Goal: Task Accomplishment & Management: Manage account settings

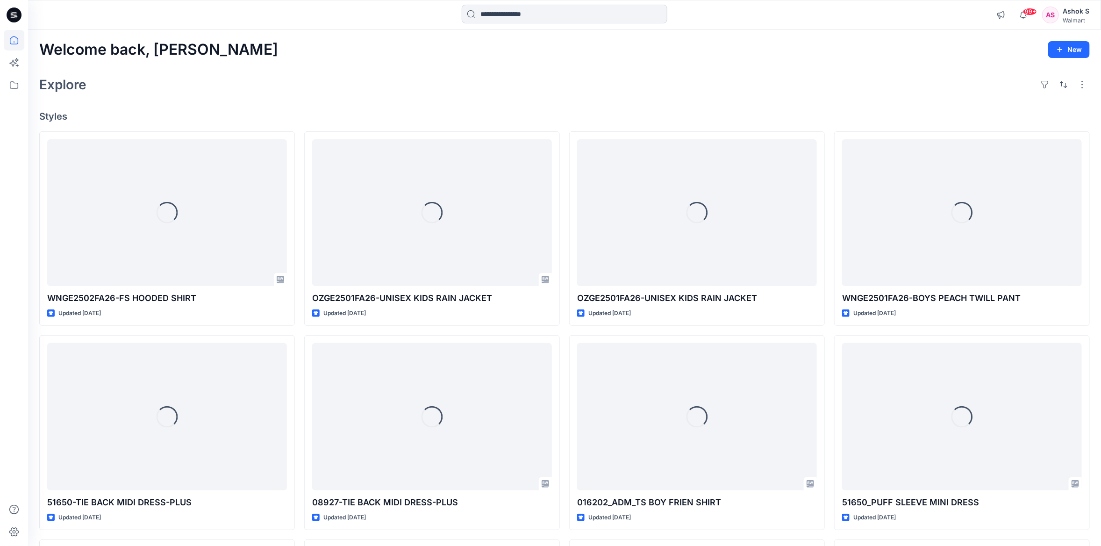
click at [532, 13] on input at bounding box center [565, 14] width 206 height 19
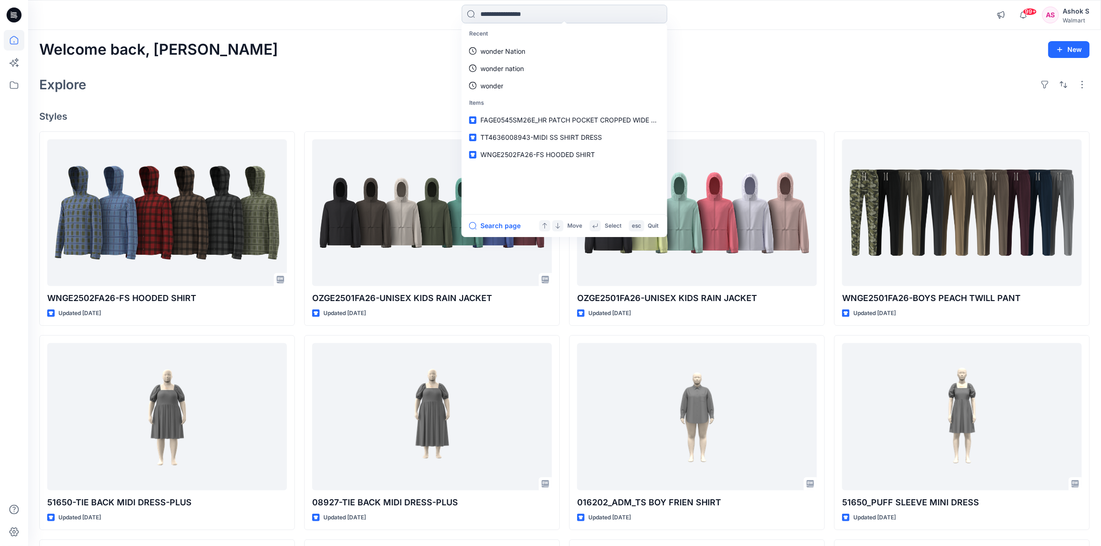
paste input "*********"
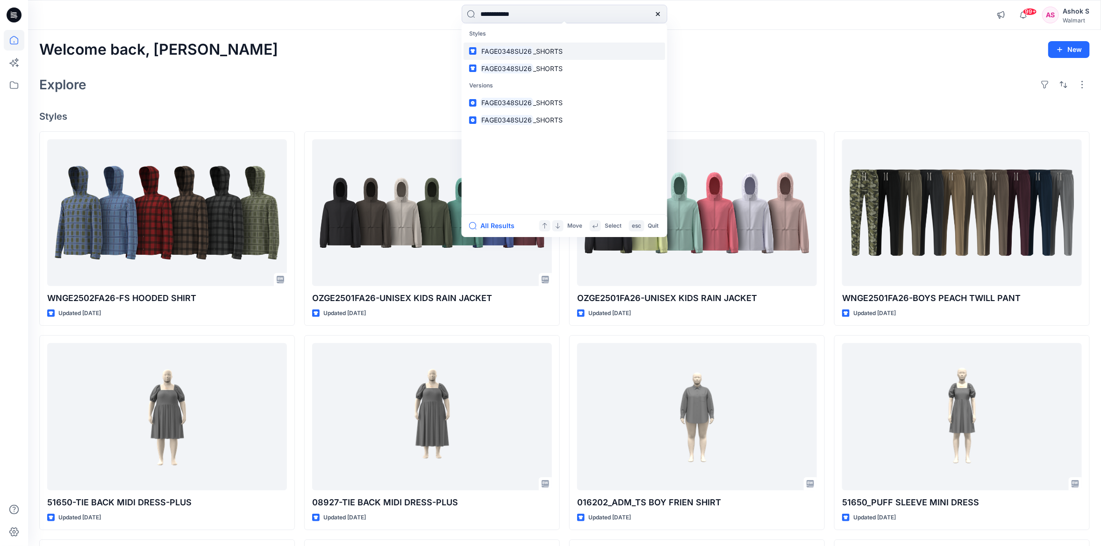
type input "**********"
click at [513, 50] on mark "FAGE0348SU26" at bounding box center [506, 51] width 53 height 11
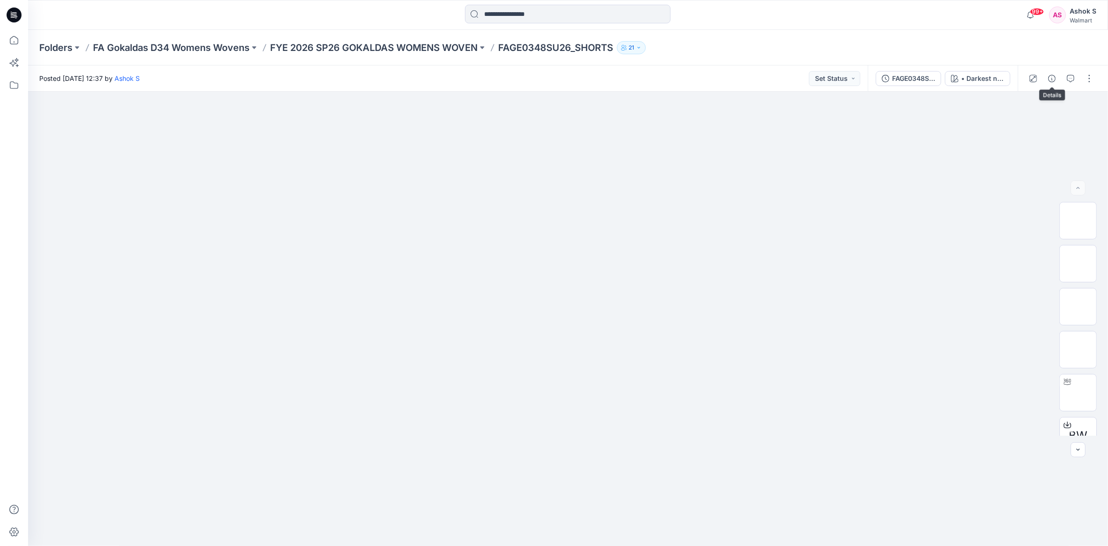
click at [1043, 78] on div at bounding box center [1061, 78] width 86 height 26
click at [920, 77] on div "FAGE0348SU26_SHORTS" at bounding box center [913, 78] width 43 height 10
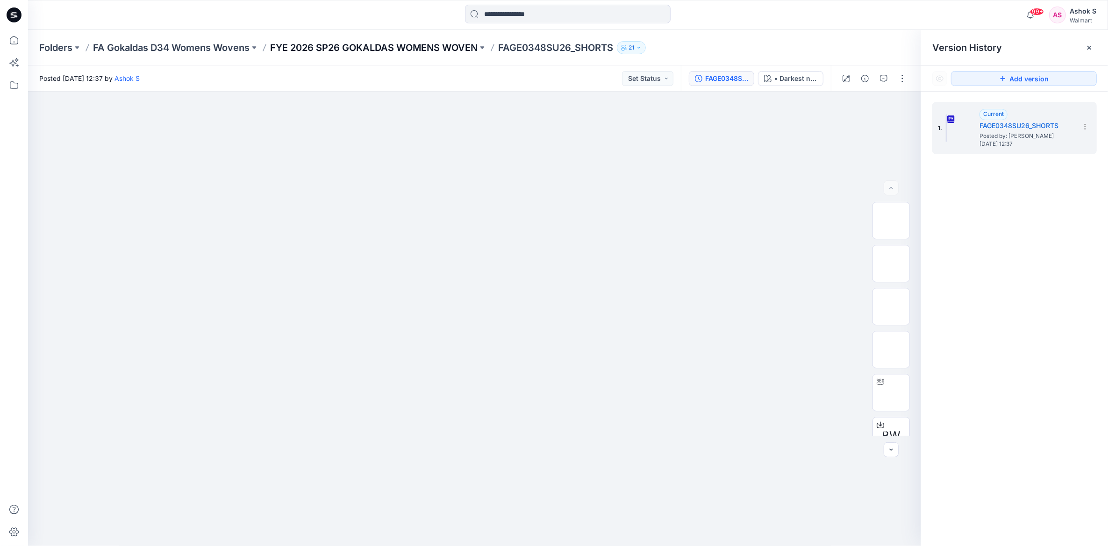
click at [445, 45] on p "FYE 2026 SP26 GOKALDAS WOMENS WOVEN" at bounding box center [373, 47] width 207 height 13
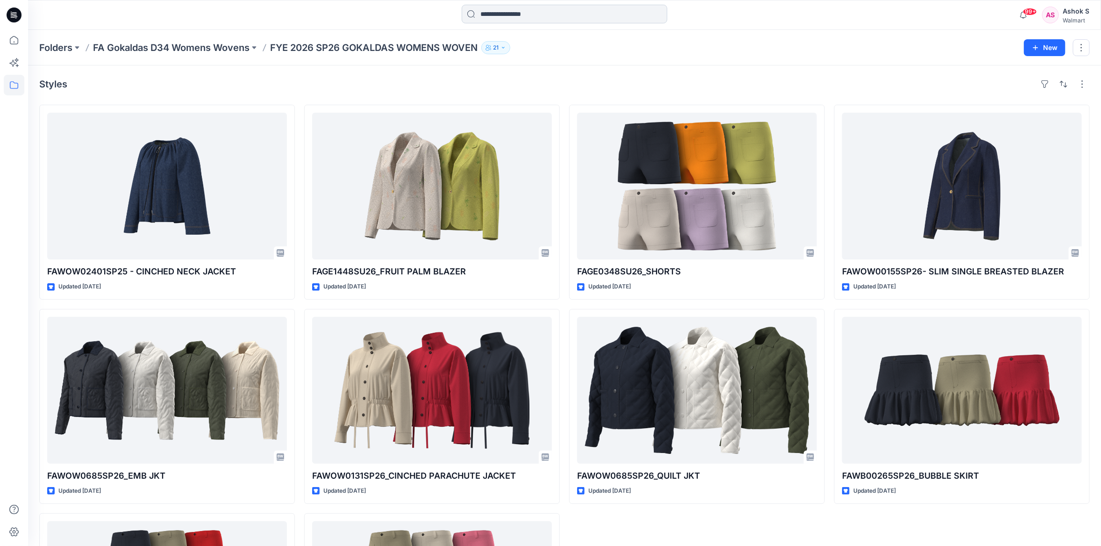
click at [526, 13] on input at bounding box center [565, 14] width 206 height 19
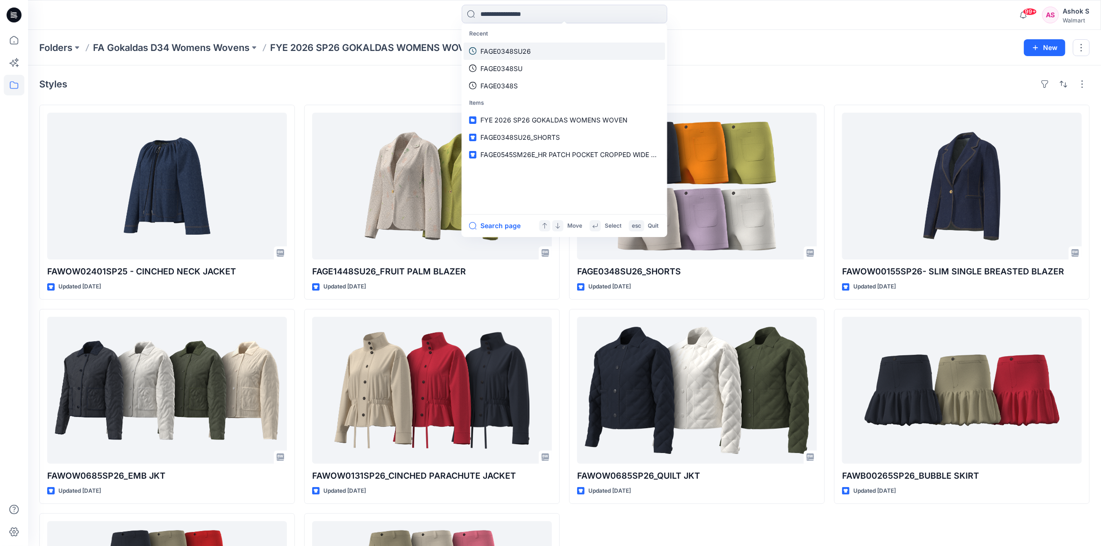
click at [519, 54] on p "FAGE0348SU26" at bounding box center [505, 51] width 50 height 10
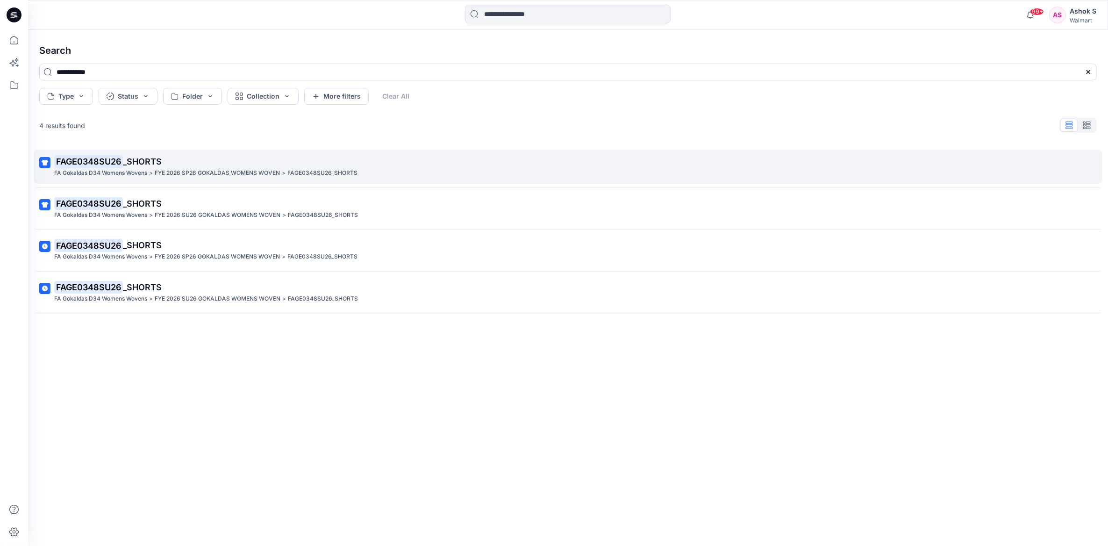
click at [157, 165] on span "_SHORTS" at bounding box center [142, 162] width 39 height 10
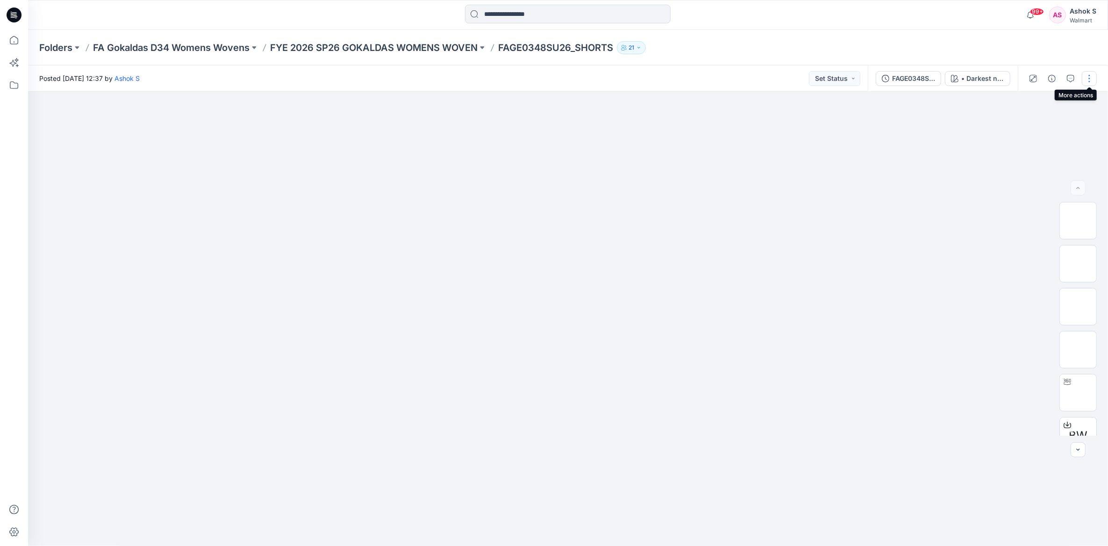
click at [1090, 77] on button "button" at bounding box center [1089, 78] width 15 height 15
click at [1041, 124] on button "Edit" at bounding box center [1050, 126] width 86 height 17
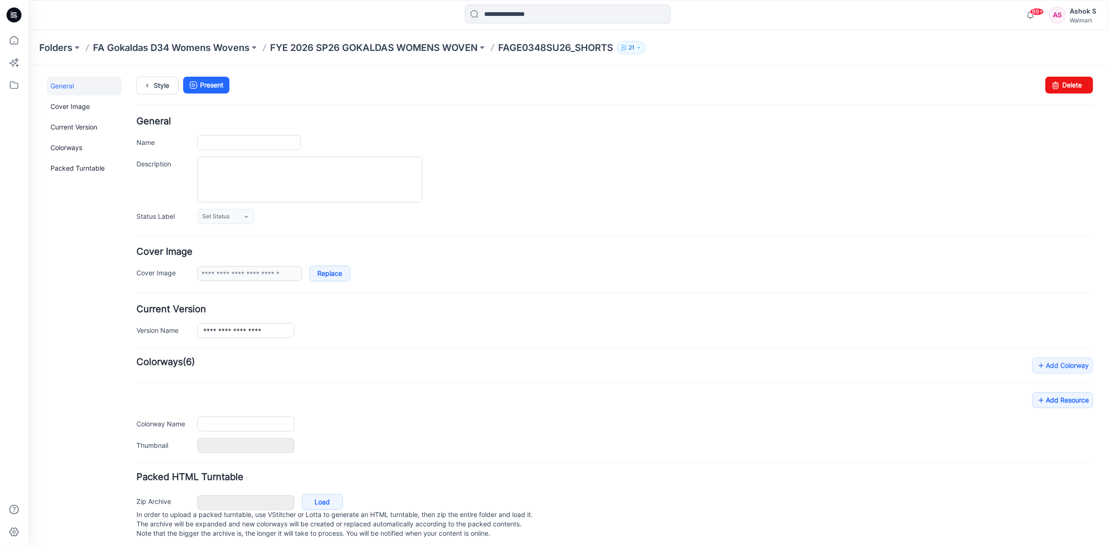
type input "**********"
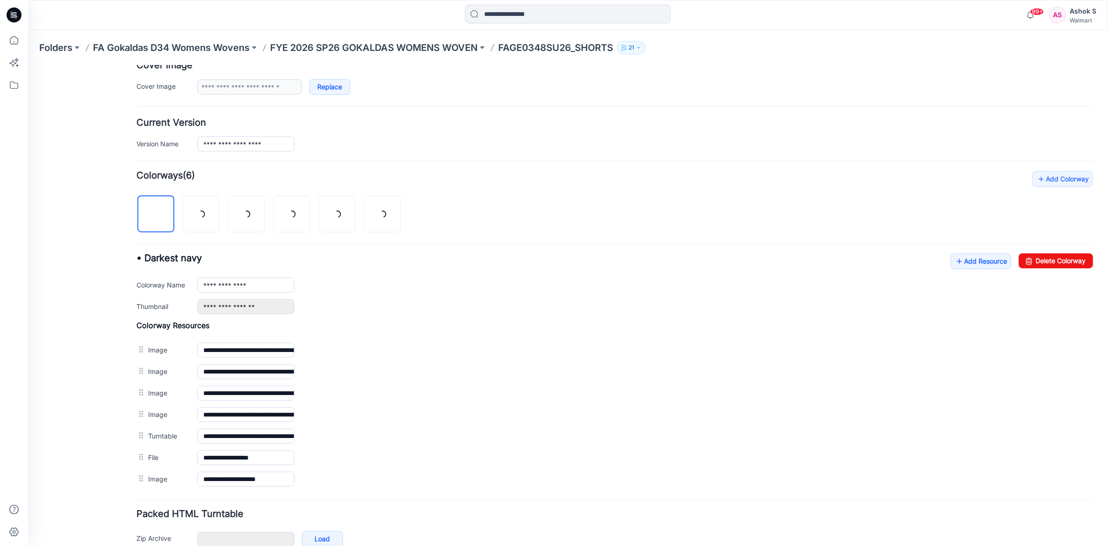
scroll to position [233, 0]
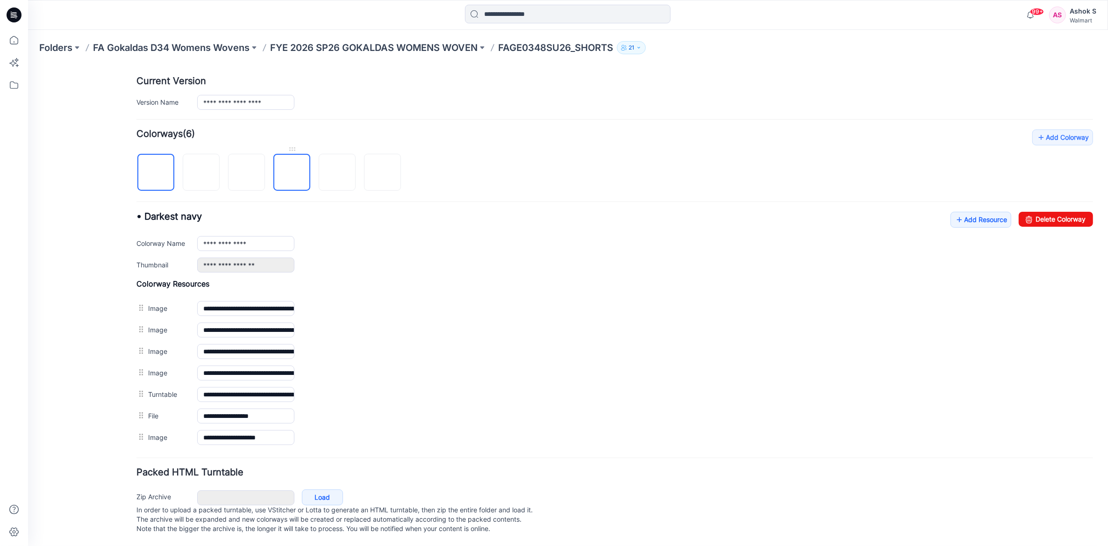
click at [292, 172] on img at bounding box center [292, 172] width 0 height 0
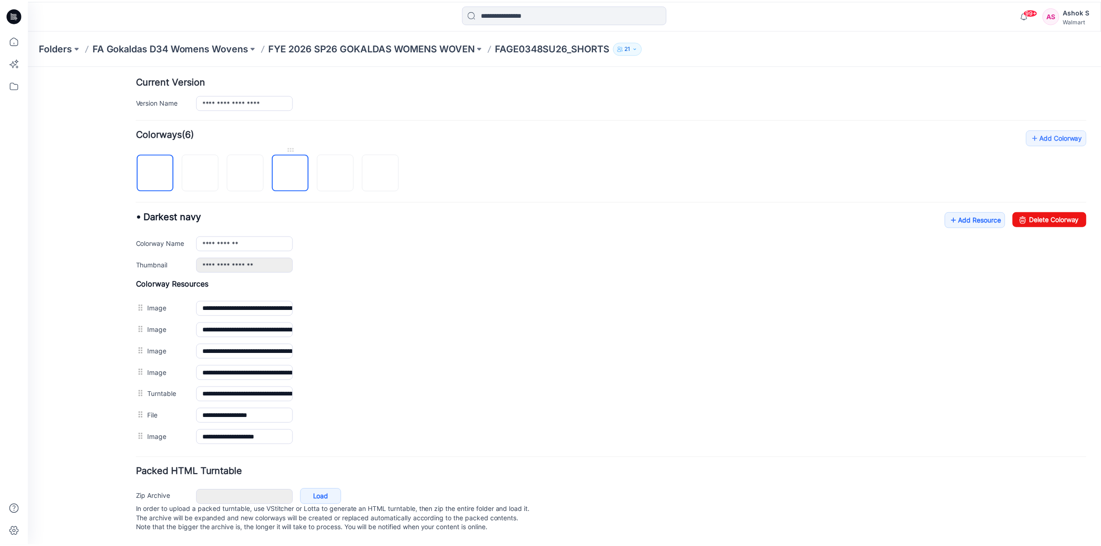
scroll to position [193, 0]
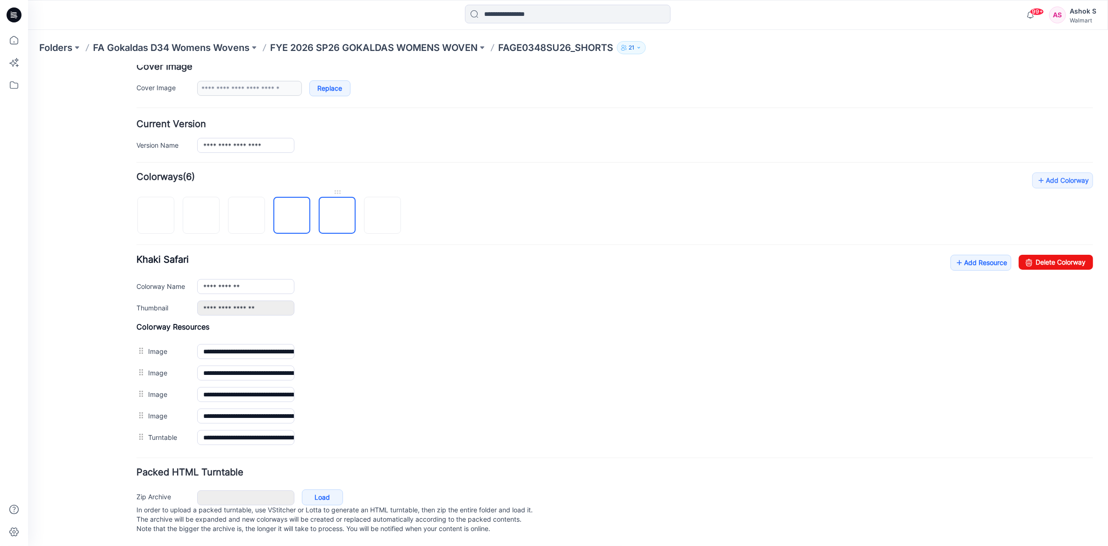
click at [337, 215] on img at bounding box center [337, 215] width 0 height 0
click at [383, 215] on img at bounding box center [383, 215] width 0 height 0
type input "**********"
click at [17, 43] on icon at bounding box center [14, 40] width 21 height 21
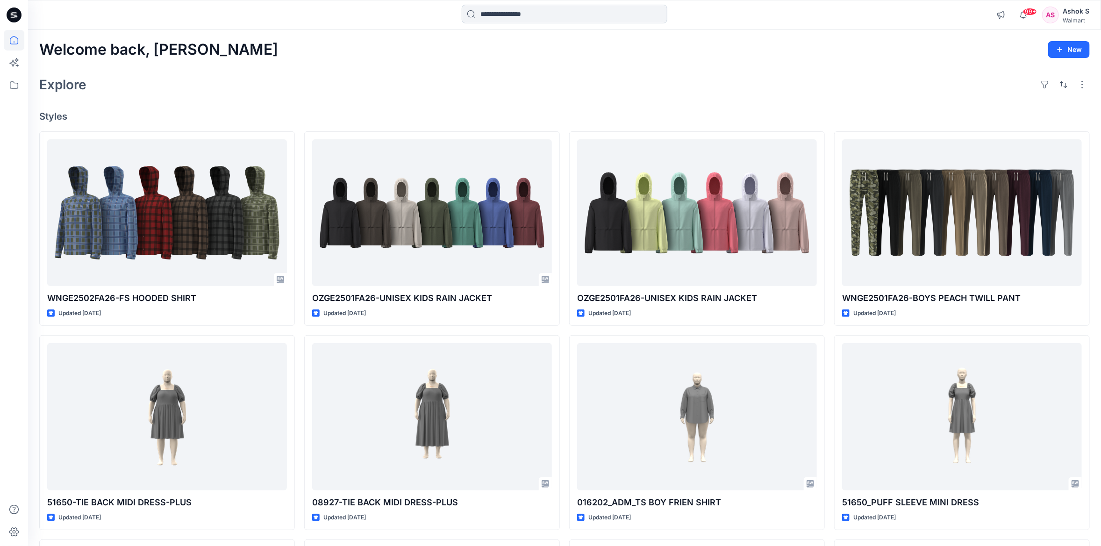
click at [543, 17] on input at bounding box center [565, 14] width 206 height 19
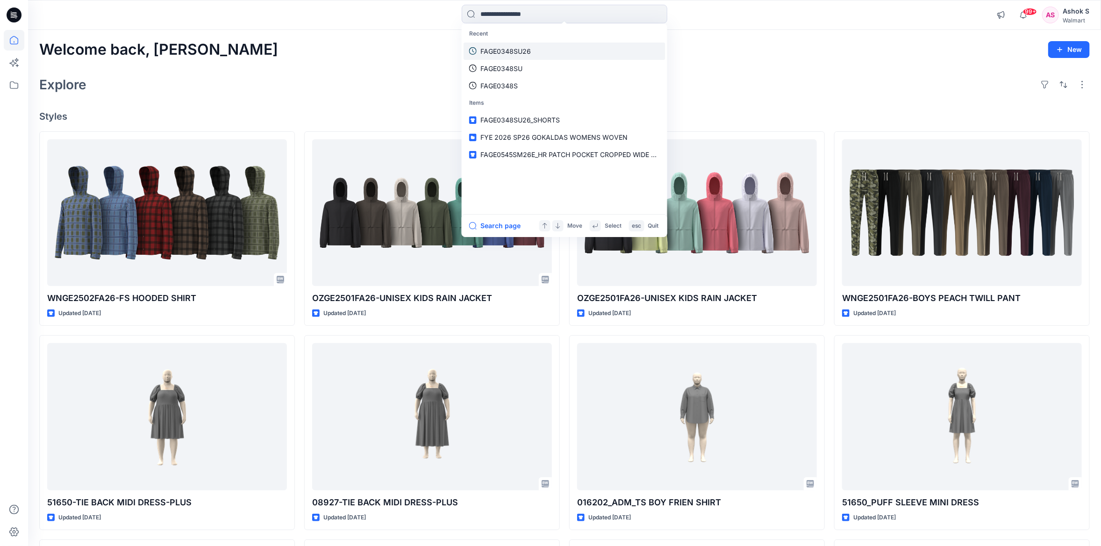
click at [518, 55] on p "FAGE0348SU26" at bounding box center [505, 51] width 50 height 10
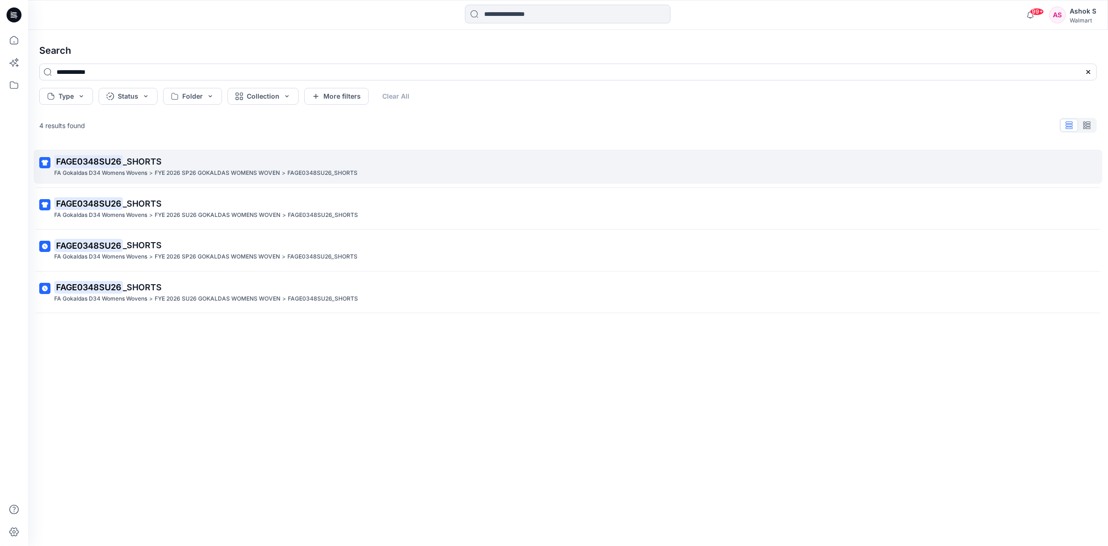
click at [115, 159] on mark "FAGE0348SU26" at bounding box center [88, 161] width 69 height 13
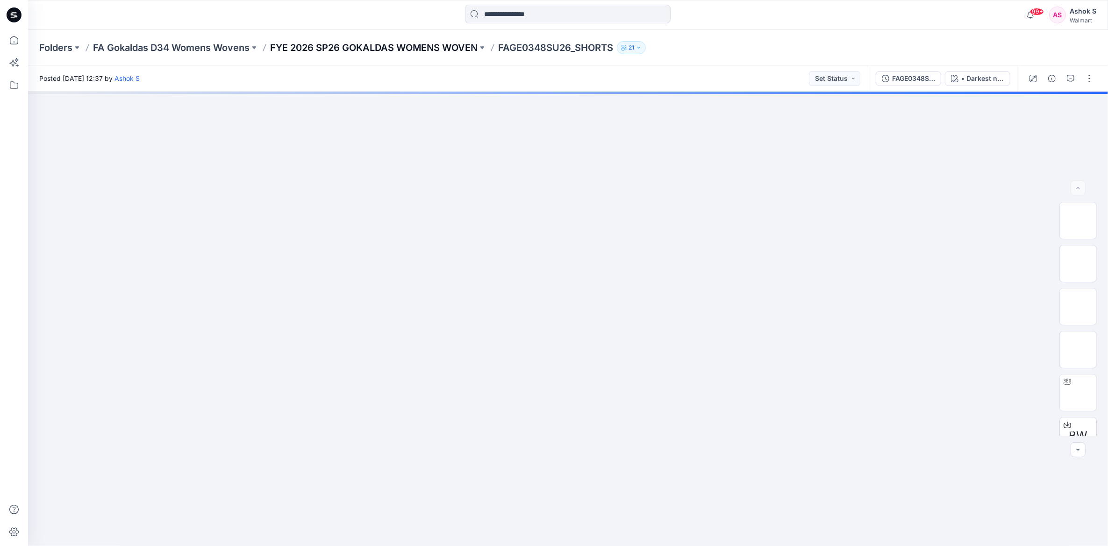
click at [425, 46] on p "FYE 2026 SP26 GOKALDAS WOMENS WOVEN" at bounding box center [373, 47] width 207 height 13
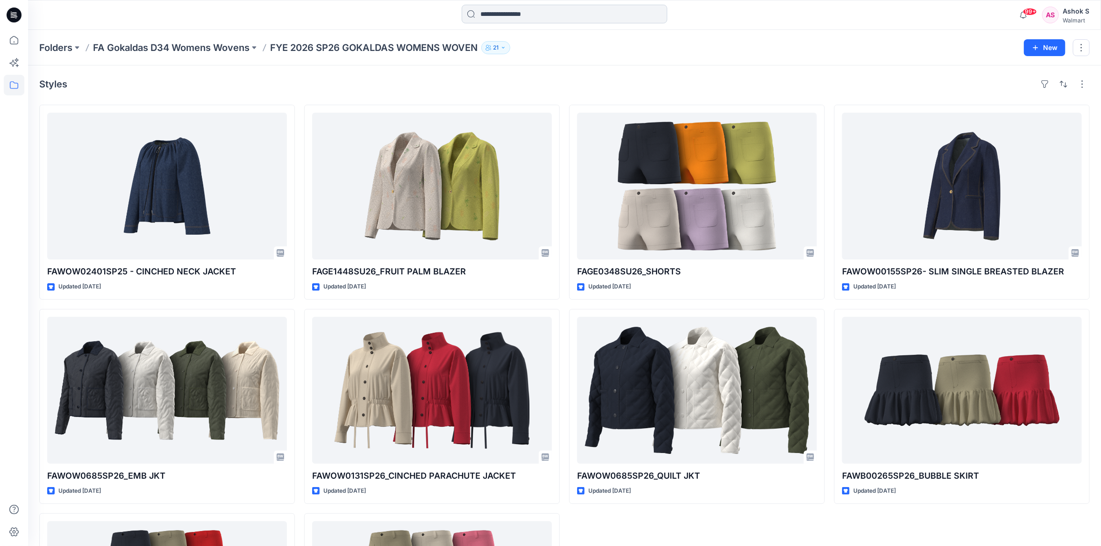
click at [514, 18] on input at bounding box center [565, 14] width 206 height 19
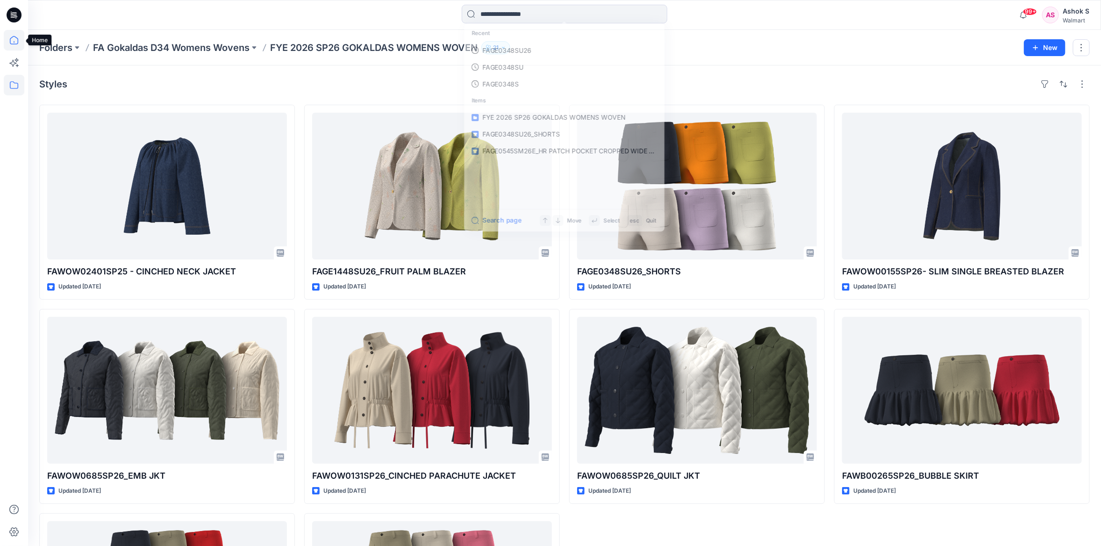
click at [12, 37] on icon at bounding box center [14, 40] width 8 height 8
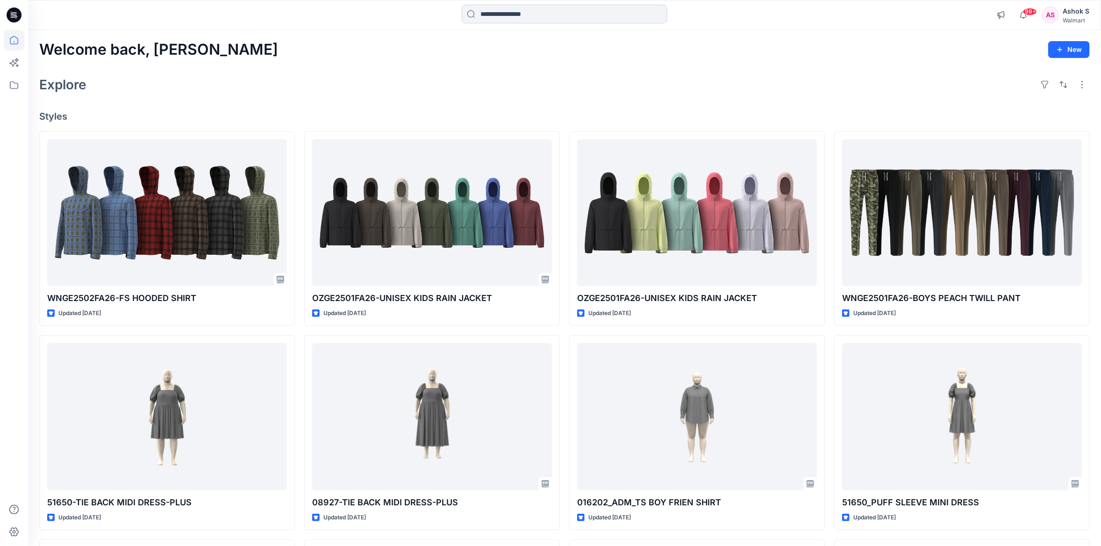
click at [514, 14] on input at bounding box center [565, 14] width 206 height 19
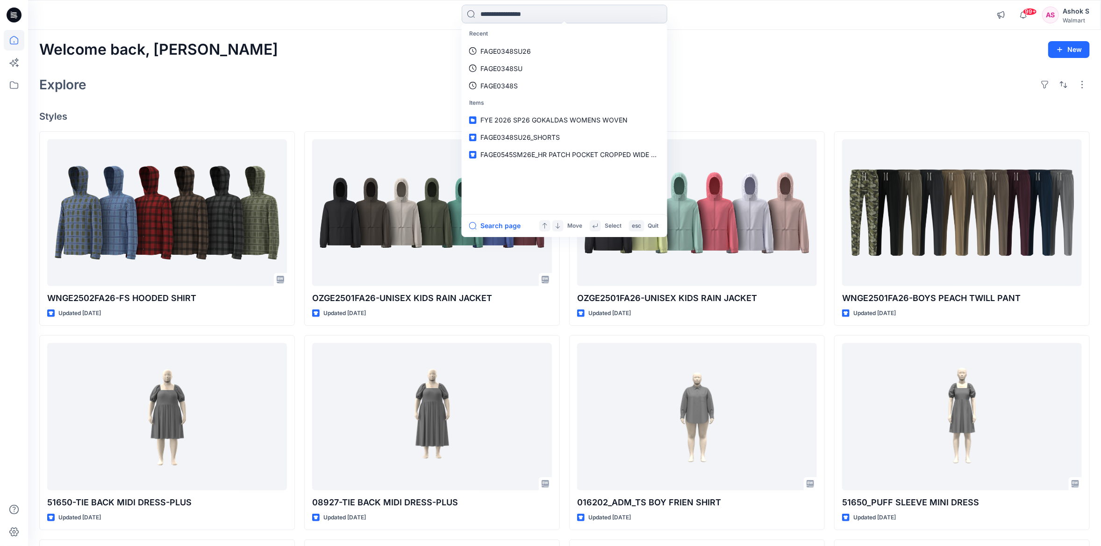
paste input "********"
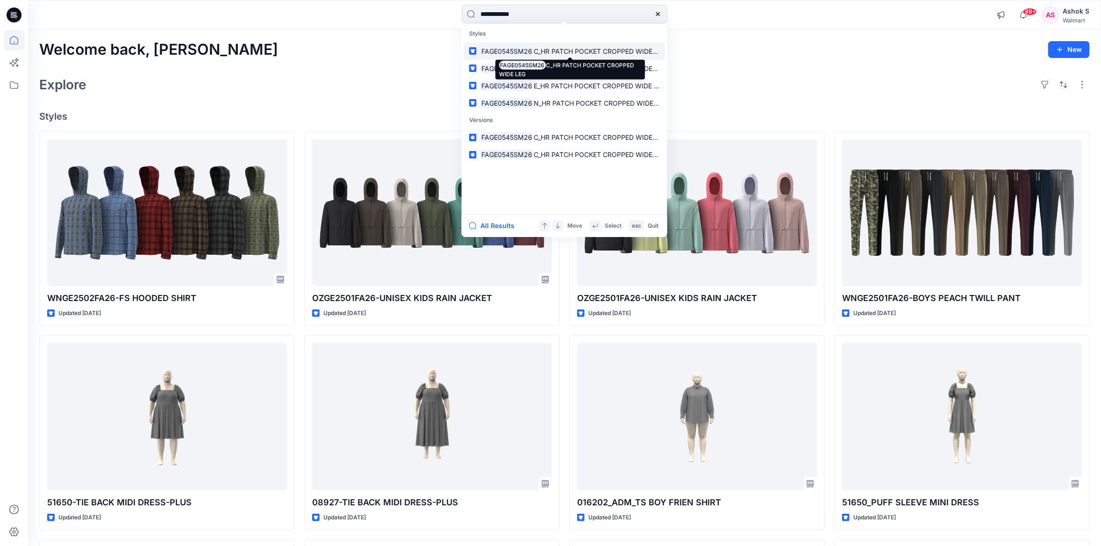
type input "**********"
click at [534, 53] on span "C_HR PATCH POCKET CROPPED WIDE LEG" at bounding box center [600, 51] width 133 height 8
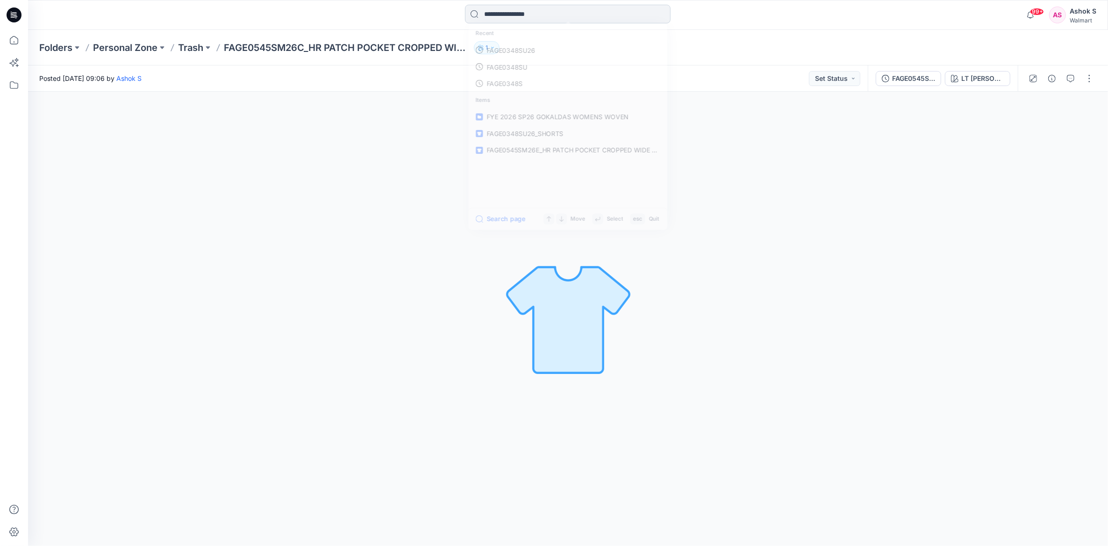
click at [500, 10] on input at bounding box center [568, 14] width 206 height 19
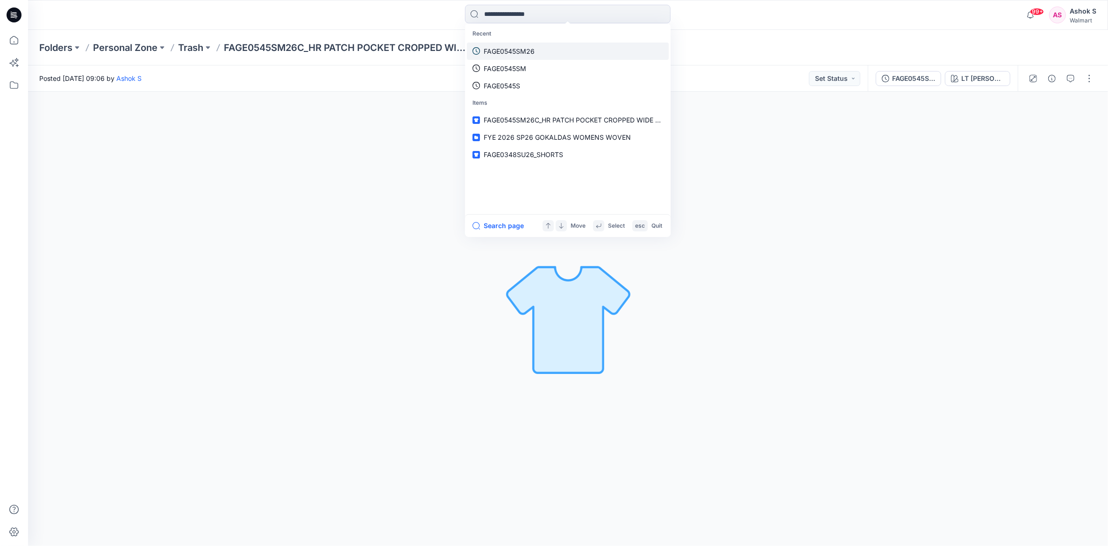
click at [510, 48] on p "FAGE0545SM26" at bounding box center [509, 51] width 51 height 10
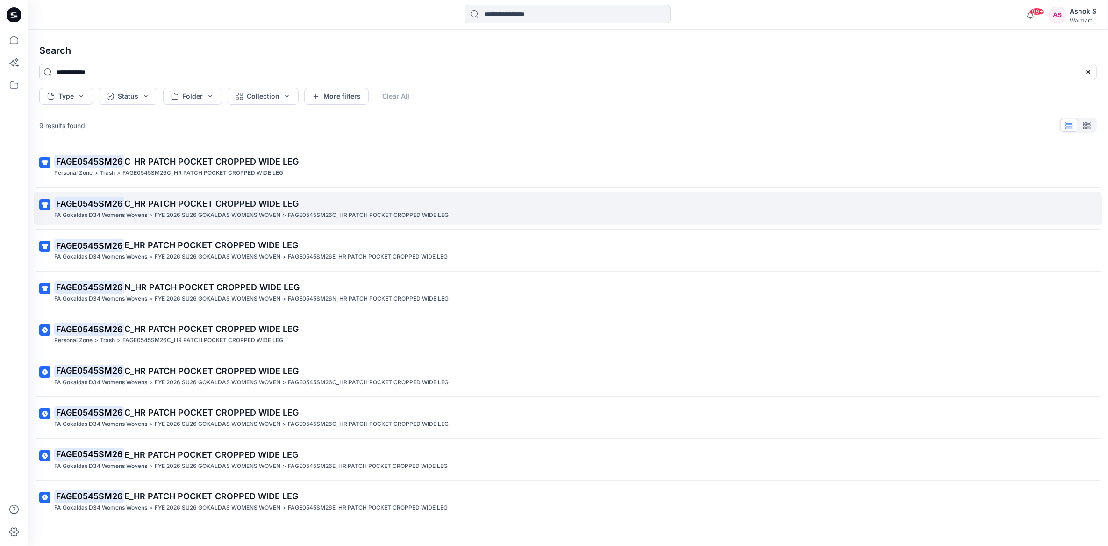
click at [234, 215] on p "FYE 2026 SU26 GOKALDAS WOMENS WOVEN" at bounding box center [218, 215] width 126 height 10
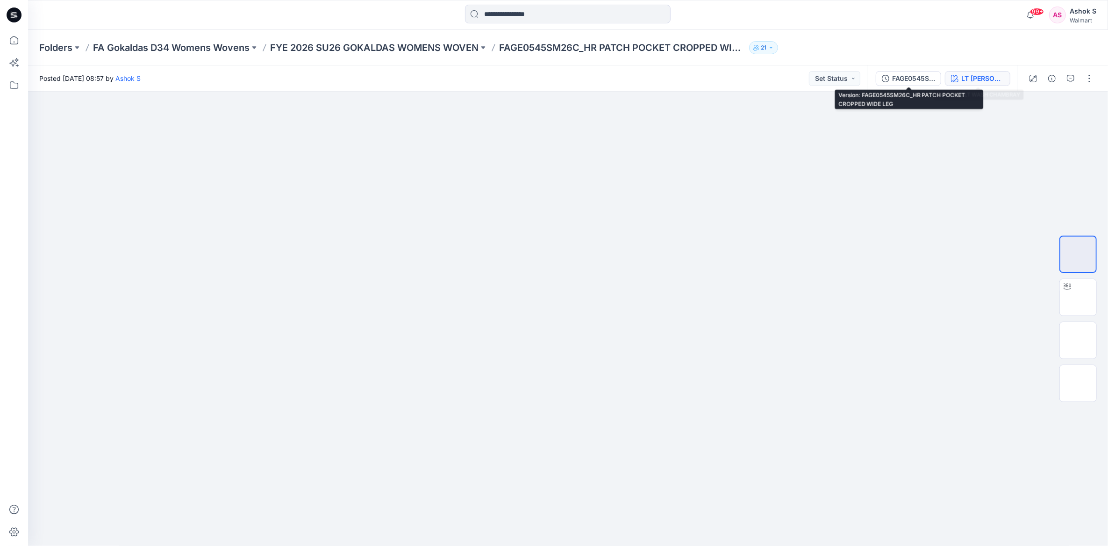
click at [970, 75] on div "LT WASH CHAMBRAY" at bounding box center [982, 78] width 43 height 10
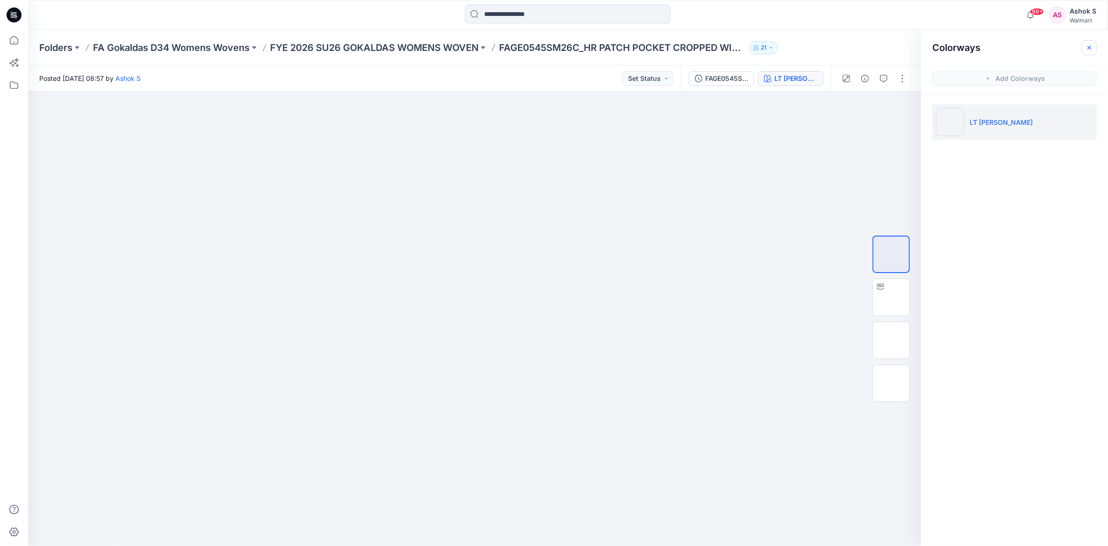
click at [1091, 43] on button "button" at bounding box center [1089, 47] width 15 height 15
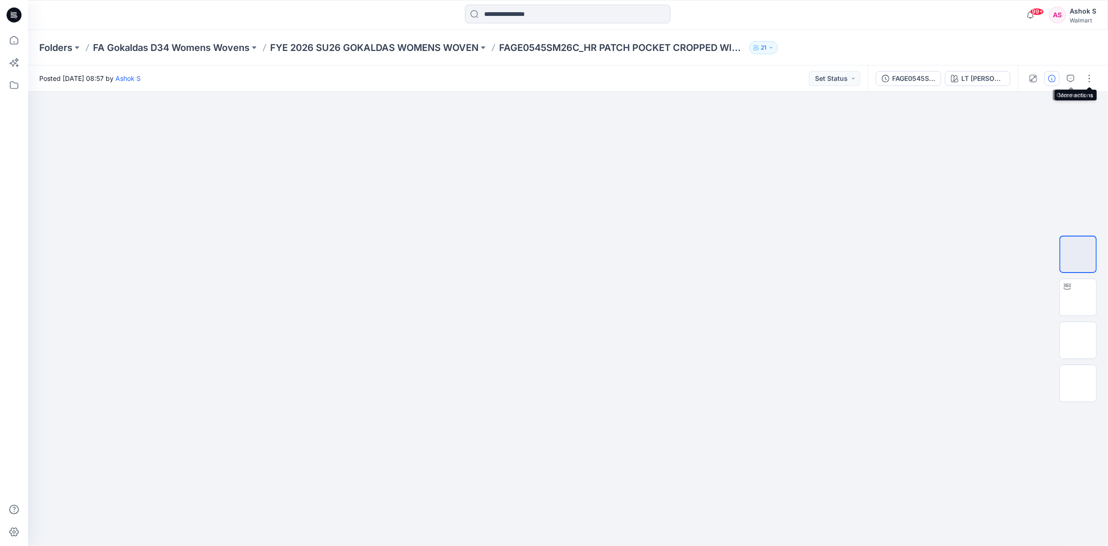
click at [1050, 77] on icon "button" at bounding box center [1051, 78] width 7 height 7
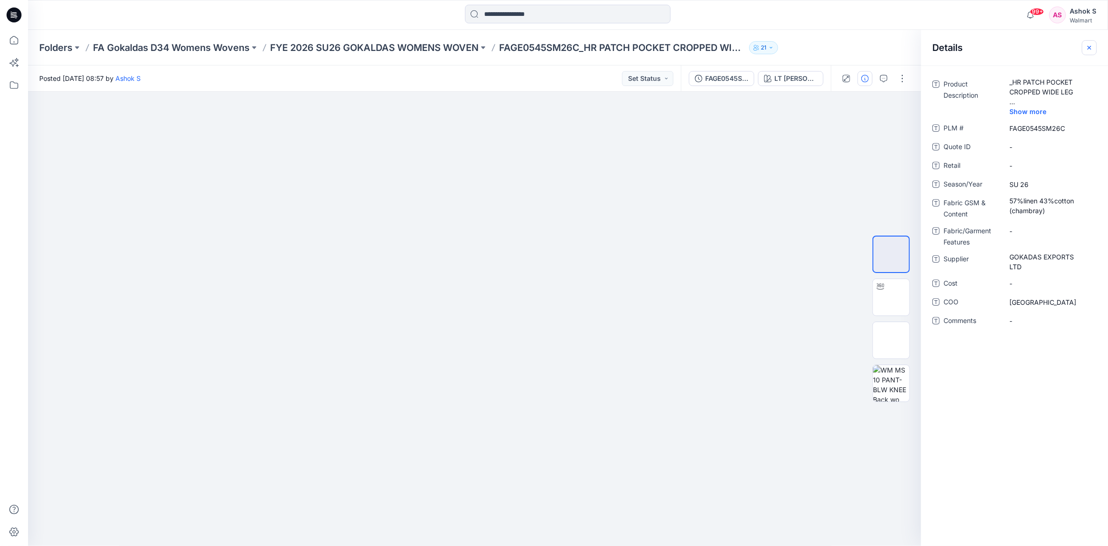
click at [1089, 48] on icon "button" at bounding box center [1088, 47] width 7 height 7
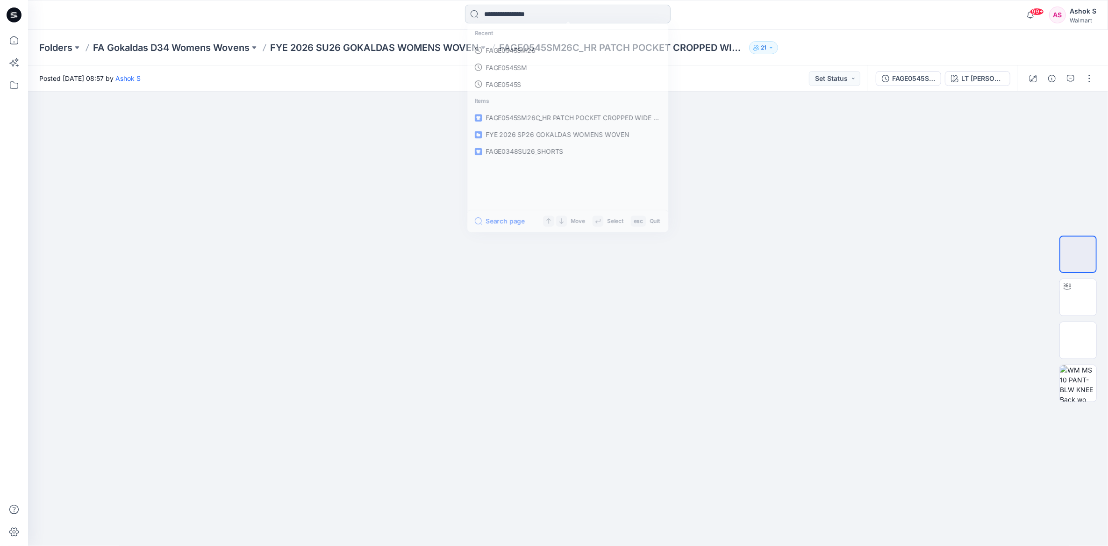
click at [500, 21] on input at bounding box center [568, 14] width 206 height 19
click at [519, 54] on p "FAGE0545SM26" at bounding box center [509, 51] width 51 height 10
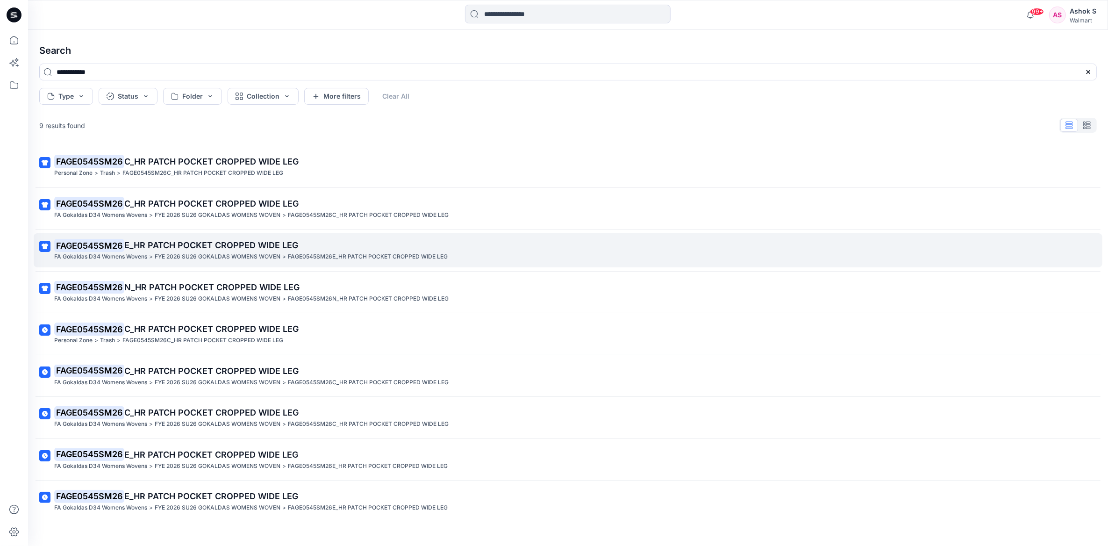
click at [159, 252] on p "FYE 2026 SU26 GOKALDAS WOMENS WOVEN" at bounding box center [218, 257] width 126 height 10
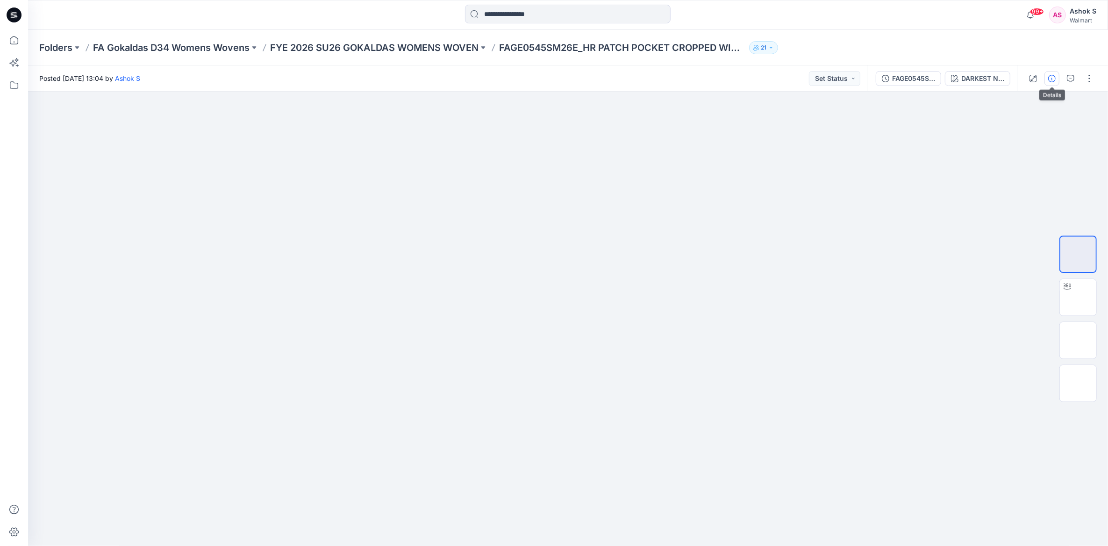
click at [1050, 76] on icon "button" at bounding box center [1051, 78] width 7 height 7
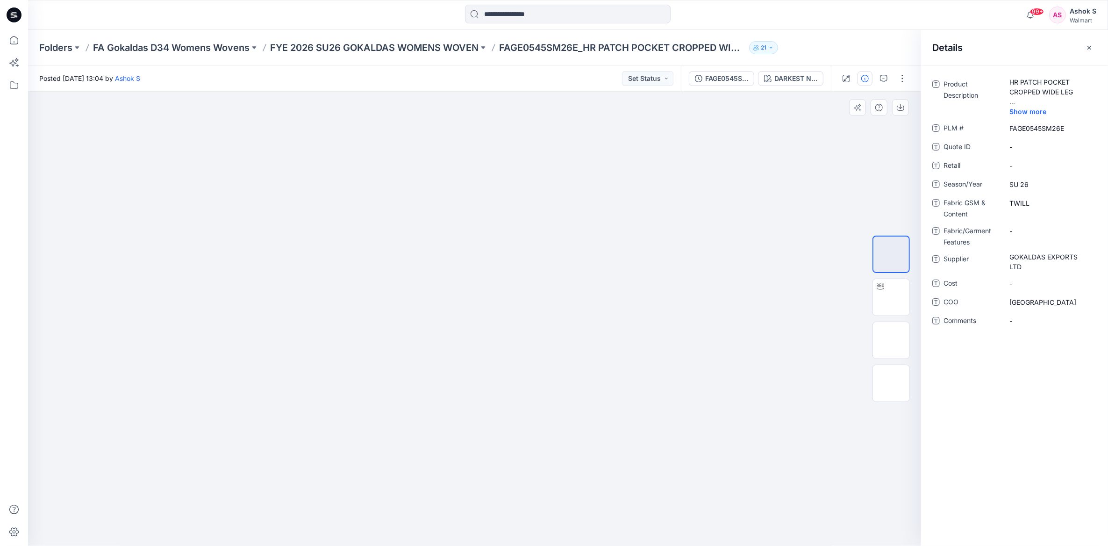
click at [709, 286] on div at bounding box center [474, 319] width 893 height 455
click at [777, 70] on div "FAGE0545SM26E_HR PATCH POCKET CROPPED WIDE LEG DARKEST NAVY" at bounding box center [756, 78] width 150 height 26
click at [777, 83] on div "DARKEST NAVY" at bounding box center [795, 78] width 43 height 10
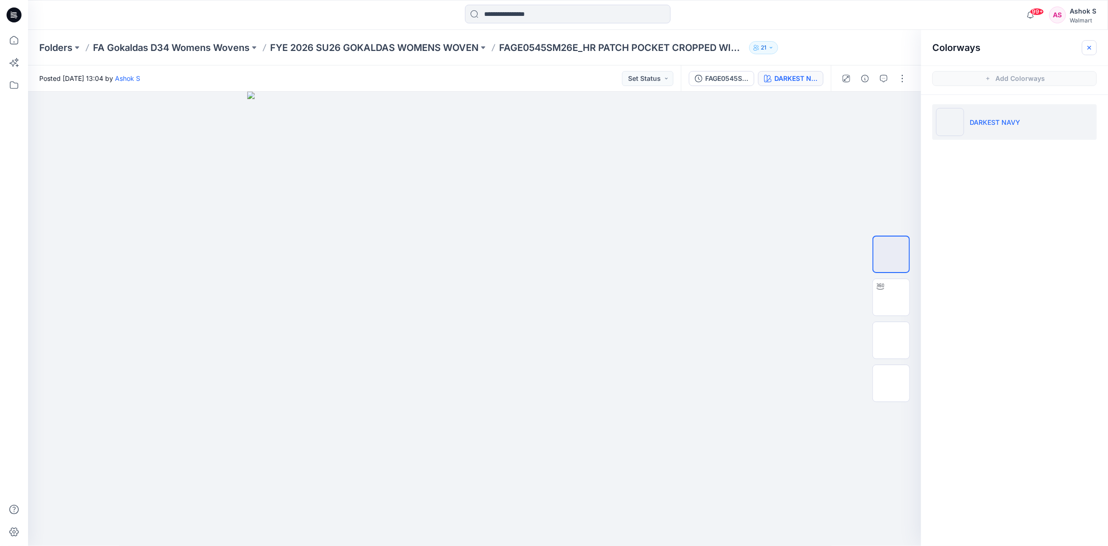
click at [1089, 49] on icon "button" at bounding box center [1088, 47] width 7 height 7
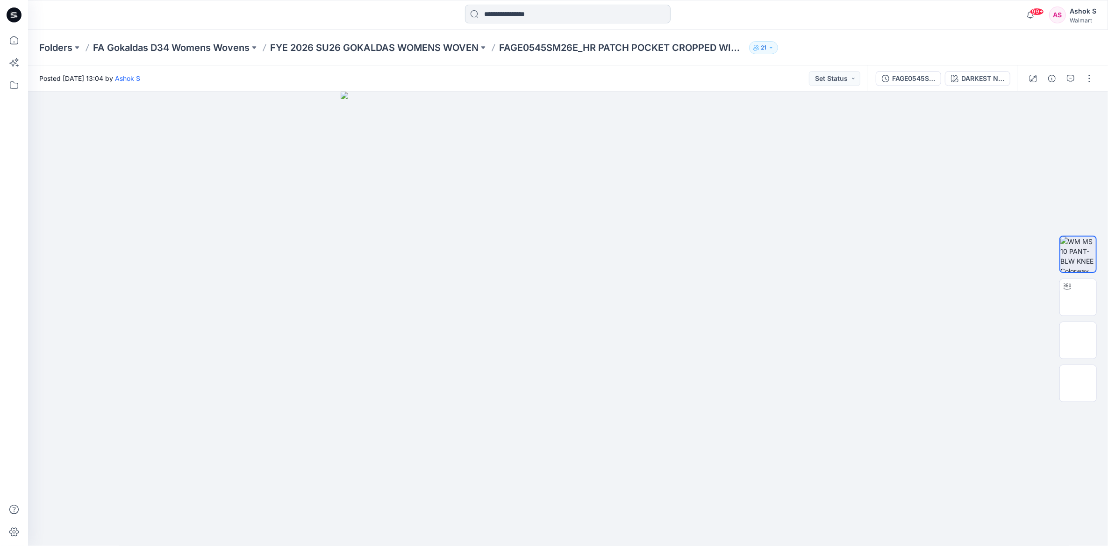
click at [521, 15] on input at bounding box center [568, 14] width 206 height 19
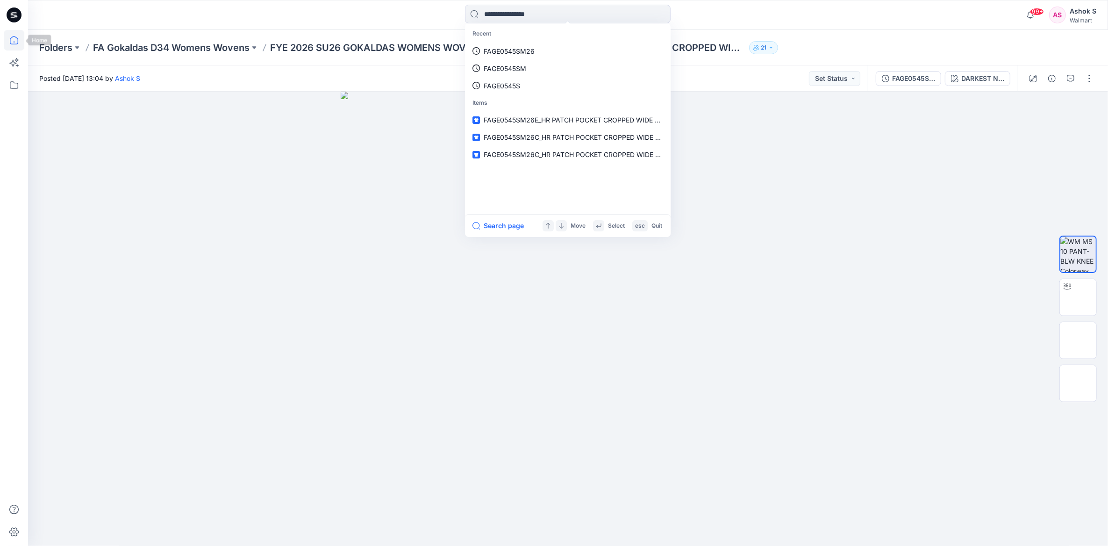
click at [10, 42] on icon at bounding box center [14, 40] width 8 height 8
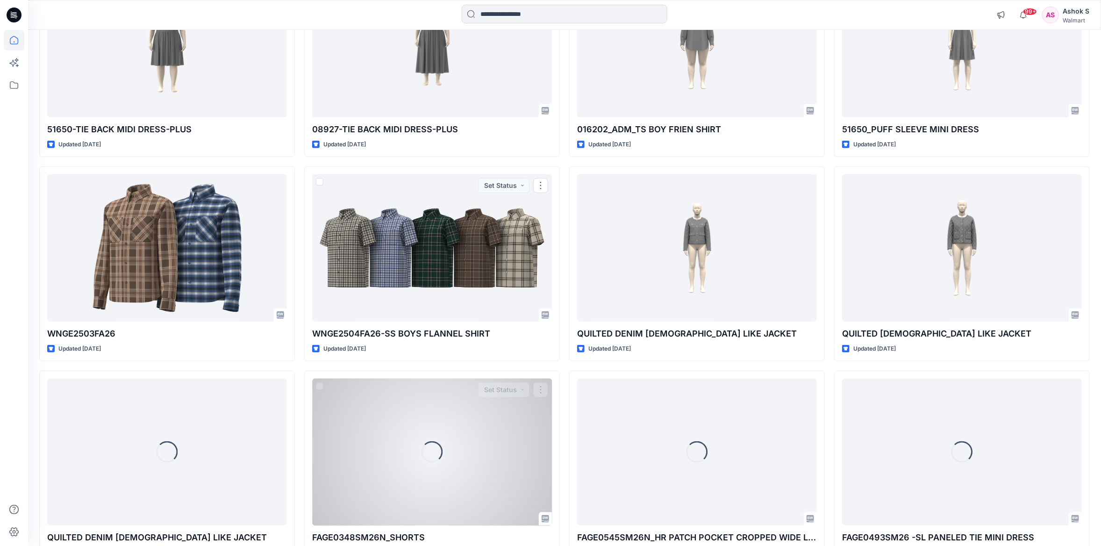
scroll to position [700, 0]
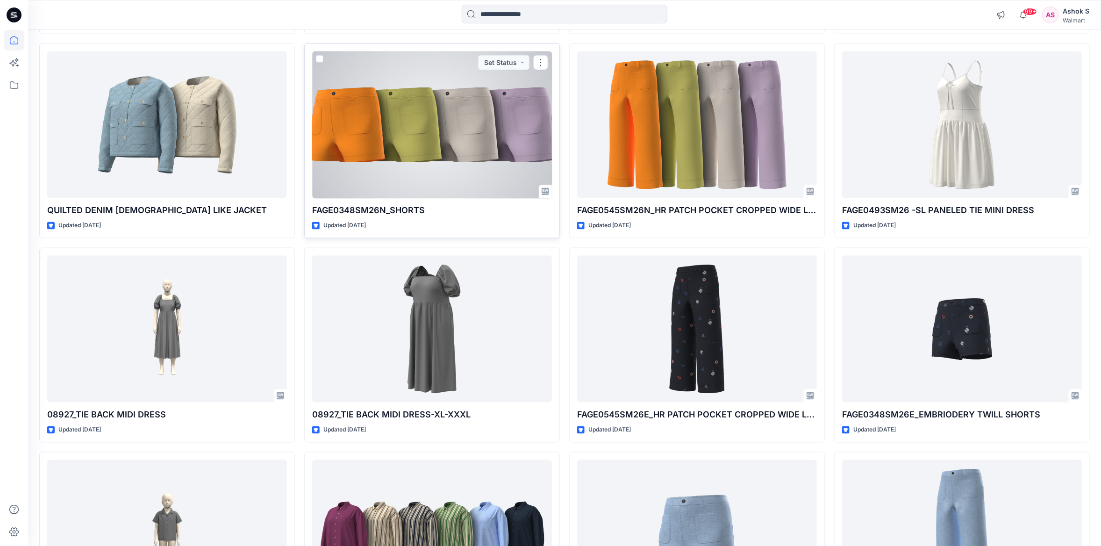
click at [429, 177] on div at bounding box center [432, 124] width 240 height 147
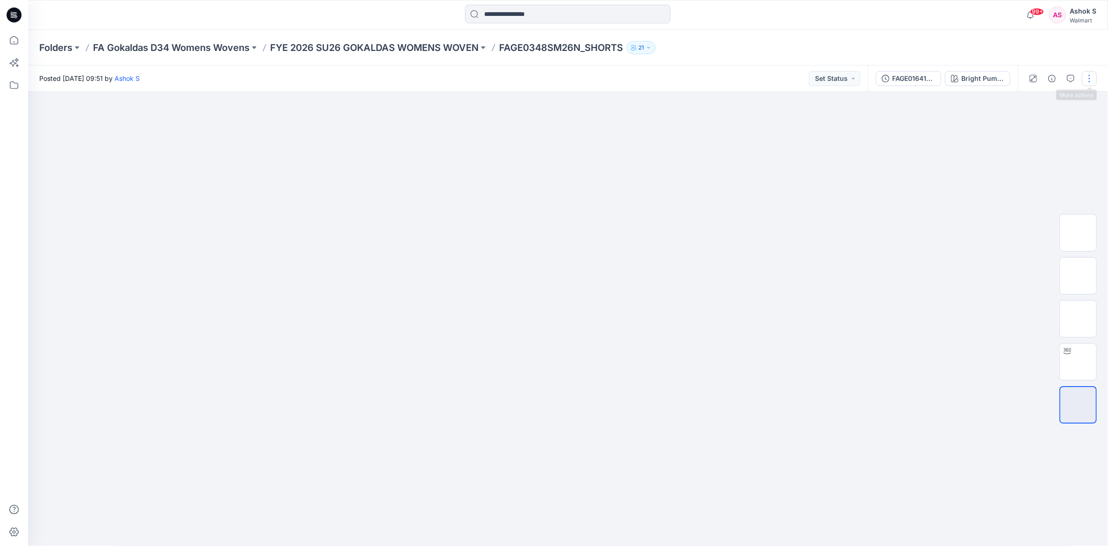
click at [1090, 79] on button "button" at bounding box center [1089, 78] width 15 height 15
click at [1027, 123] on p "Edit" at bounding box center [1030, 126] width 12 height 10
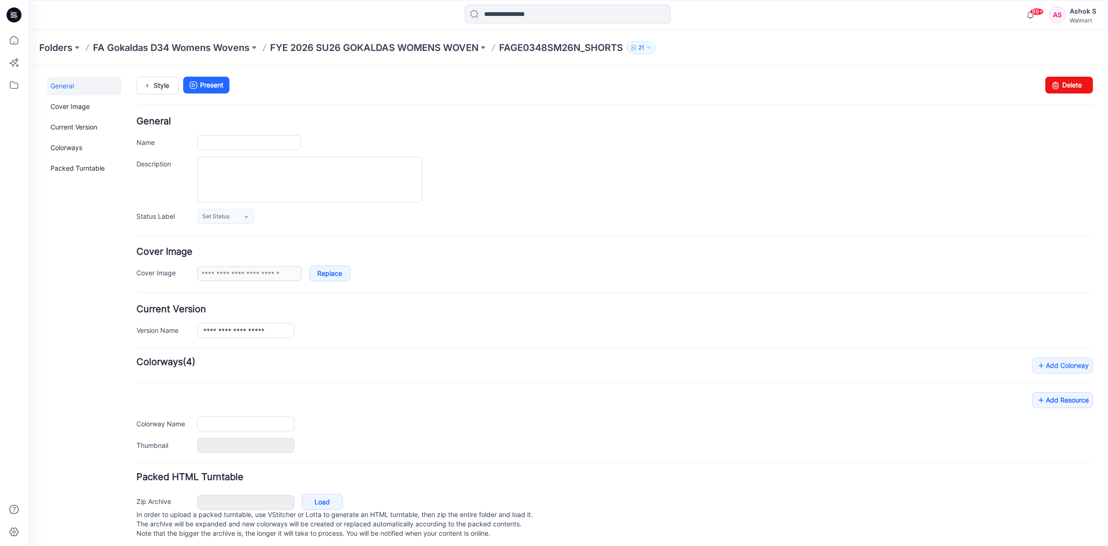
type input "**********"
type textarea "**********"
type input "**********"
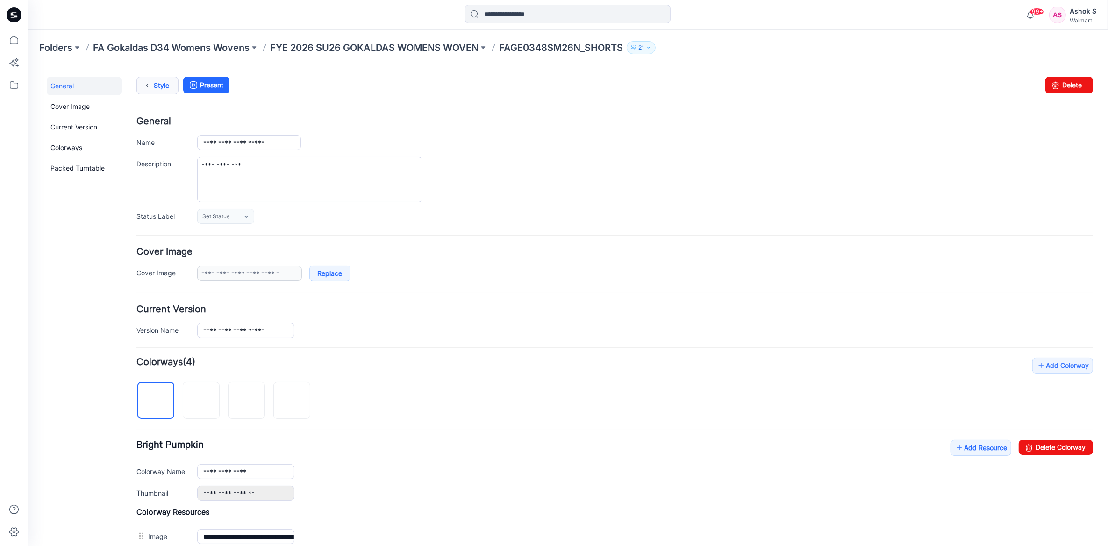
click at [156, 86] on link "Style" at bounding box center [157, 85] width 42 height 18
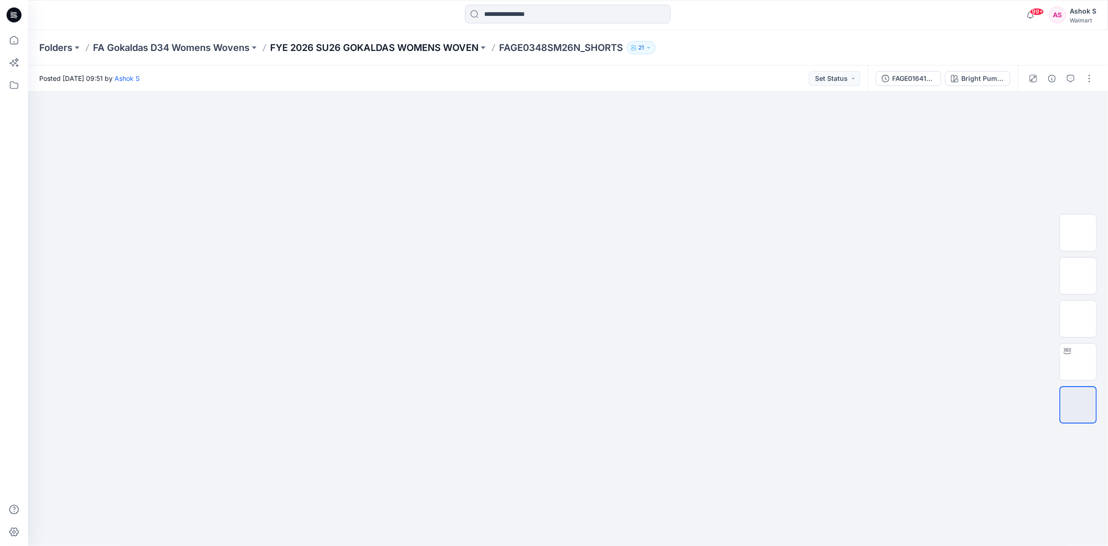
click at [416, 51] on p "FYE 2026 SU26 GOKALDAS WOMENS WOVEN" at bounding box center [374, 47] width 208 height 13
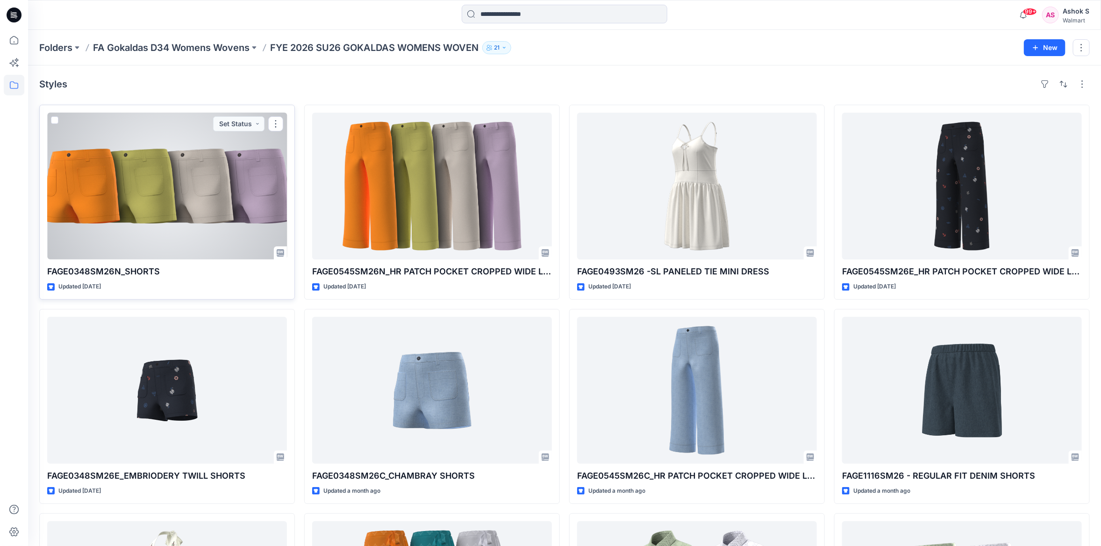
click at [142, 223] on div at bounding box center [167, 186] width 240 height 147
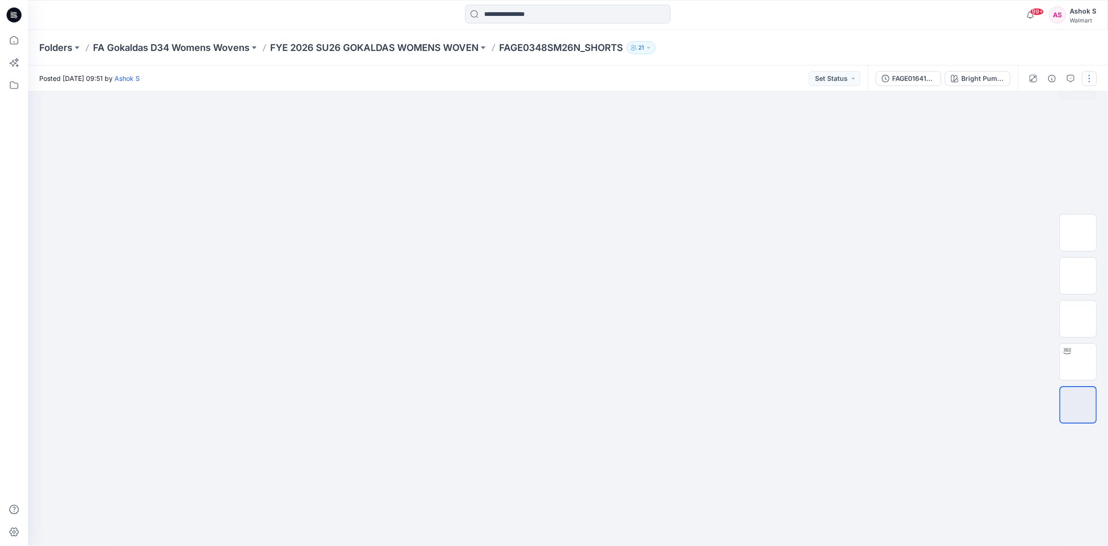
drag, startPoint x: 1088, startPoint y: 77, endPoint x: 1095, endPoint y: 75, distance: 7.8
click at [1095, 75] on button "button" at bounding box center [1089, 78] width 15 height 15
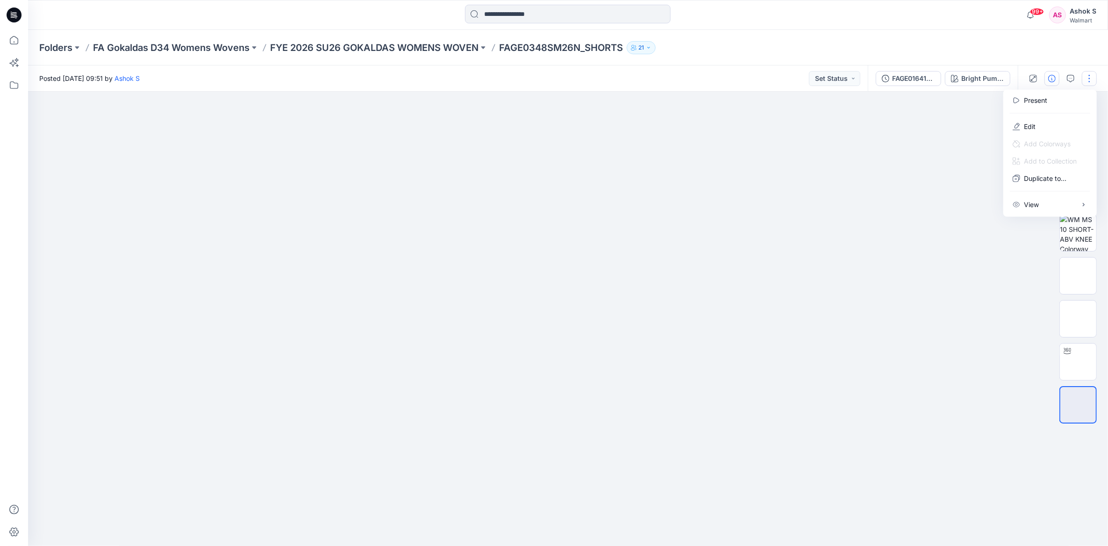
click at [1051, 73] on button "button" at bounding box center [1051, 78] width 15 height 15
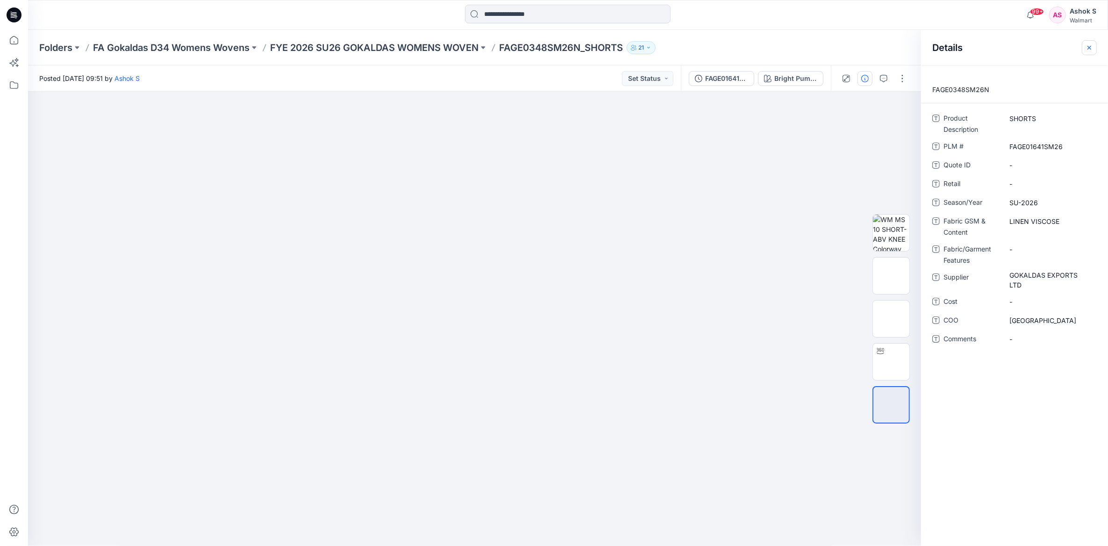
click at [1088, 47] on icon "button" at bounding box center [1088, 47] width 7 height 7
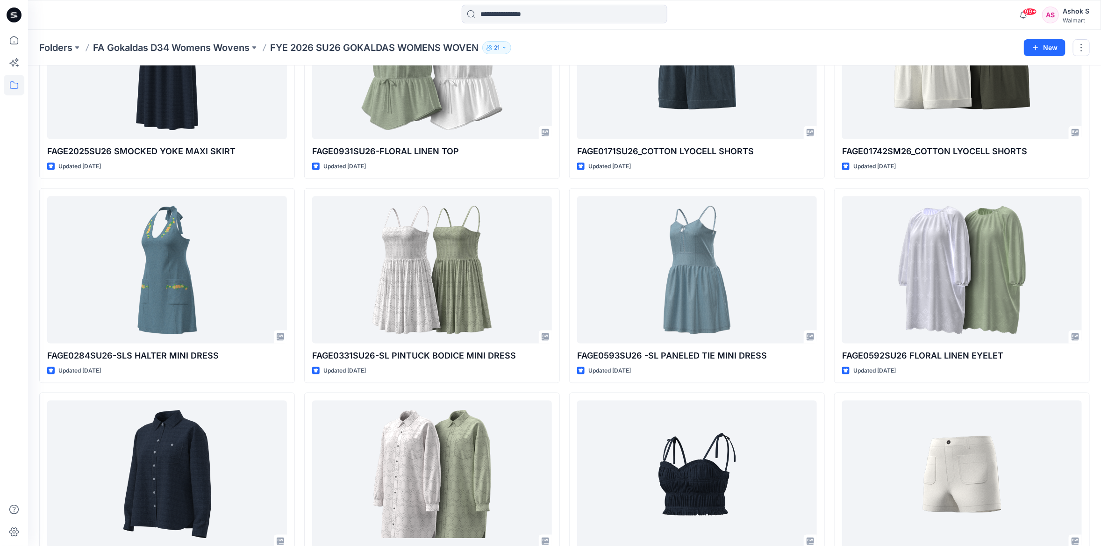
scroll to position [785, 0]
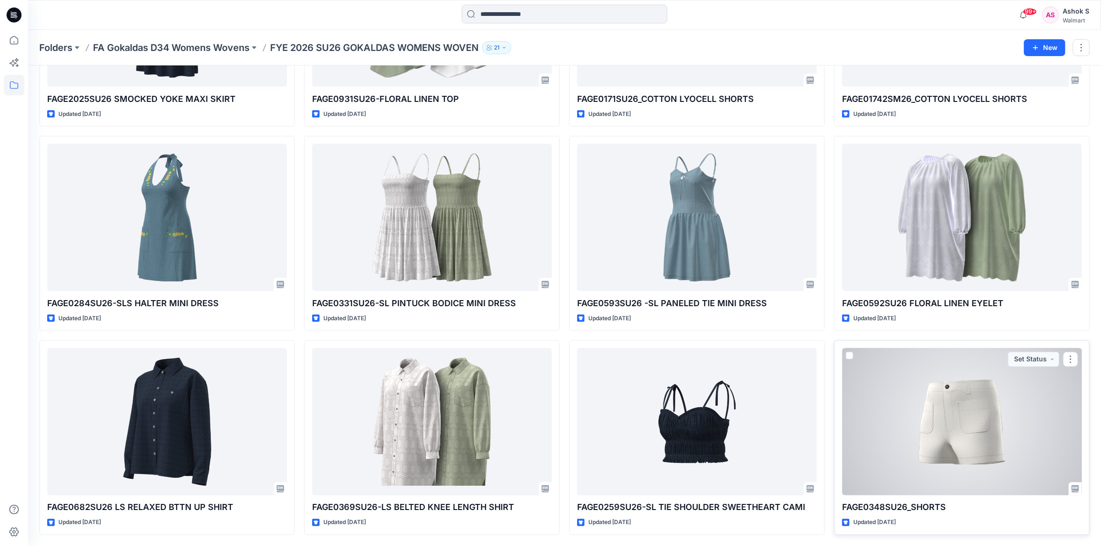
click at [1010, 458] on div at bounding box center [962, 421] width 240 height 147
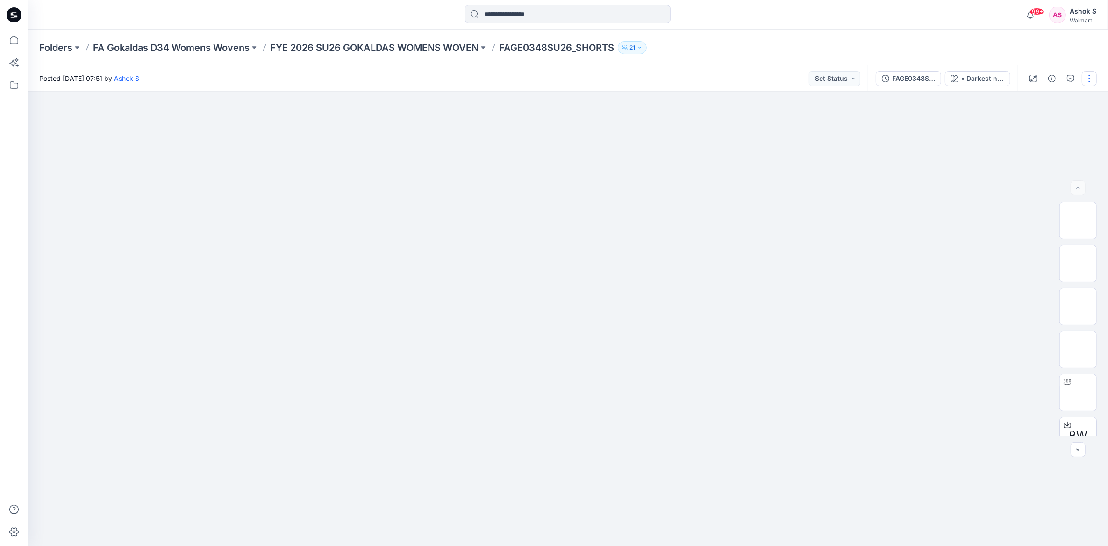
click at [1090, 80] on button "button" at bounding box center [1089, 78] width 15 height 15
click at [1024, 126] on p "Edit" at bounding box center [1030, 126] width 12 height 10
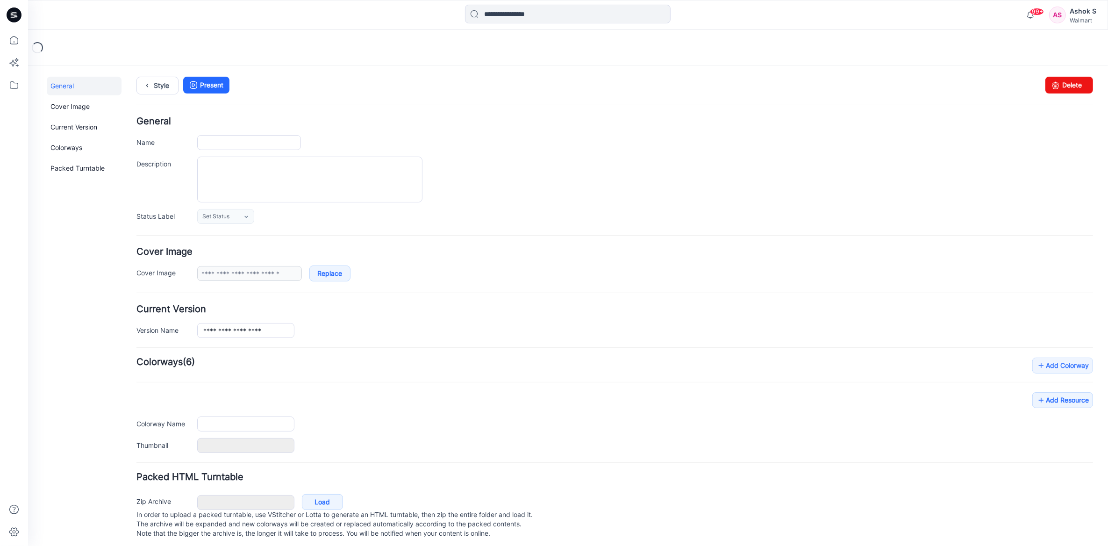
type input "**********"
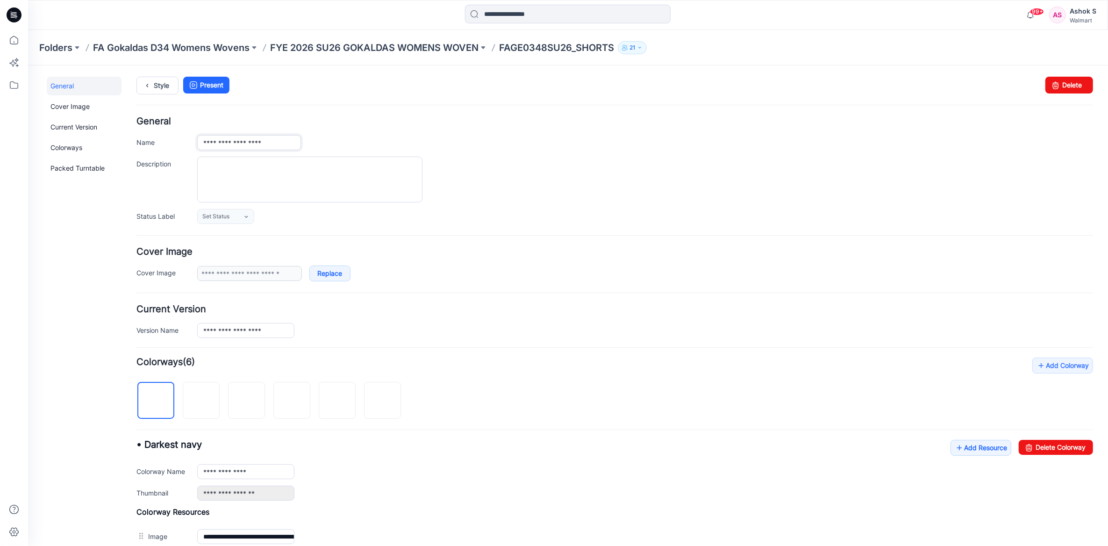
click at [245, 142] on input "**********" at bounding box center [249, 142] width 104 height 15
type input "**********"
click at [590, 229] on form "**********" at bounding box center [614, 440] width 956 height 648
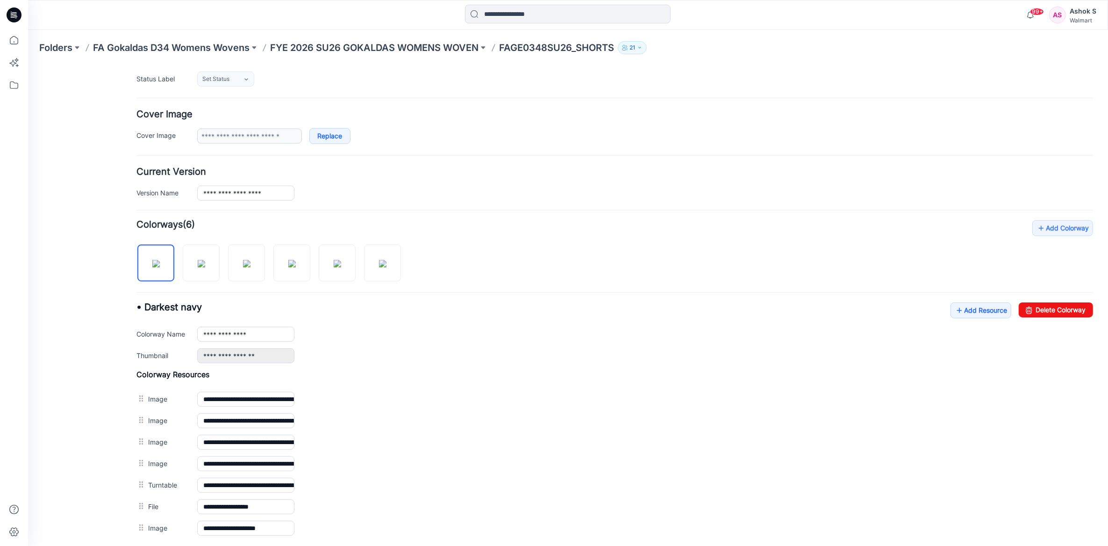
scroll to position [93, 0]
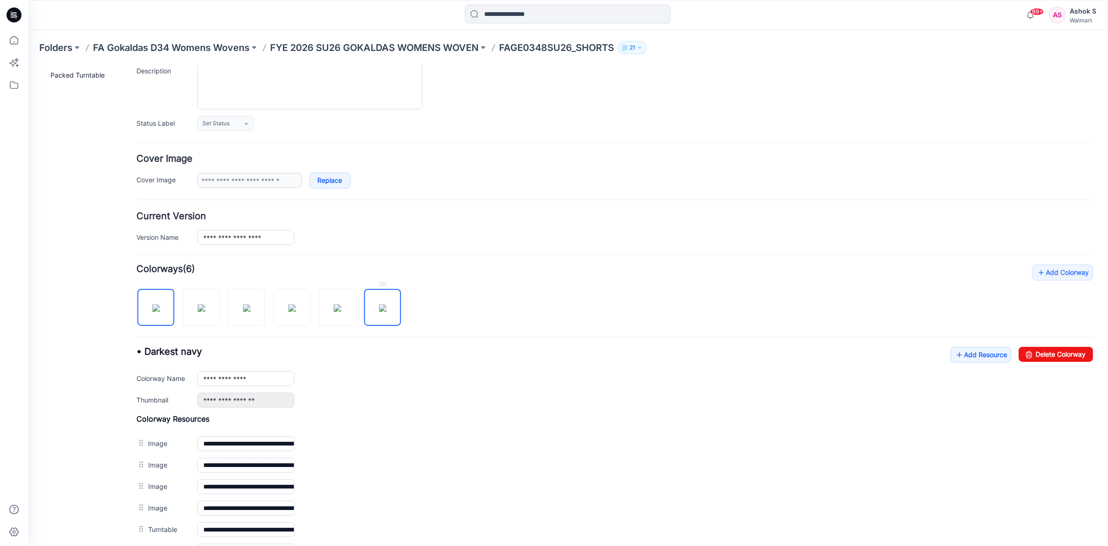
click at [380, 309] on img at bounding box center [382, 307] width 7 height 7
click at [160, 304] on img at bounding box center [155, 307] width 7 height 7
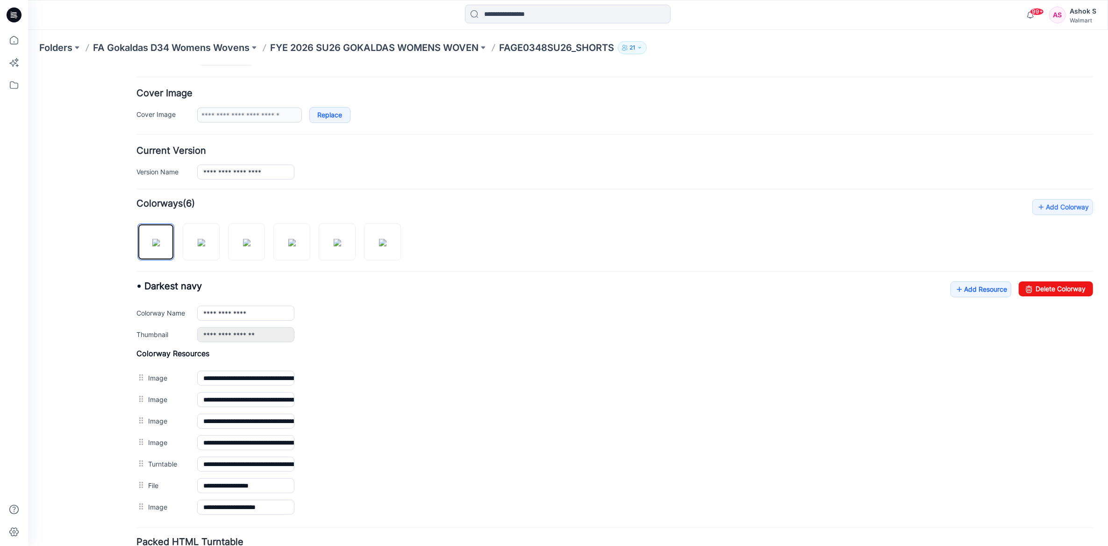
scroll to position [236, 0]
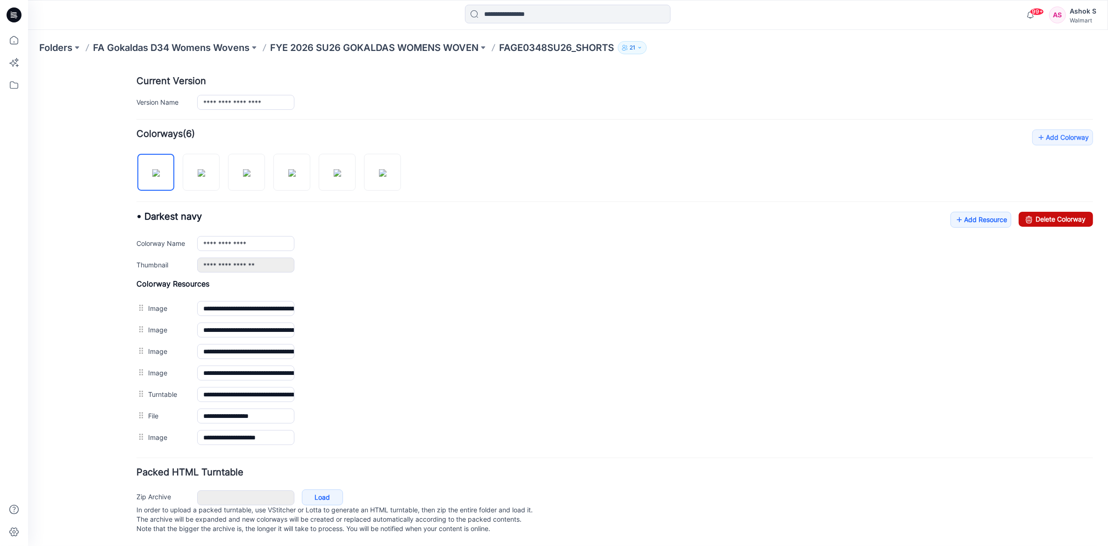
click at [1063, 212] on link "Delete Colorway" at bounding box center [1056, 218] width 74 height 15
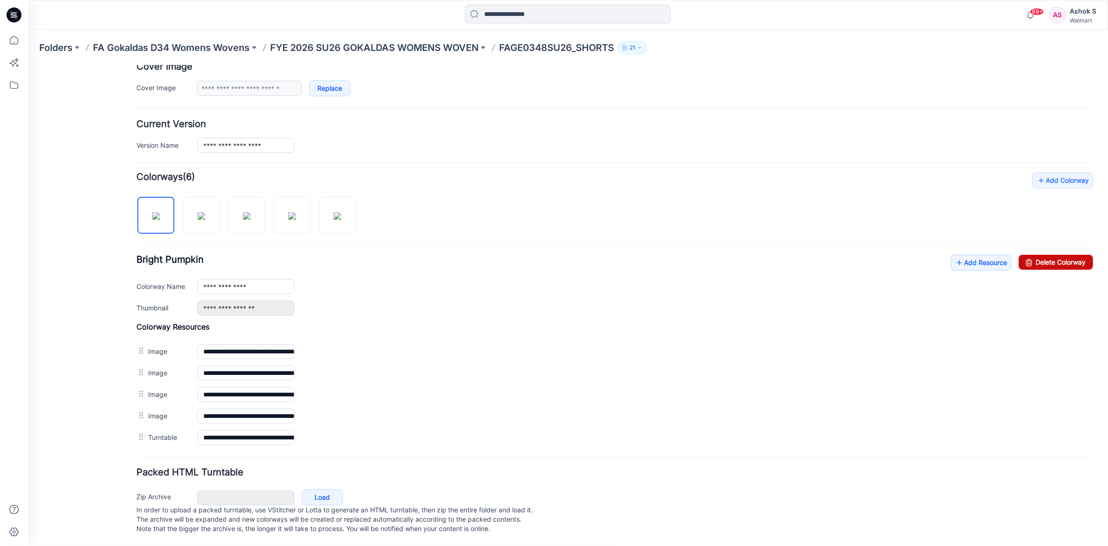
click at [1057, 256] on link "Delete Colorway" at bounding box center [1056, 261] width 74 height 15
click at [156, 212] on img at bounding box center [155, 215] width 7 height 7
click at [1072, 255] on link "Delete Colorway" at bounding box center [1056, 261] width 74 height 15
click at [152, 212] on img at bounding box center [155, 215] width 7 height 7
click at [1034, 254] on link "Delete Colorway" at bounding box center [1056, 261] width 74 height 15
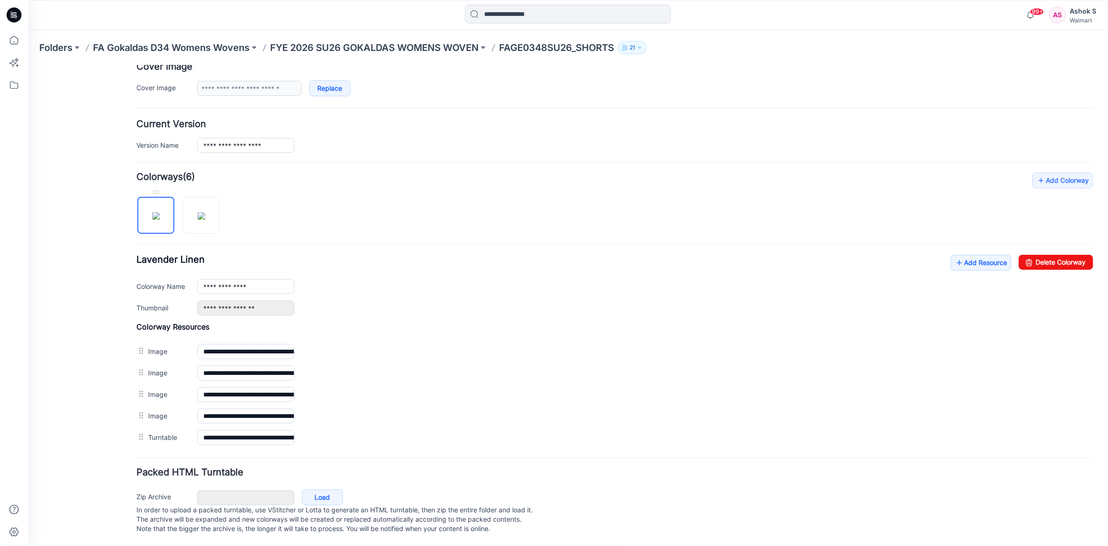
click at [154, 212] on img at bounding box center [155, 215] width 7 height 7
click at [1073, 256] on link "Delete Colorway" at bounding box center [1056, 261] width 74 height 15
type input "**********"
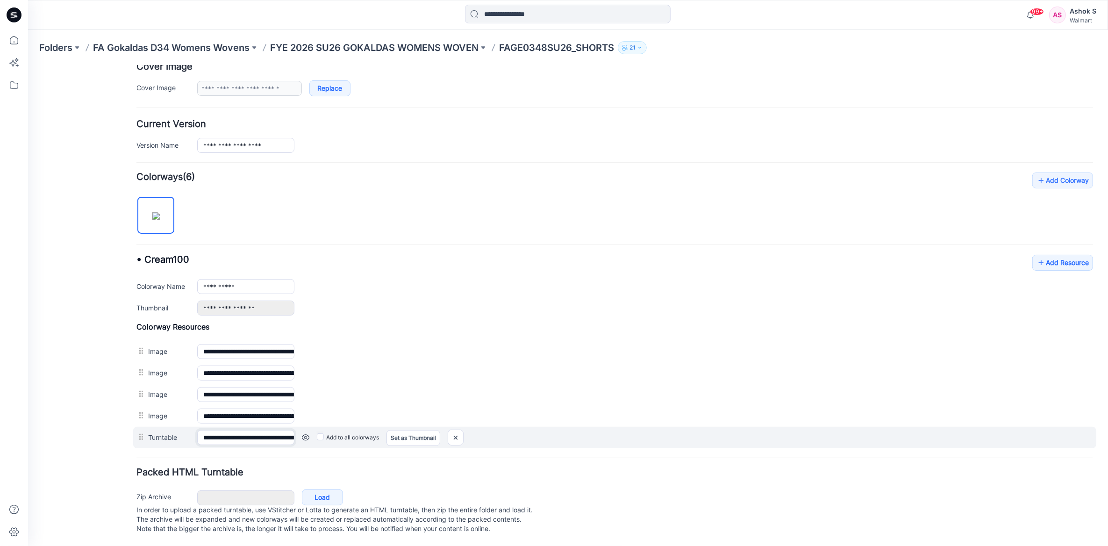
scroll to position [0, 69]
drag, startPoint x: 239, startPoint y: 430, endPoint x: 305, endPoint y: 424, distance: 66.2
click at [305, 426] on div "**********" at bounding box center [614, 436] width 963 height 21
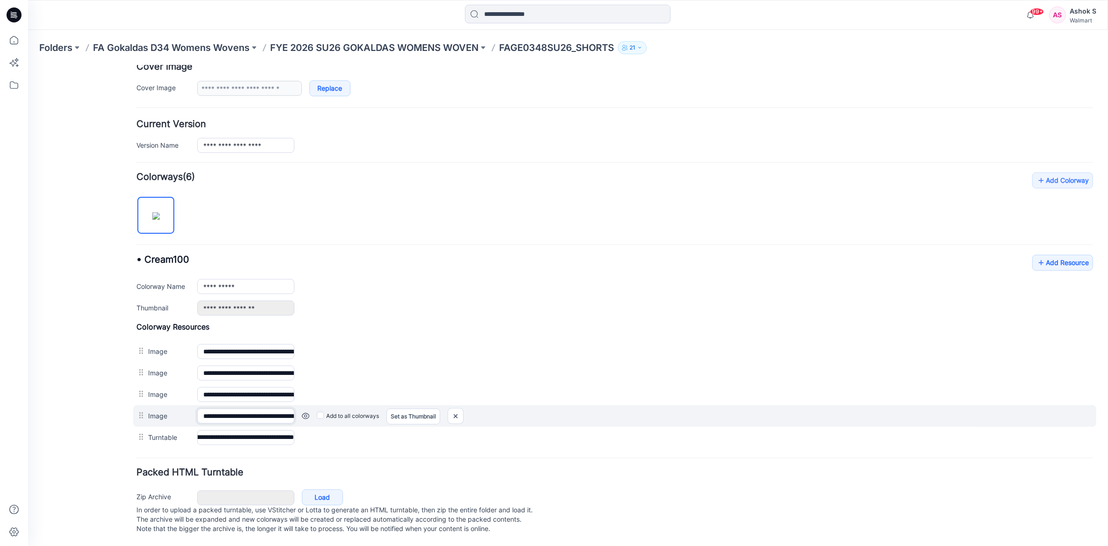
scroll to position [0, 0]
drag, startPoint x: 236, startPoint y: 405, endPoint x: 284, endPoint y: 404, distance: 47.7
click at [284, 408] on input "**********" at bounding box center [245, 415] width 97 height 15
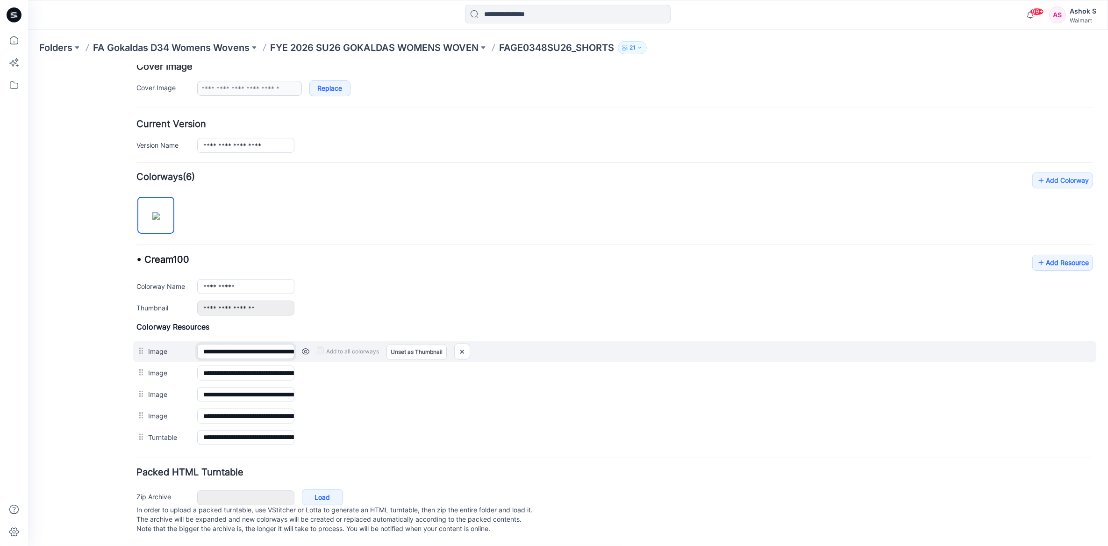
drag, startPoint x: 230, startPoint y: 344, endPoint x: 273, endPoint y: 338, distance: 43.0
click at [273, 343] on input "**********" at bounding box center [245, 350] width 97 height 15
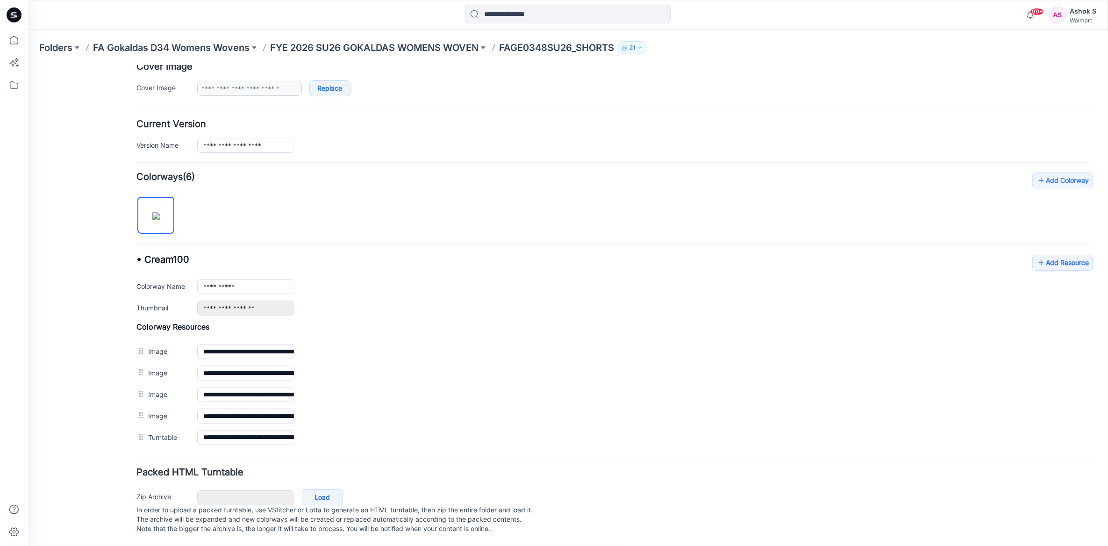
click at [525, 239] on div "**********" at bounding box center [614, 310] width 956 height 276
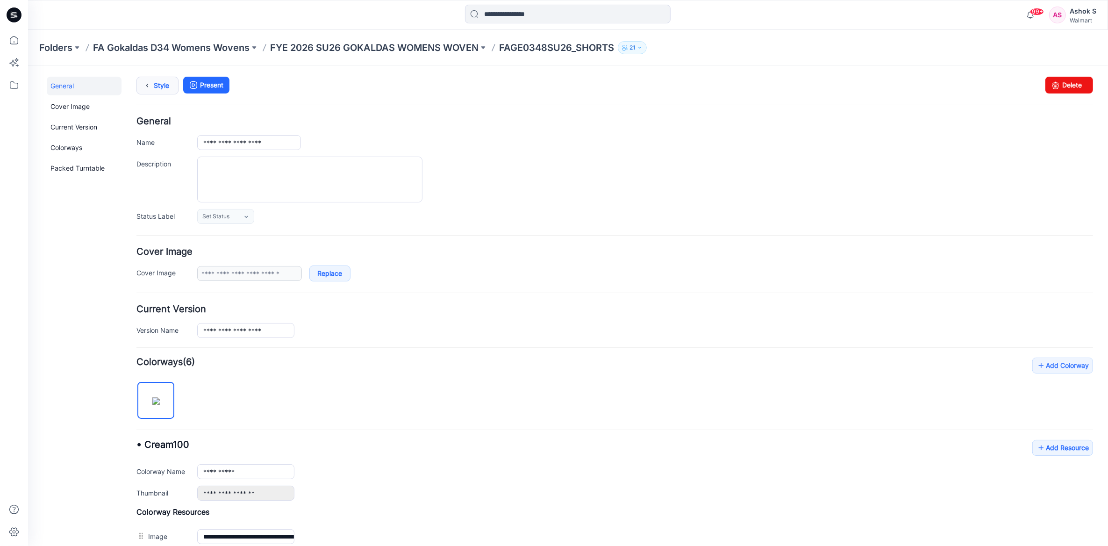
click at [153, 84] on link "Style" at bounding box center [157, 85] width 42 height 18
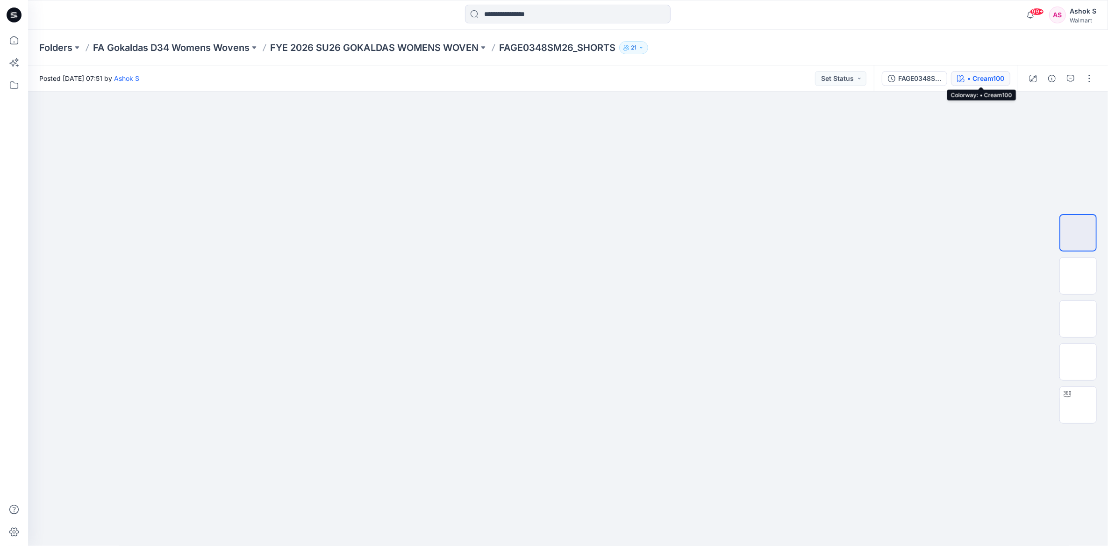
click at [990, 78] on div "• Cream100" at bounding box center [985, 78] width 37 height 10
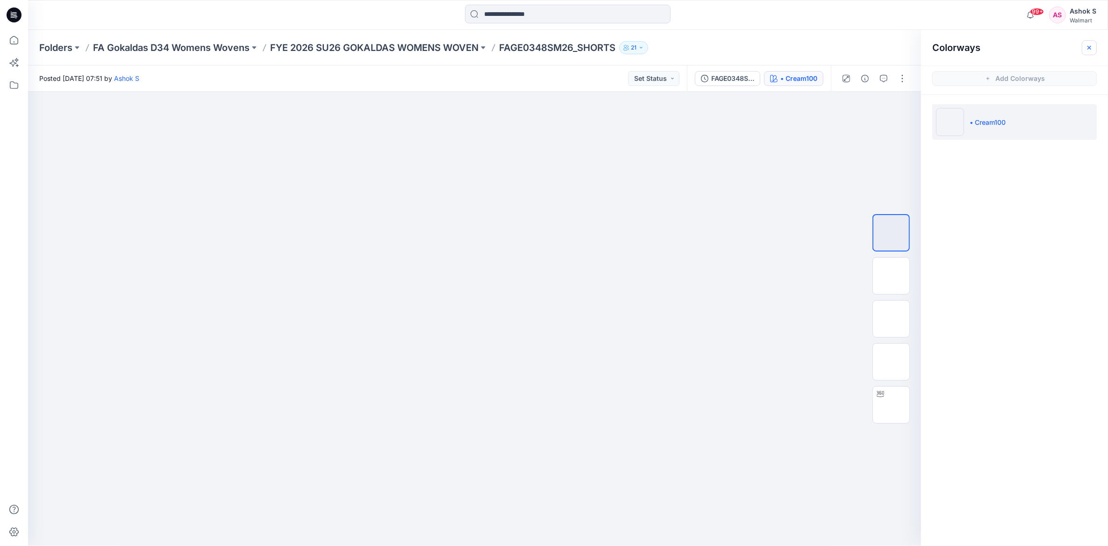
click at [1089, 49] on icon "button" at bounding box center [1088, 47] width 7 height 7
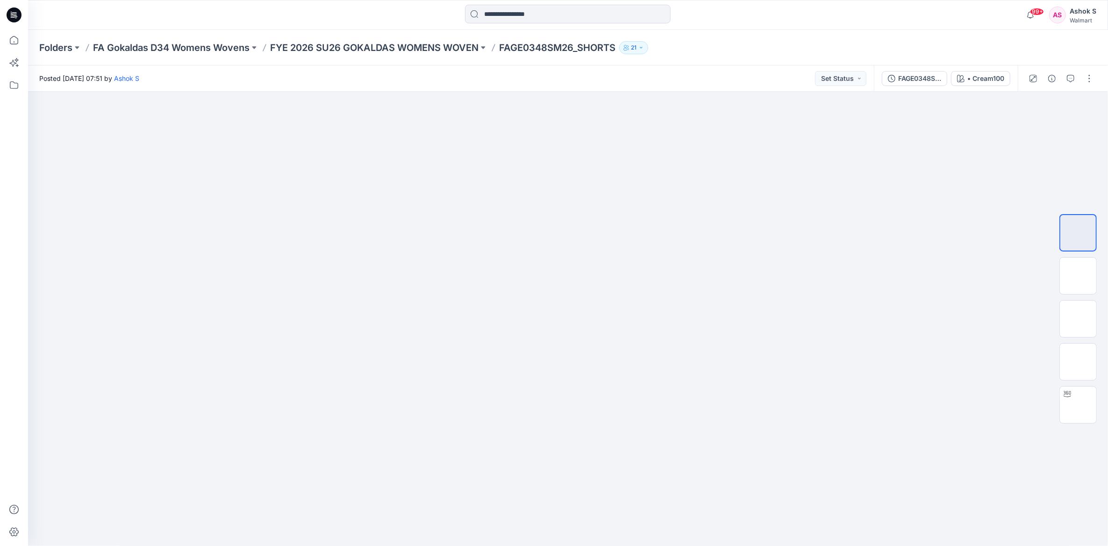
click at [519, 61] on div "Folders FA Gokaldas D34 Womens Wovens FYE 2026 SU26 GOKALDAS WOMENS WOVEN FAGE0…" at bounding box center [568, 48] width 1080 height 36
click at [1090, 80] on button "button" at bounding box center [1089, 78] width 15 height 15
click at [1033, 129] on p "Edit" at bounding box center [1030, 126] width 12 height 10
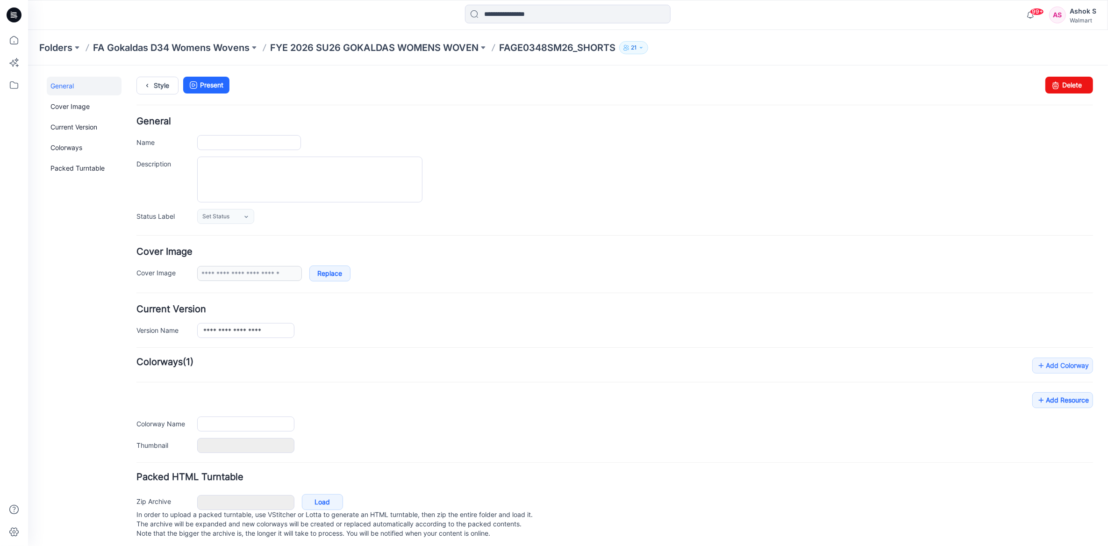
type input "**********"
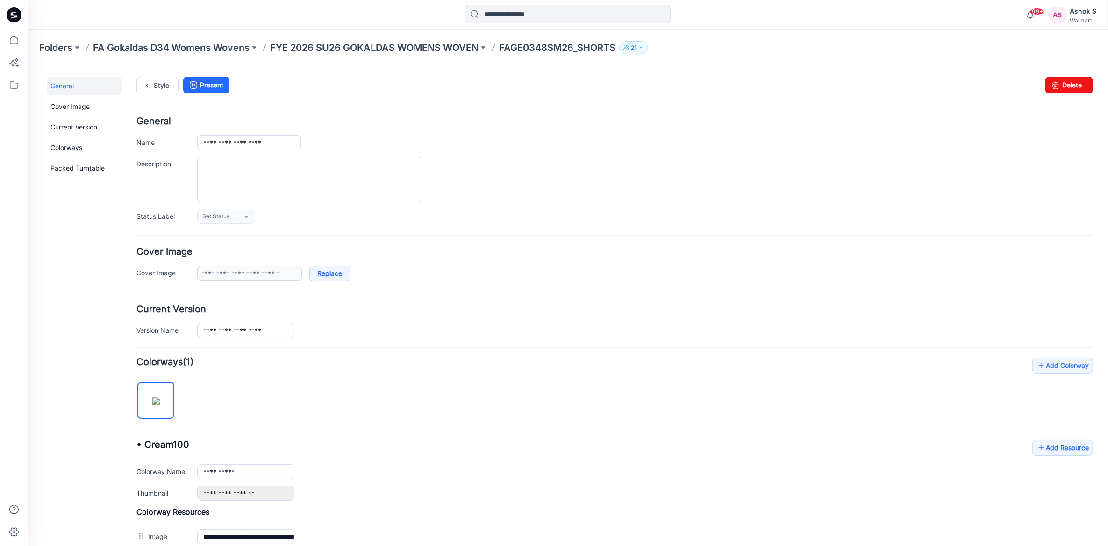
click at [152, 404] on img at bounding box center [155, 400] width 7 height 7
click at [136, 89] on div "**********" at bounding box center [562, 397] width 1069 height 665
click at [160, 86] on link "Style" at bounding box center [157, 85] width 42 height 18
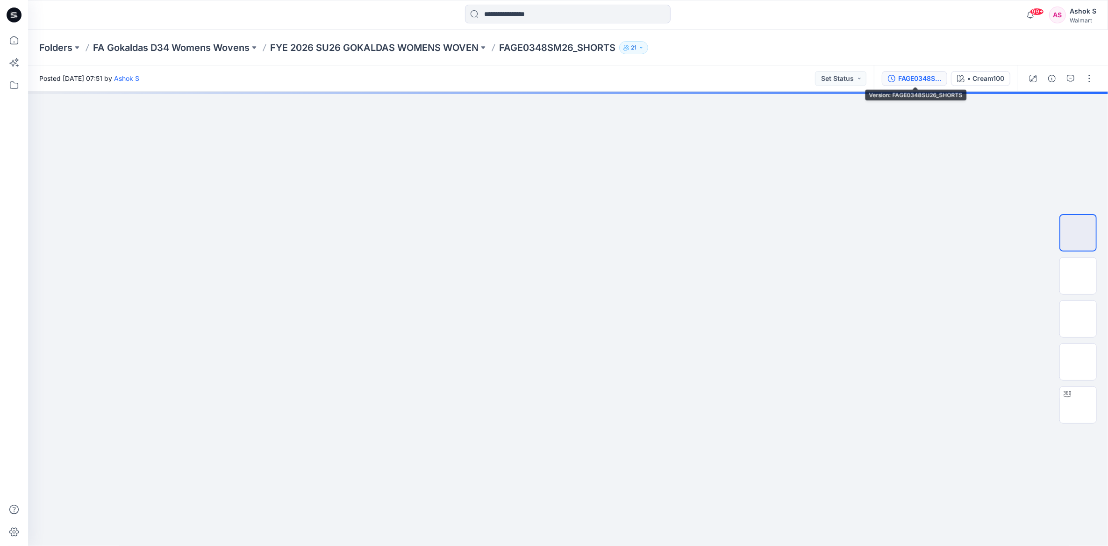
click at [925, 78] on div "FAGE0348SU26_SHORTS" at bounding box center [919, 78] width 43 height 10
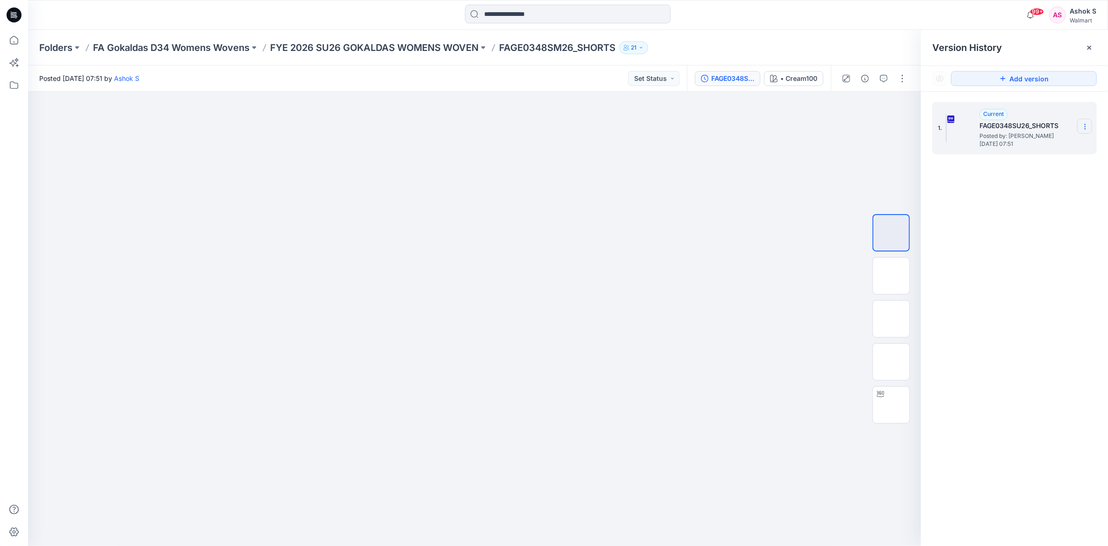
click at [1083, 126] on icon at bounding box center [1084, 126] width 7 height 7
click at [709, 26] on div "99+ Notifications Your style WNGE2502FA26-FS HOODED SHIRT has been updated with…" at bounding box center [568, 15] width 1080 height 30
click at [1092, 49] on icon at bounding box center [1088, 47] width 7 height 7
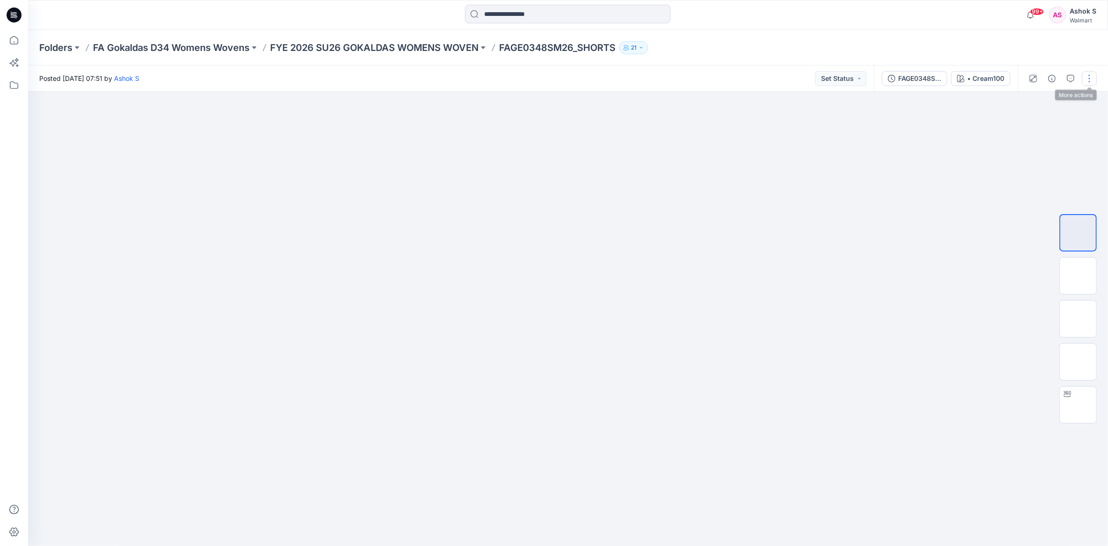
click at [1082, 80] on button "button" at bounding box center [1089, 78] width 15 height 15
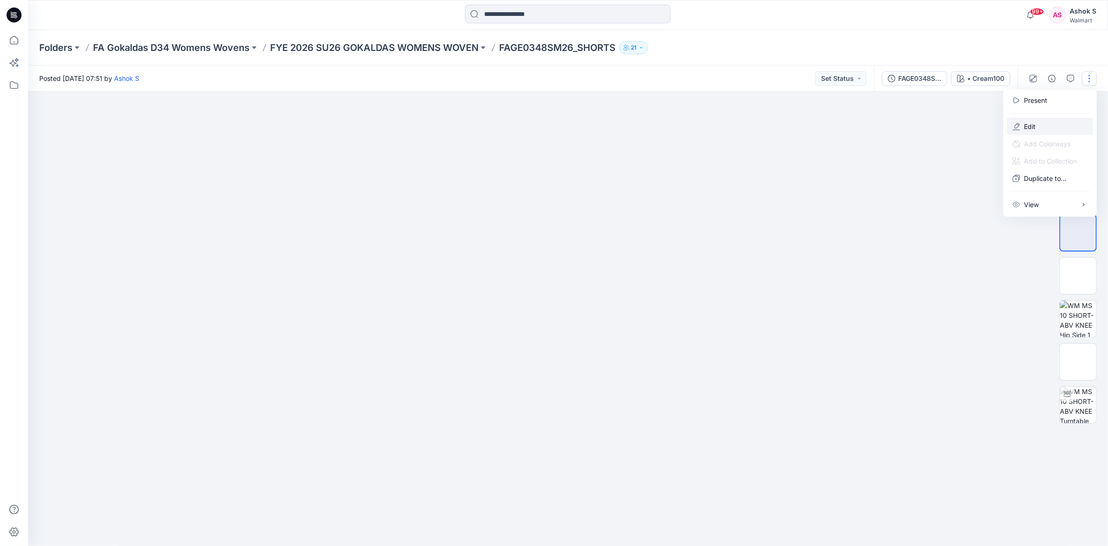
click at [1035, 124] on p "Edit" at bounding box center [1030, 126] width 12 height 10
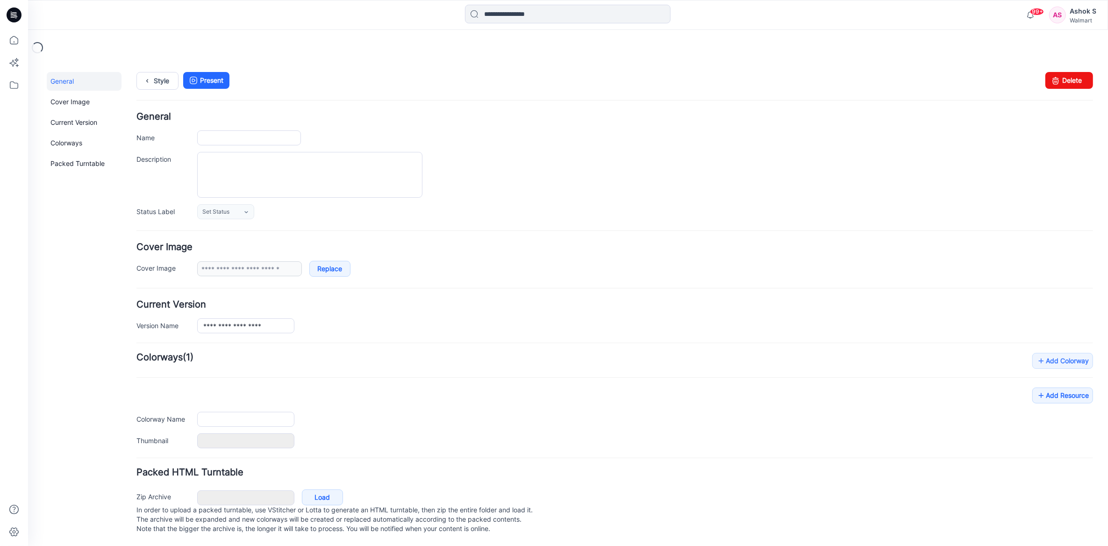
type input "**********"
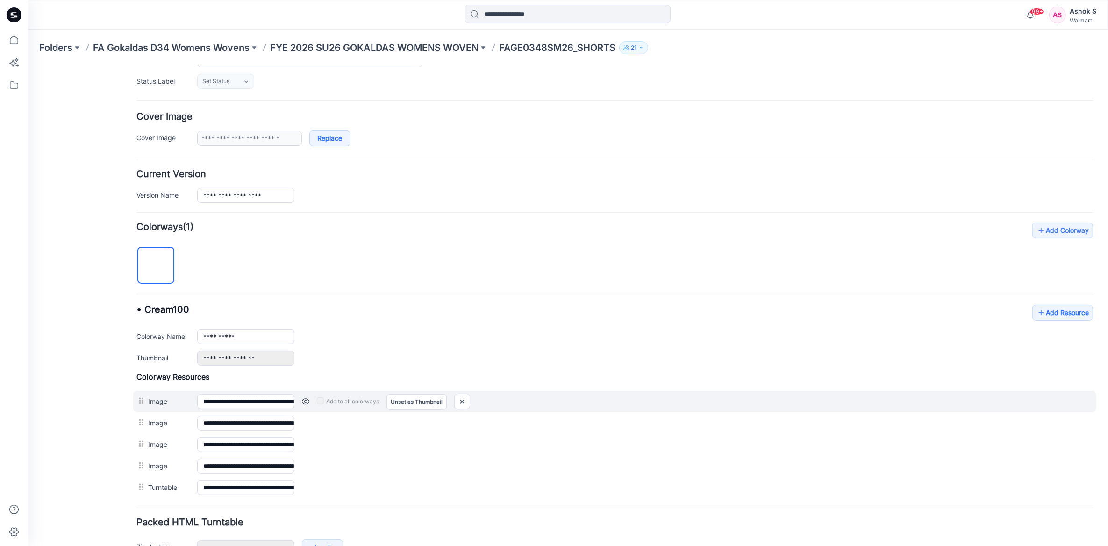
scroll to position [193, 0]
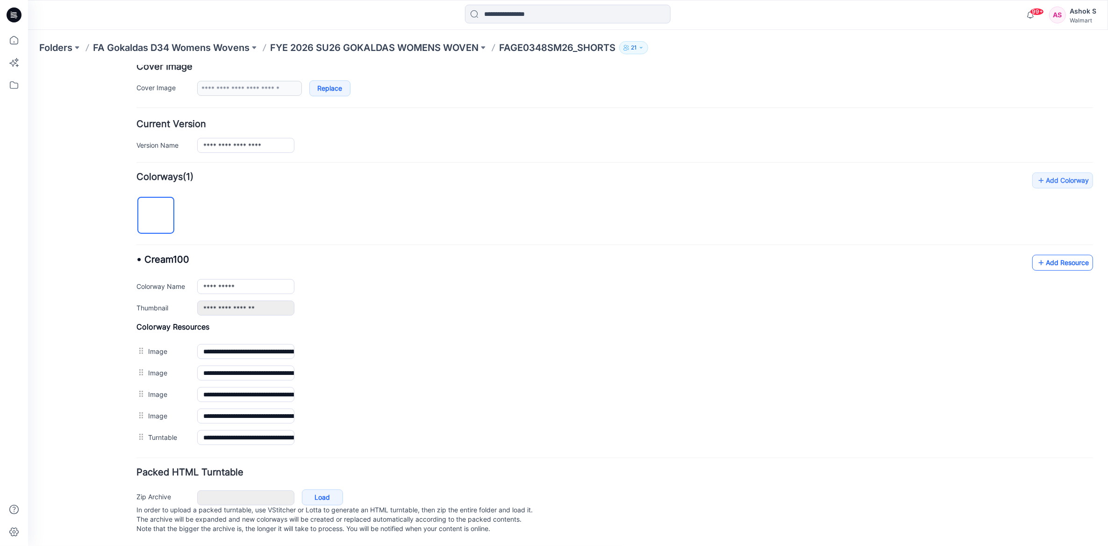
click at [1071, 254] on link "Add Resource" at bounding box center [1062, 262] width 61 height 16
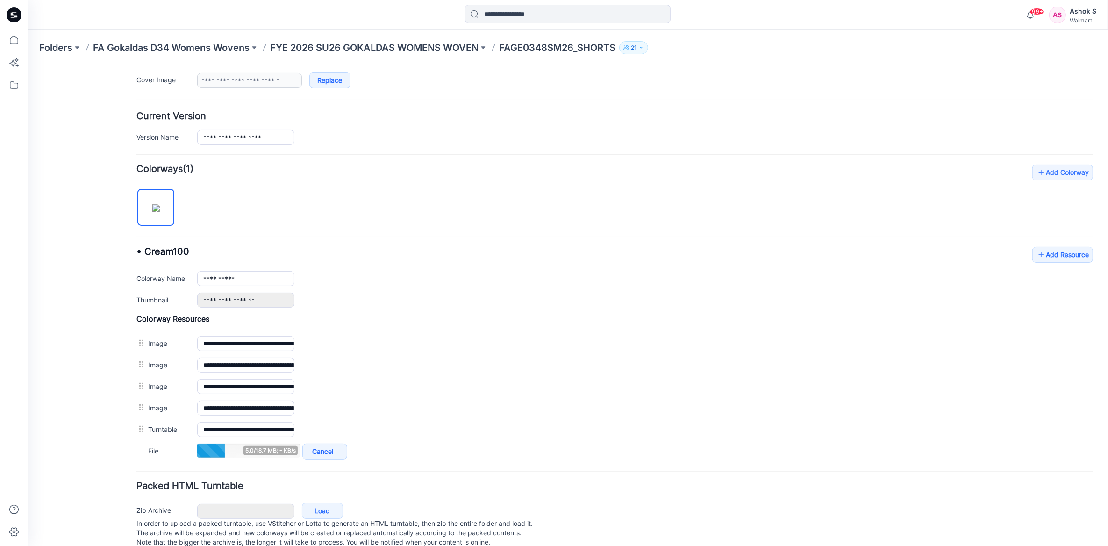
click at [82, 278] on div "General Cover Image Current Version Colorways Packed Turntable" at bounding box center [84, 221] width 75 height 676
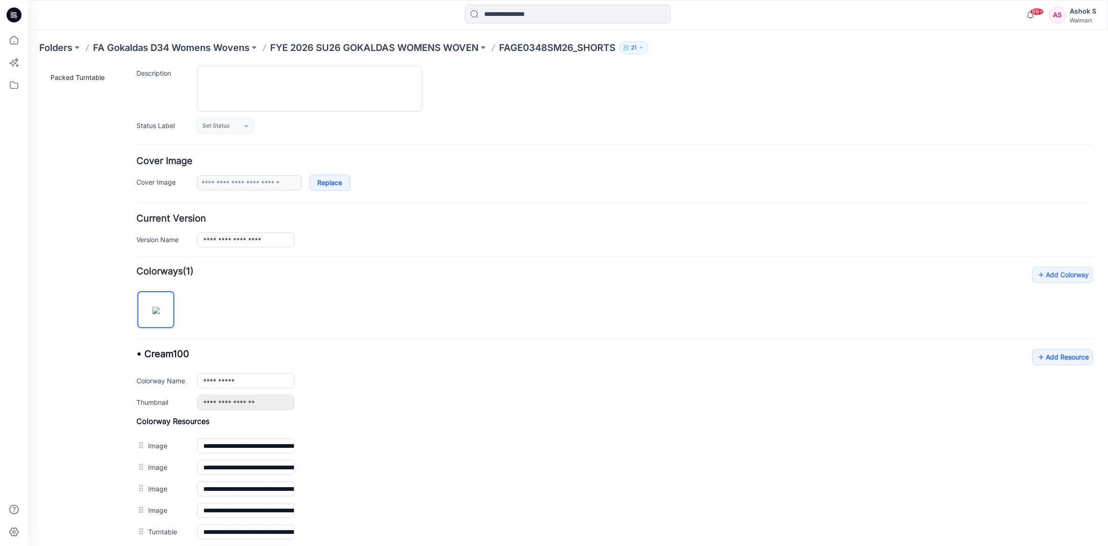
scroll to position [0, 0]
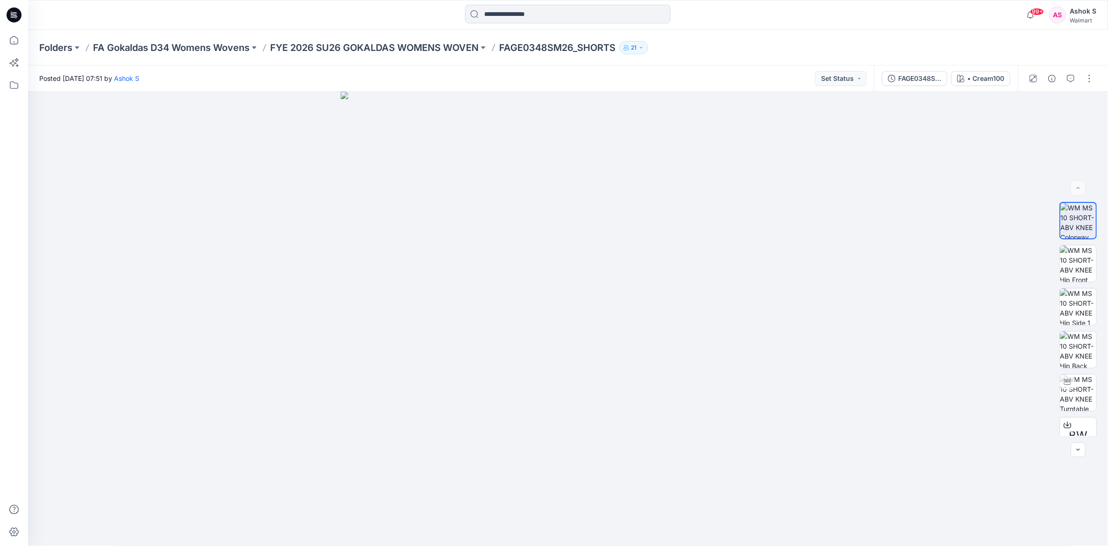
click at [24, 40] on div at bounding box center [14, 273] width 28 height 546
click at [15, 37] on icon at bounding box center [14, 40] width 21 height 21
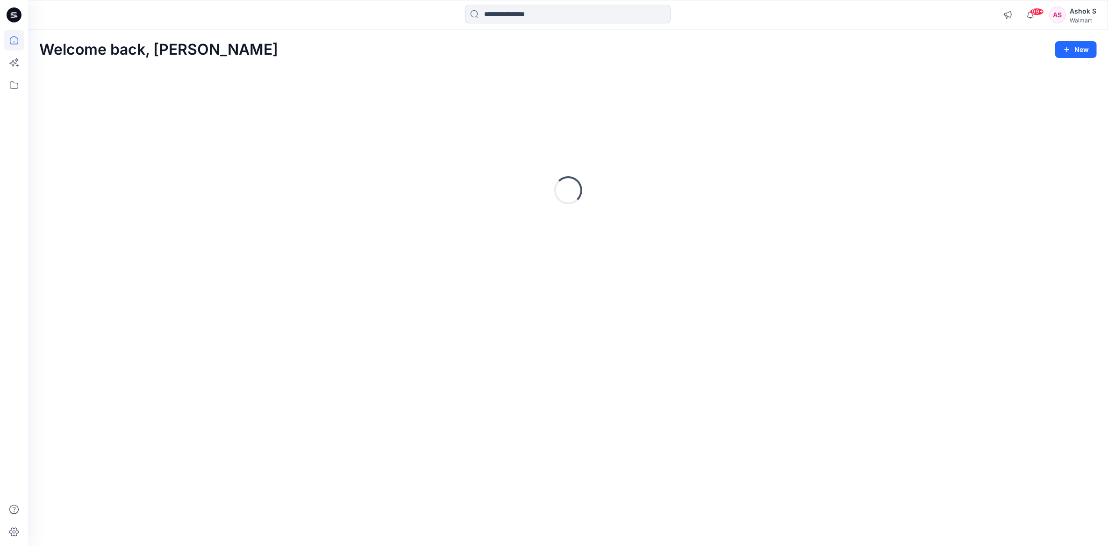
click at [555, 21] on input at bounding box center [568, 14] width 206 height 19
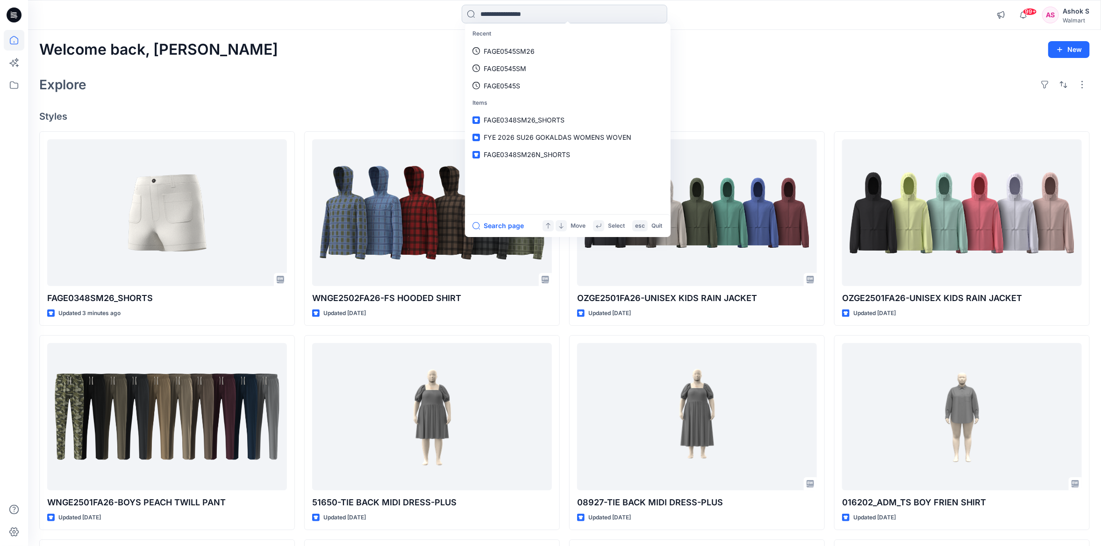
click at [546, 9] on input at bounding box center [565, 14] width 206 height 19
click at [524, 45] on link "FAGE0545SM26" at bounding box center [568, 51] width 202 height 17
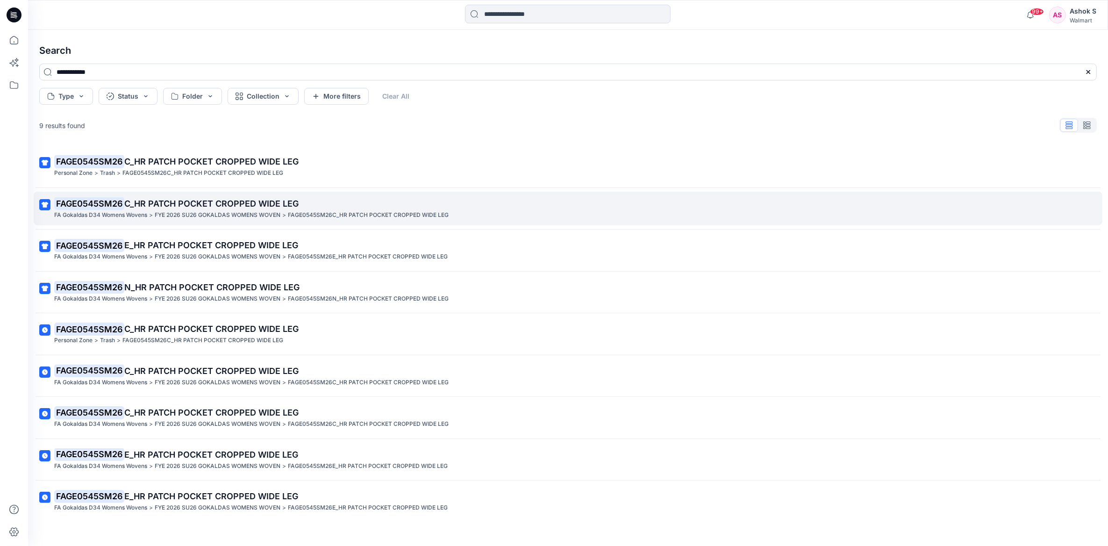
click at [164, 208] on p "FAGE0545SM26 C_HR PATCH POCKET CROPPED WIDE LEG" at bounding box center [567, 203] width 1026 height 13
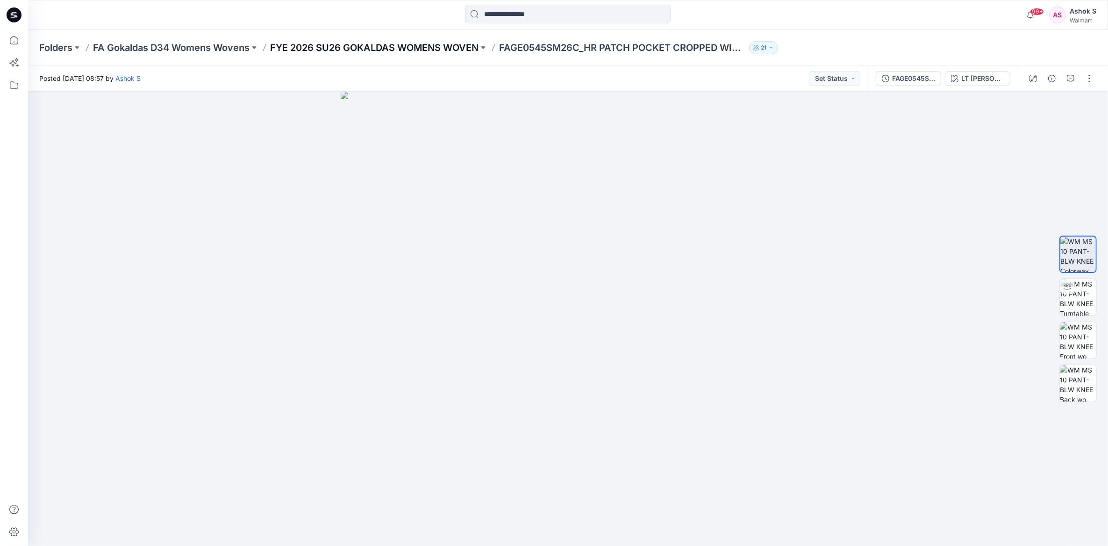
click at [445, 49] on p "FYE 2026 SU26 GOKALDAS WOMENS WOVEN" at bounding box center [374, 47] width 208 height 13
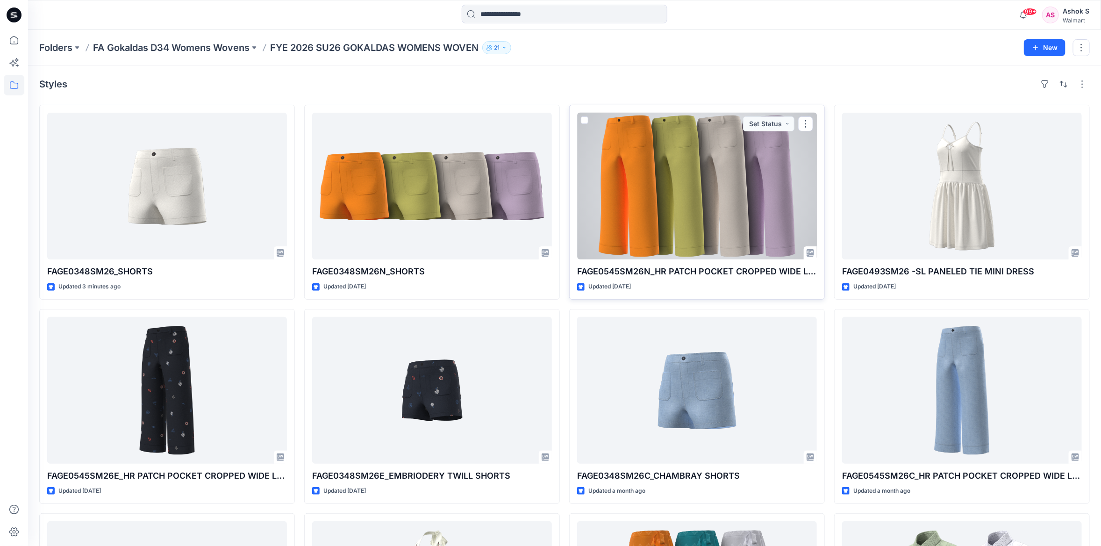
click at [635, 182] on div at bounding box center [697, 186] width 240 height 147
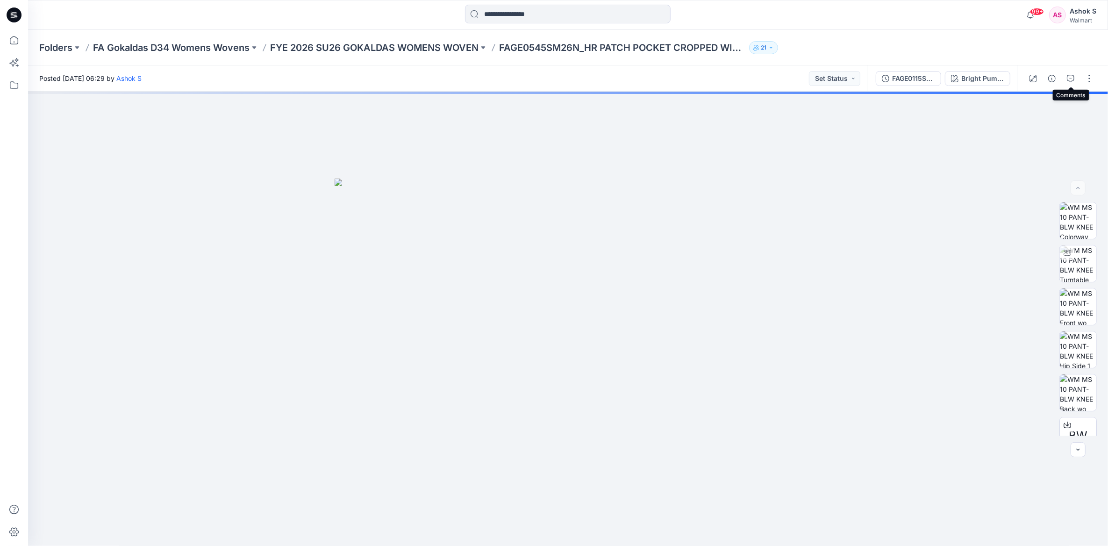
click at [1062, 79] on div at bounding box center [1061, 78] width 86 height 26
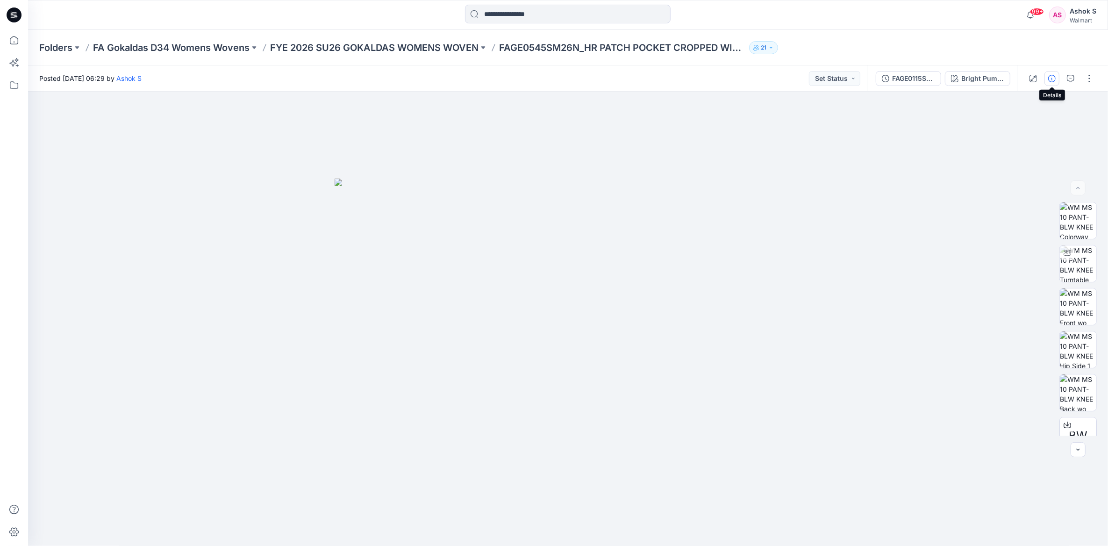
click at [1057, 78] on button "button" at bounding box center [1051, 78] width 15 height 15
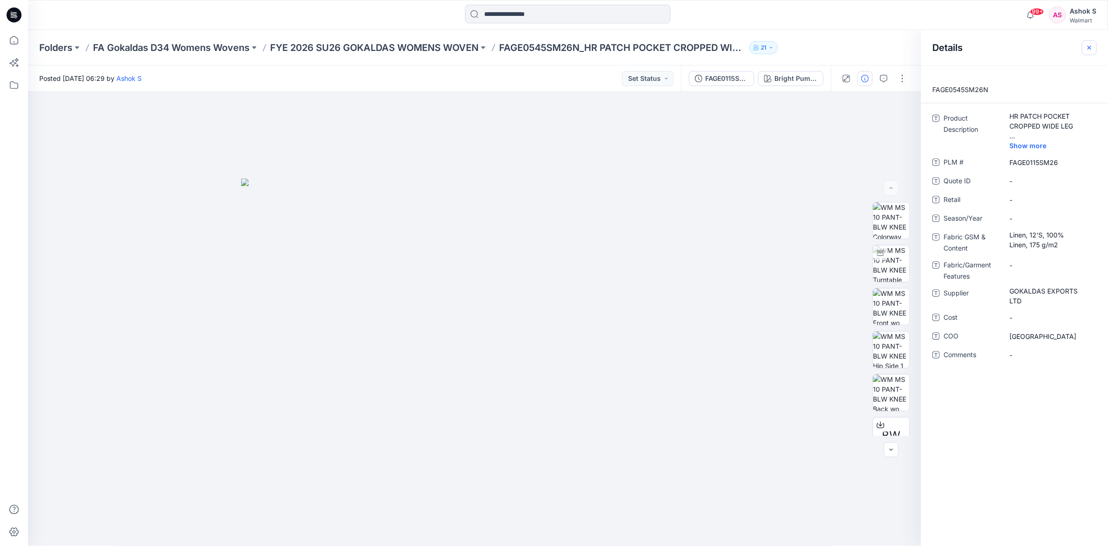
click at [1087, 44] on icon "button" at bounding box center [1088, 47] width 7 height 7
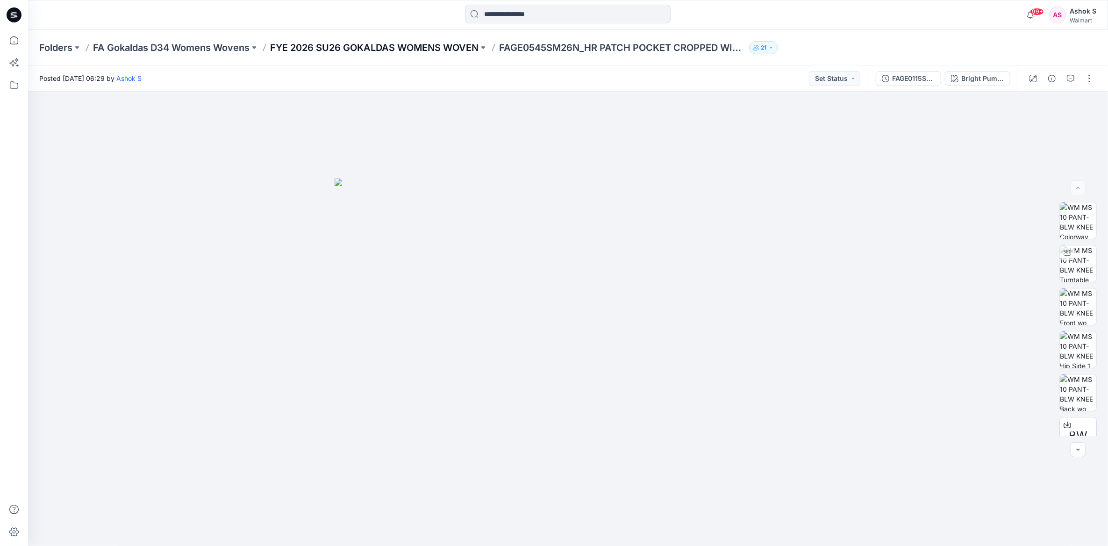
click at [384, 49] on p "FYE 2026 SU26 GOKALDAS WOMENS WOVEN" at bounding box center [374, 47] width 208 height 13
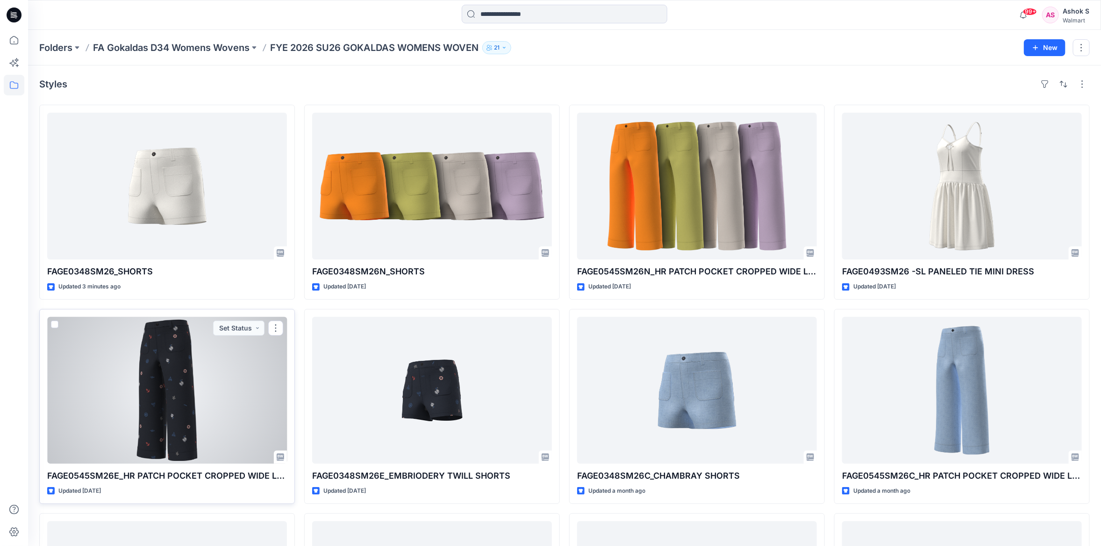
click at [236, 385] on div at bounding box center [167, 390] width 240 height 147
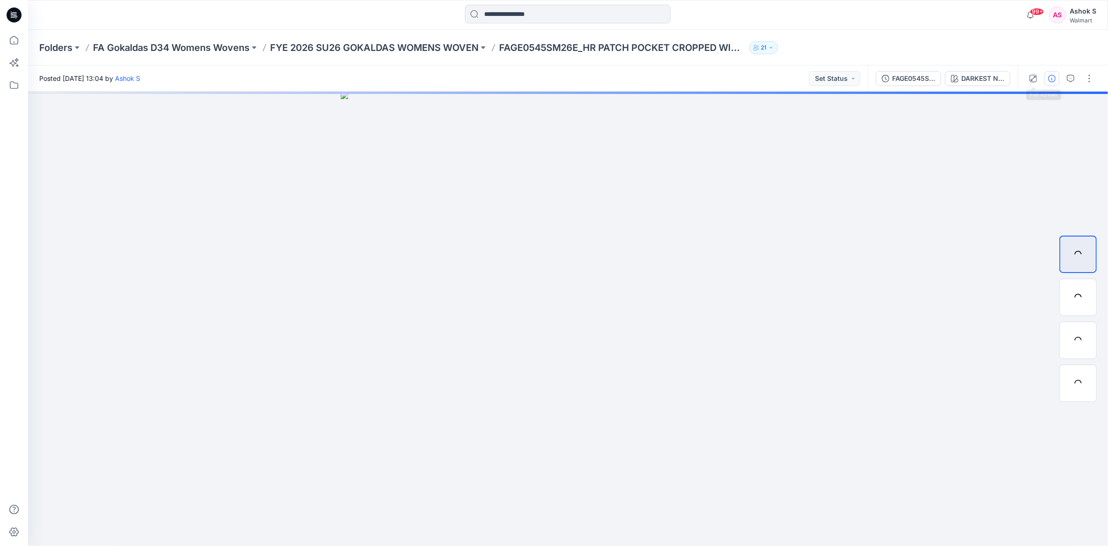
click at [1051, 78] on icon "button" at bounding box center [1051, 78] width 7 height 7
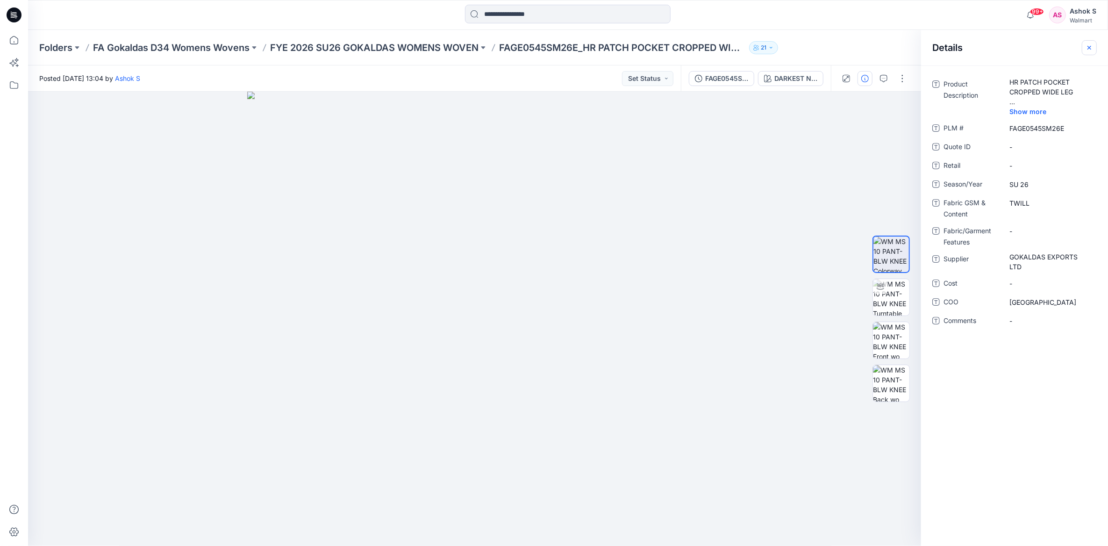
click at [1088, 45] on icon "button" at bounding box center [1088, 47] width 7 height 7
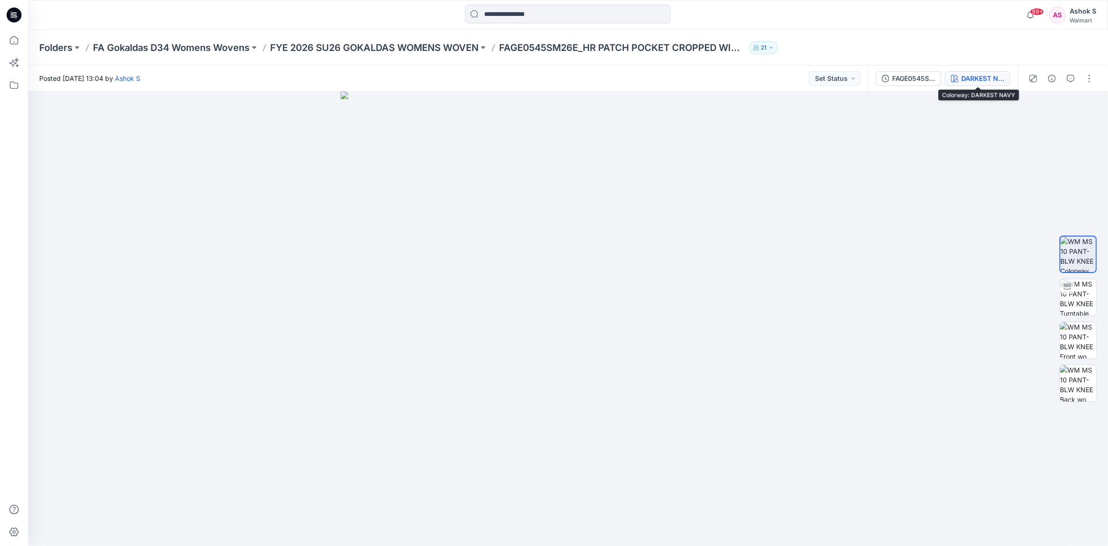
click at [983, 79] on div "DARKEST NAVY" at bounding box center [982, 78] width 43 height 10
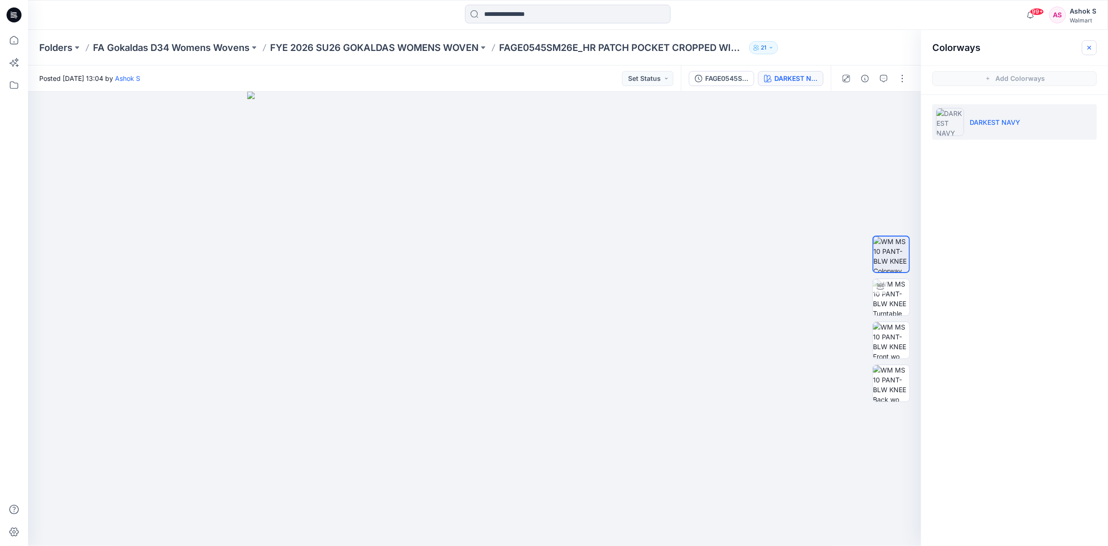
click at [1095, 47] on button "button" at bounding box center [1089, 47] width 15 height 15
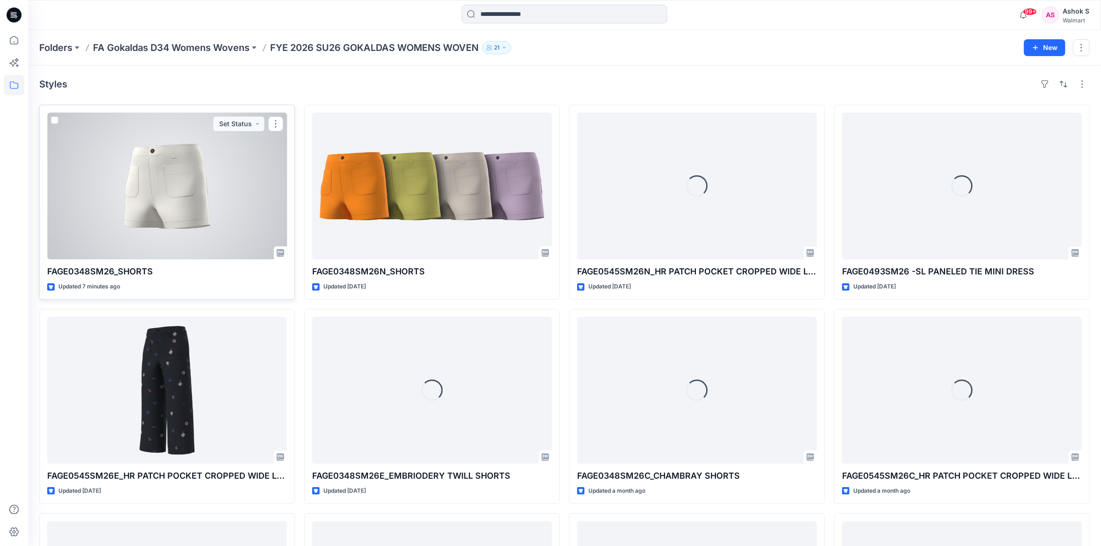
click at [155, 185] on div at bounding box center [167, 186] width 240 height 147
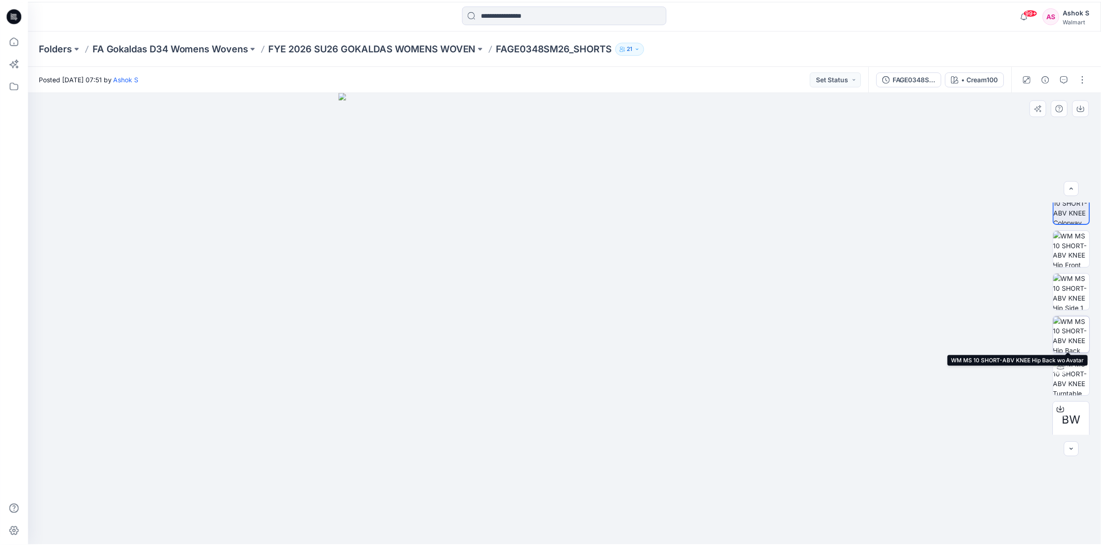
scroll to position [18, 0]
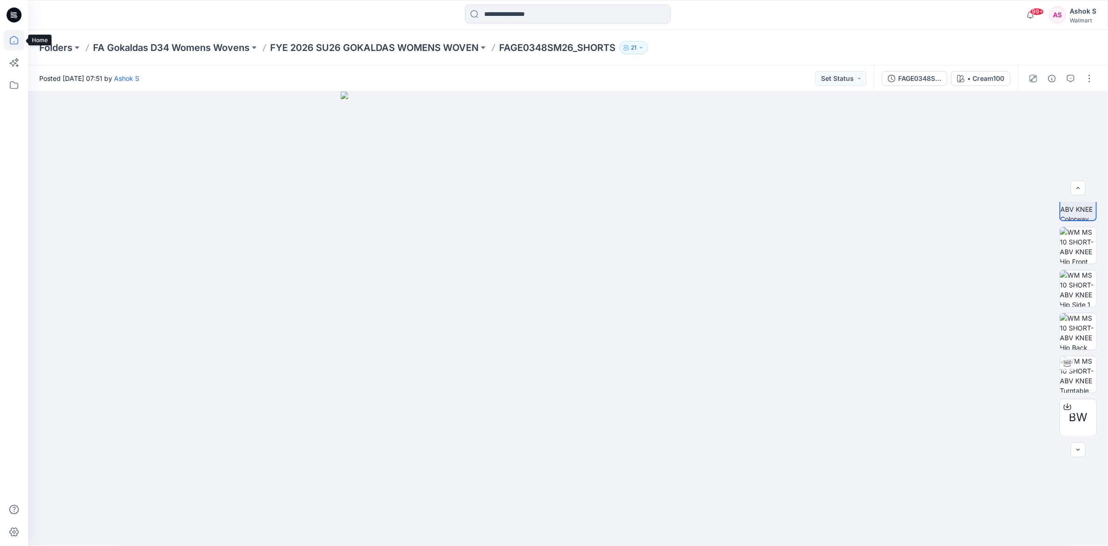
click at [10, 40] on icon at bounding box center [14, 40] width 8 height 8
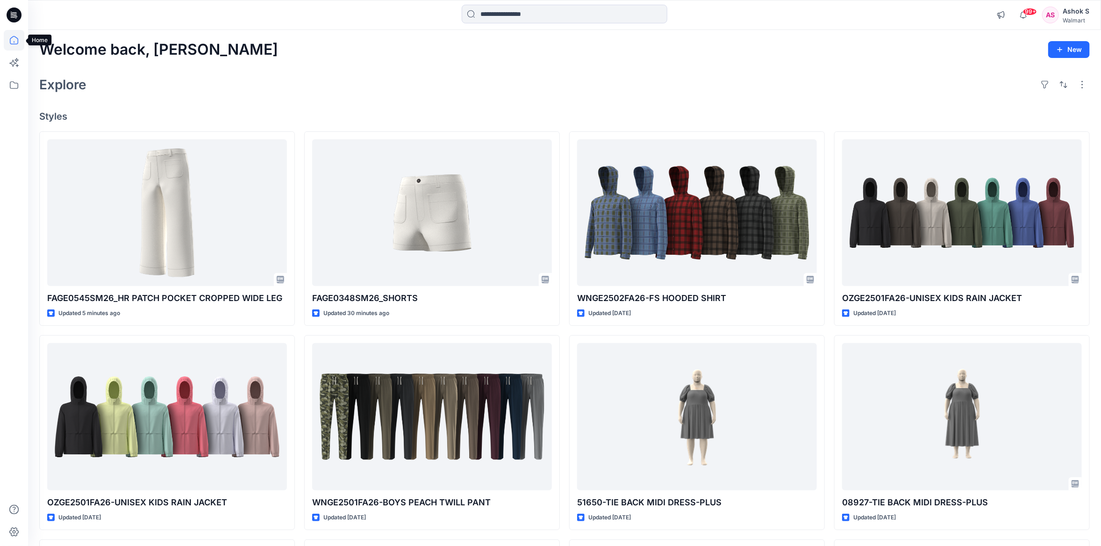
drag, startPoint x: 85, startPoint y: 67, endPoint x: 15, endPoint y: 48, distance: 72.1
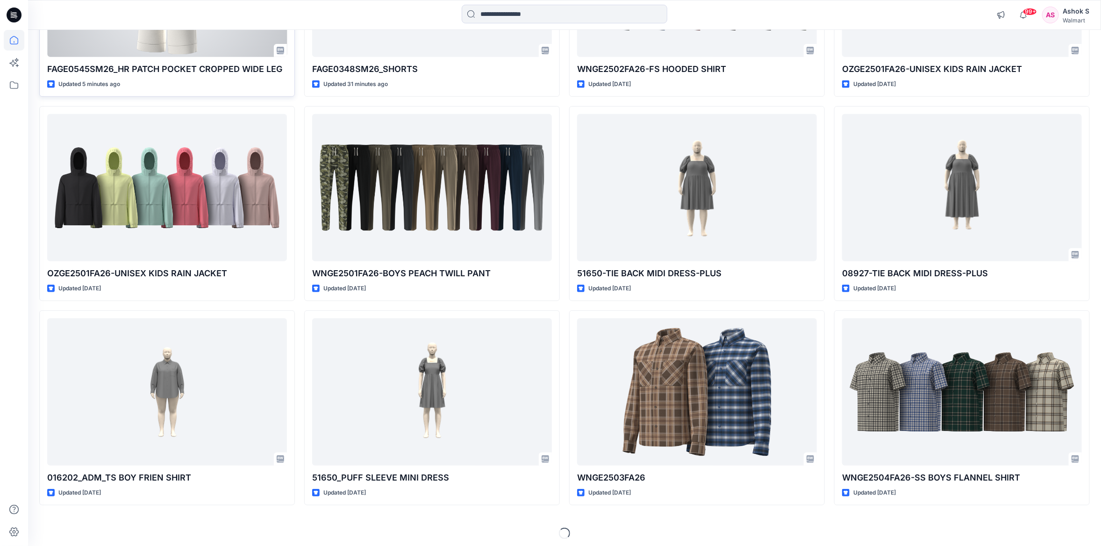
scroll to position [186, 0]
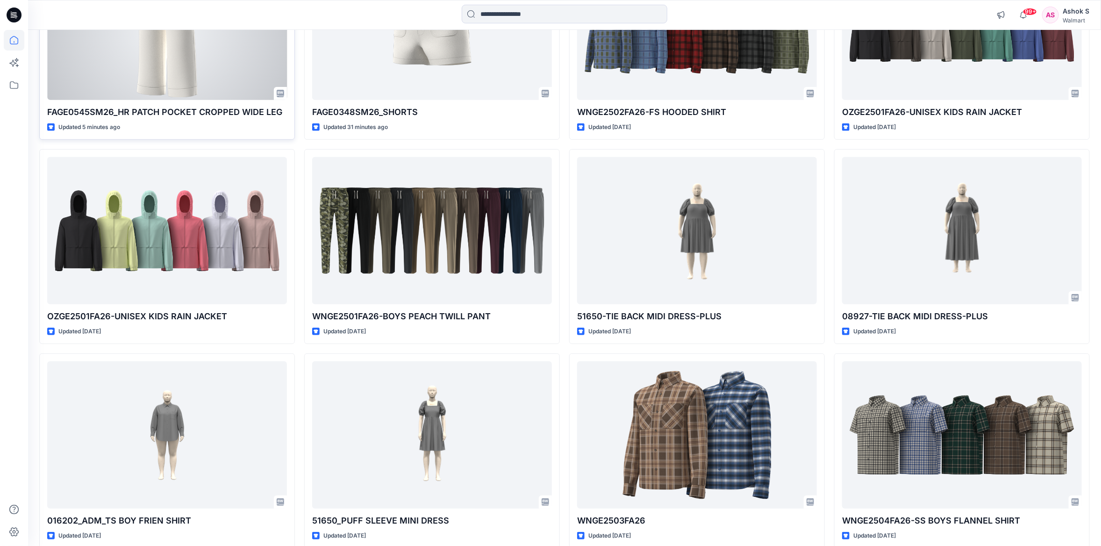
click at [130, 58] on div at bounding box center [167, 26] width 240 height 147
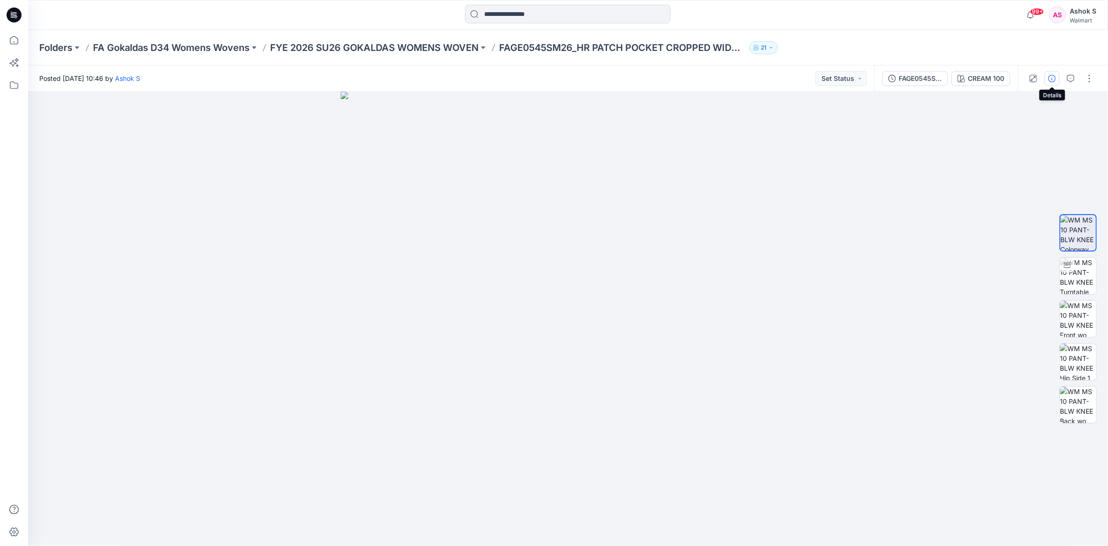
click at [1048, 78] on icon "button" at bounding box center [1051, 78] width 7 height 7
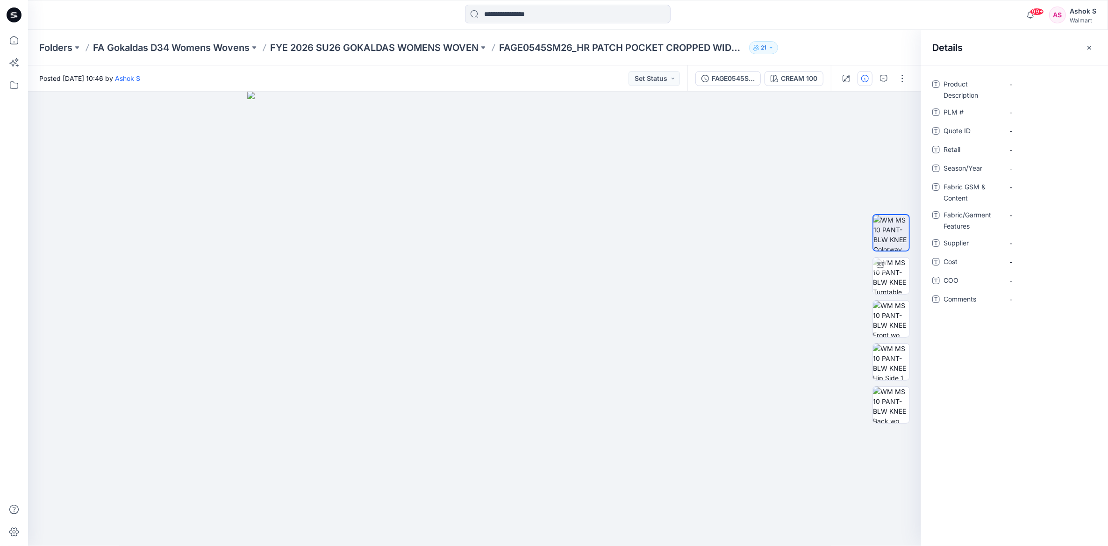
click at [1088, 50] on icon "button" at bounding box center [1088, 47] width 7 height 7
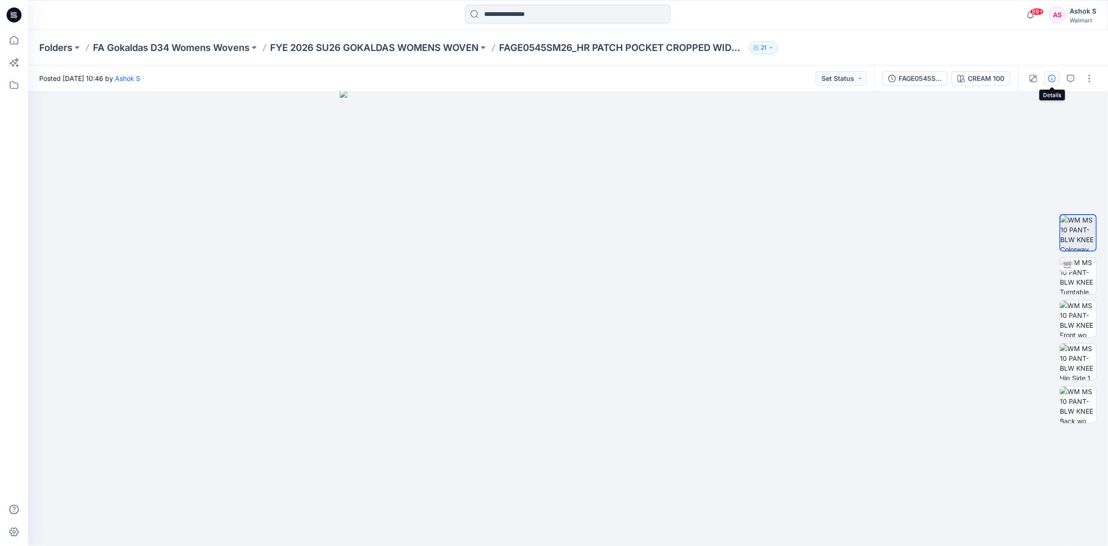
click at [1053, 78] on icon "button" at bounding box center [1051, 78] width 7 height 7
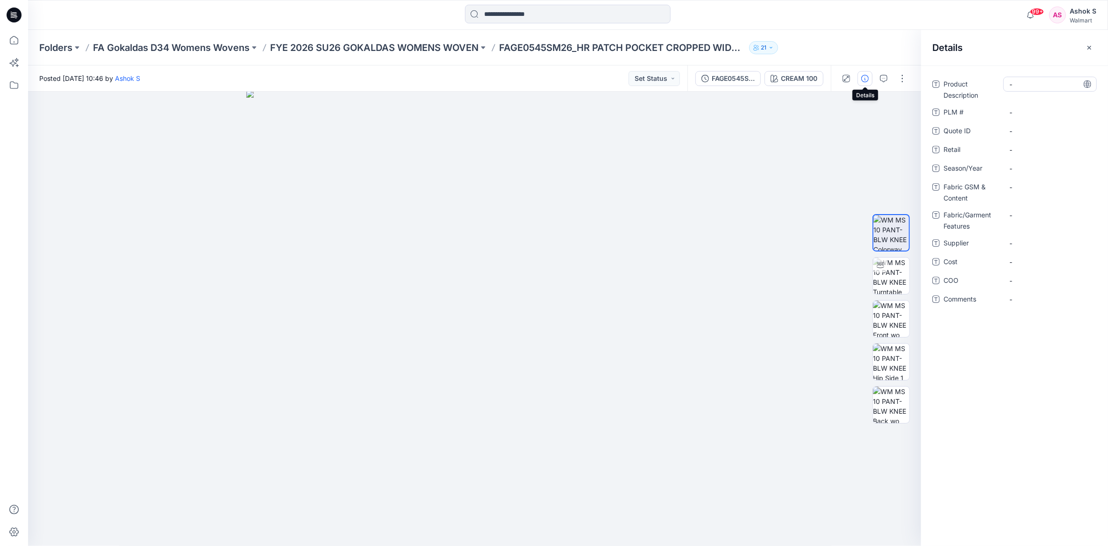
click at [1034, 85] on Description "-" at bounding box center [1049, 84] width 81 height 10
type textarea "**********"
click at [1010, 85] on textarea "**********" at bounding box center [1049, 84] width 93 height 15
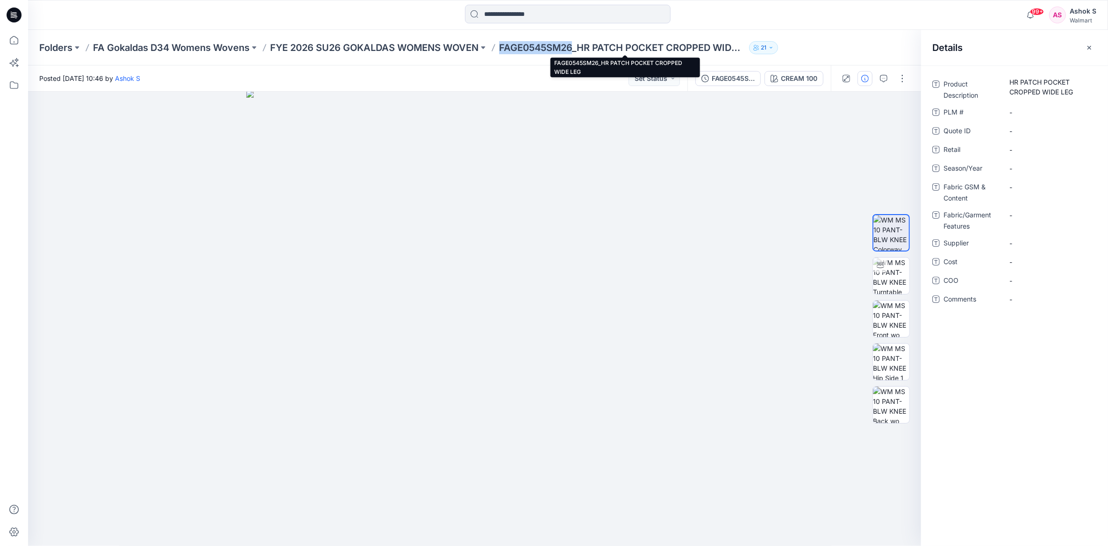
drag, startPoint x: 502, startPoint y: 52, endPoint x: 575, endPoint y: 52, distance: 72.4
click at [575, 52] on p "FAGE0545SM26_HR PATCH POCKET CROPPED WIDE LEG" at bounding box center [622, 47] width 246 height 13
copy p "FAGE0545SM26"
click at [1012, 80] on Description "HR PATCH POCKET CROPPED WIDE LEG" at bounding box center [1049, 87] width 81 height 20
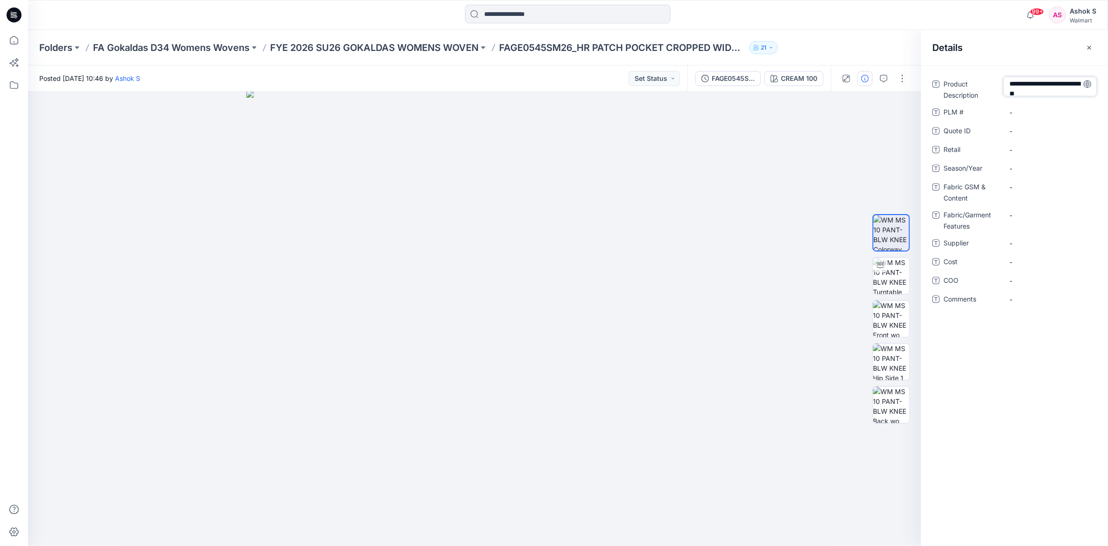
click at [1010, 80] on textarea "**********" at bounding box center [1049, 87] width 93 height 20
type textarea "**********"
click at [1033, 111] on \ "-" at bounding box center [1049, 112] width 81 height 10
type textarea "**********"
click at [1045, 136] on div "-" at bounding box center [1049, 130] width 93 height 15
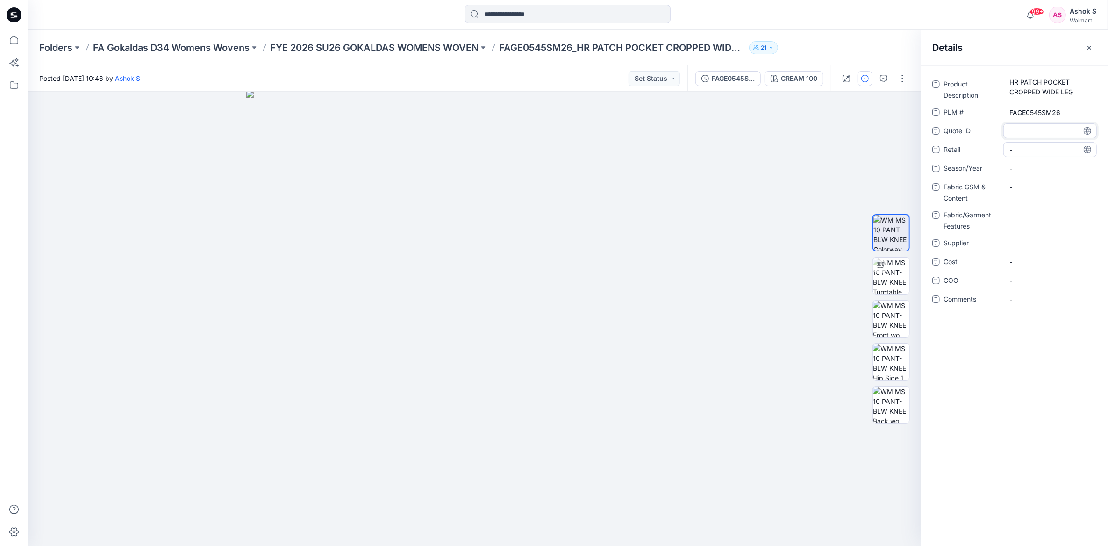
click at [1028, 151] on span "-" at bounding box center [1049, 150] width 81 height 10
click at [1023, 167] on span "-" at bounding box center [1049, 169] width 81 height 10
type textarea "*****"
click at [1023, 197] on div "-" at bounding box center [1049, 191] width 93 height 24
click at [1028, 213] on Features "-" at bounding box center [1049, 215] width 81 height 10
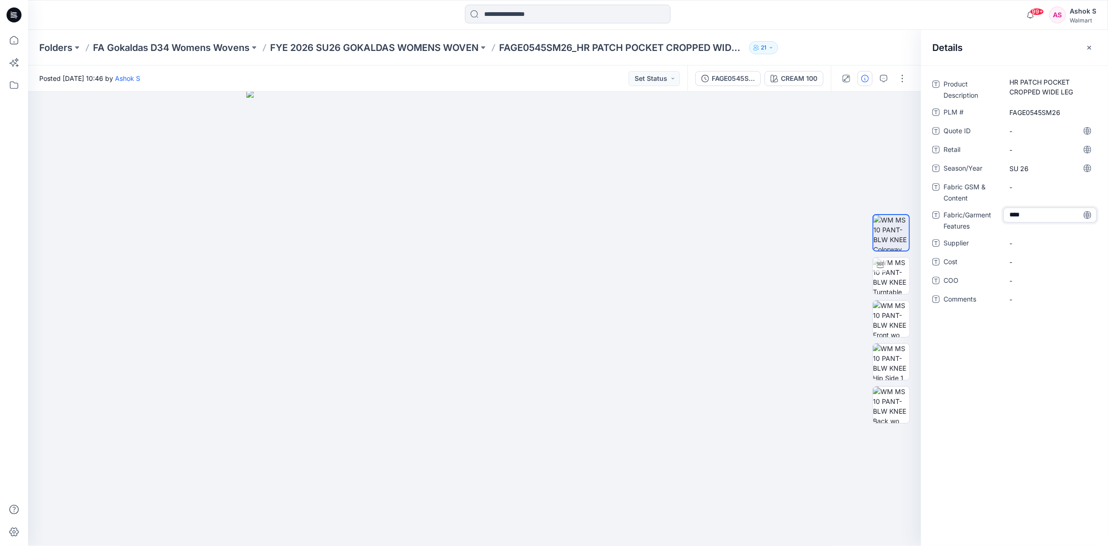
type textarea "*****"
click at [1022, 242] on span "-" at bounding box center [1049, 243] width 81 height 10
type textarea "**********"
click at [1031, 260] on div "-" at bounding box center [1049, 261] width 93 height 15
click at [1026, 288] on span "-" at bounding box center [1049, 286] width 81 height 10
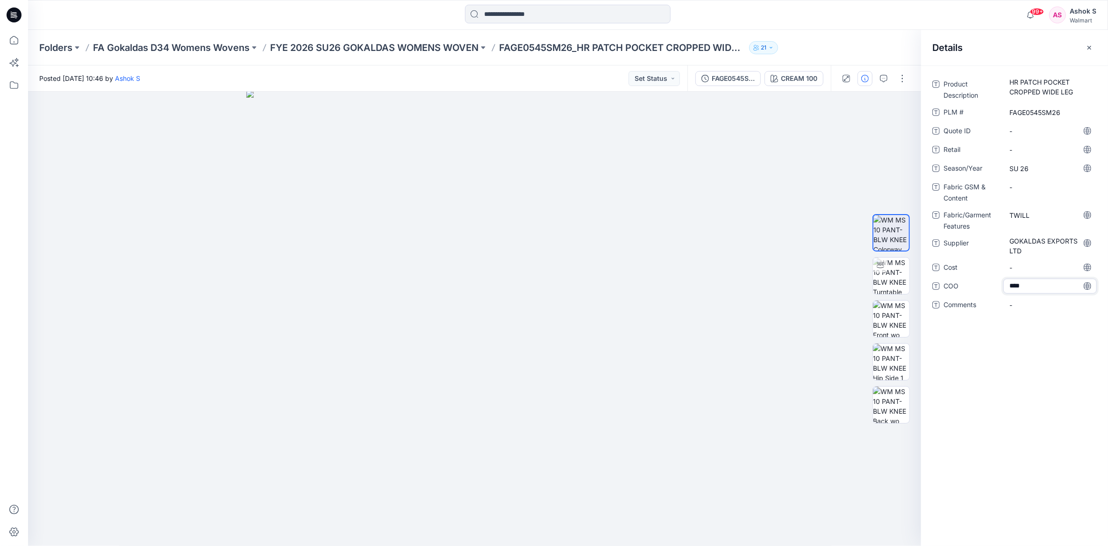
type textarea "*****"
click at [1062, 396] on div "Product Description HR PATCH POCKET CROPPED WIDE LEG PLM # FAGE0545SM26 Quote I…" at bounding box center [1014, 305] width 187 height 480
click at [1093, 43] on button "button" at bounding box center [1089, 47] width 15 height 15
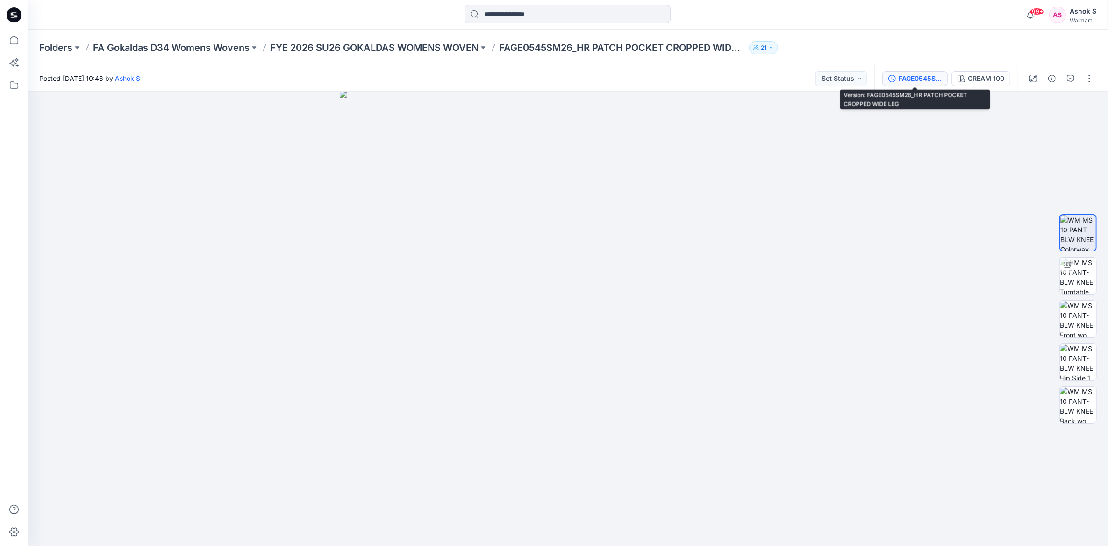
click at [909, 74] on div "FAGE0545SM26_HR PATCH POCKET CROPPED WIDE LEG" at bounding box center [919, 78] width 43 height 10
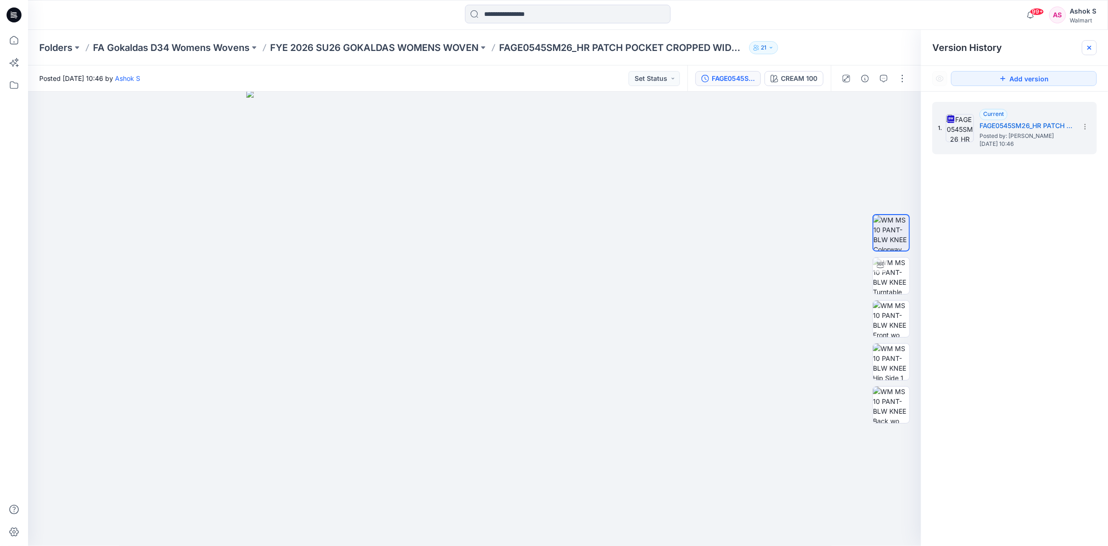
click at [1089, 49] on icon at bounding box center [1088, 47] width 7 height 7
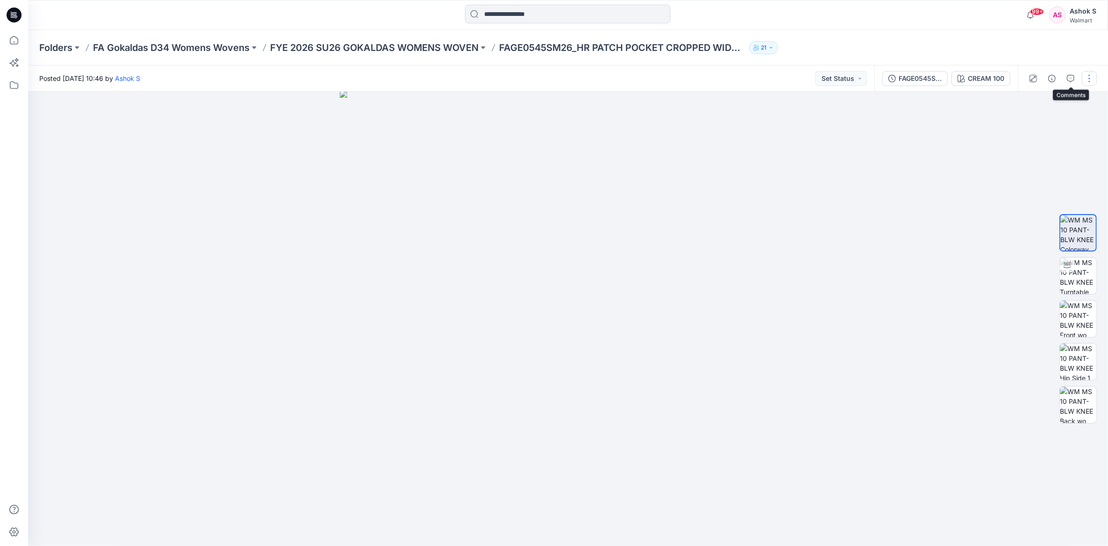
click at [1091, 81] on button "button" at bounding box center [1089, 78] width 15 height 15
click at [1049, 120] on button "Edit" at bounding box center [1050, 126] width 86 height 17
click at [1034, 126] on p "Edit" at bounding box center [1030, 126] width 12 height 10
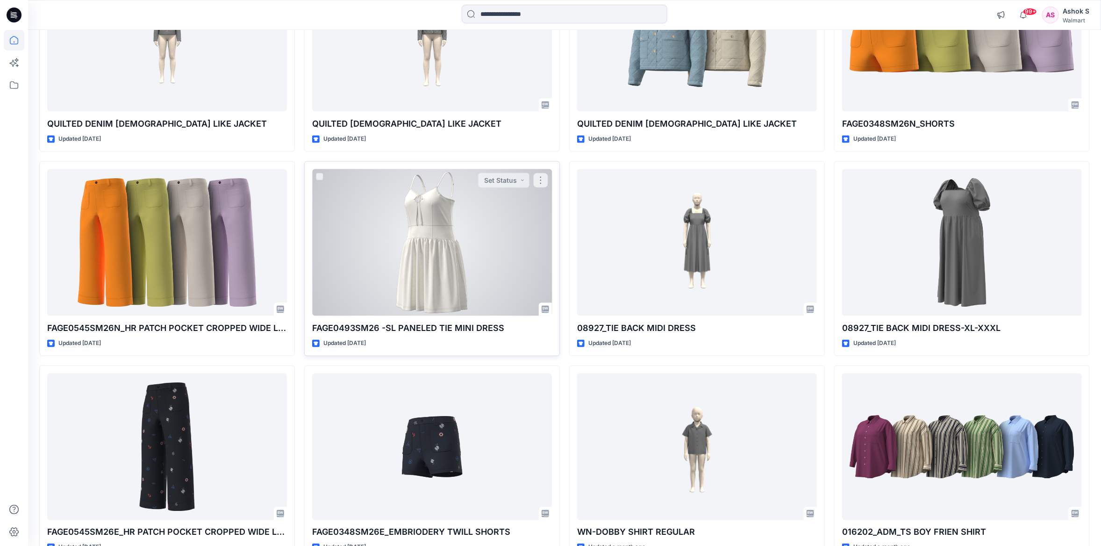
scroll to position [845, 0]
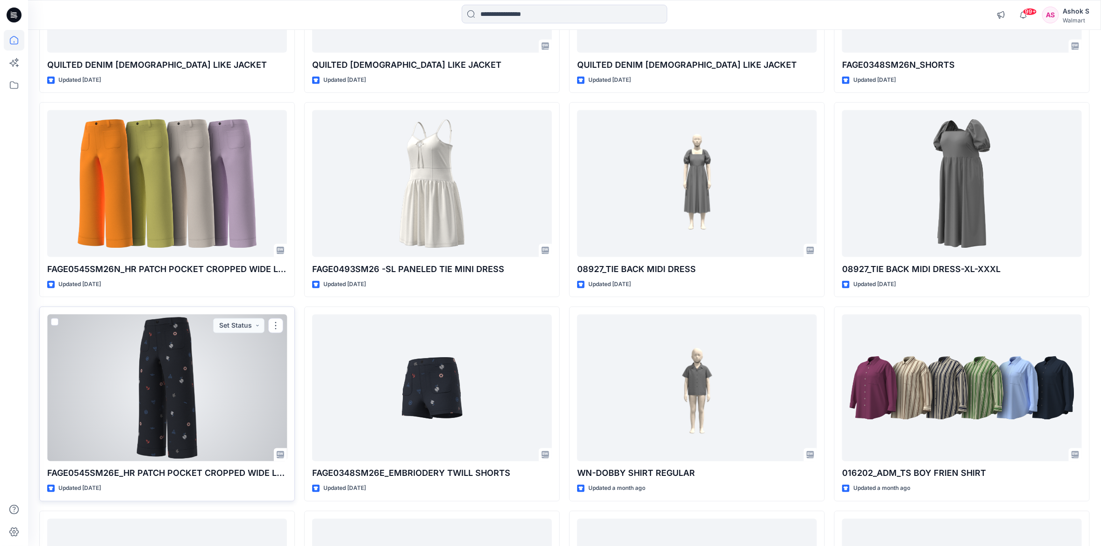
click at [181, 369] on div at bounding box center [167, 387] width 240 height 147
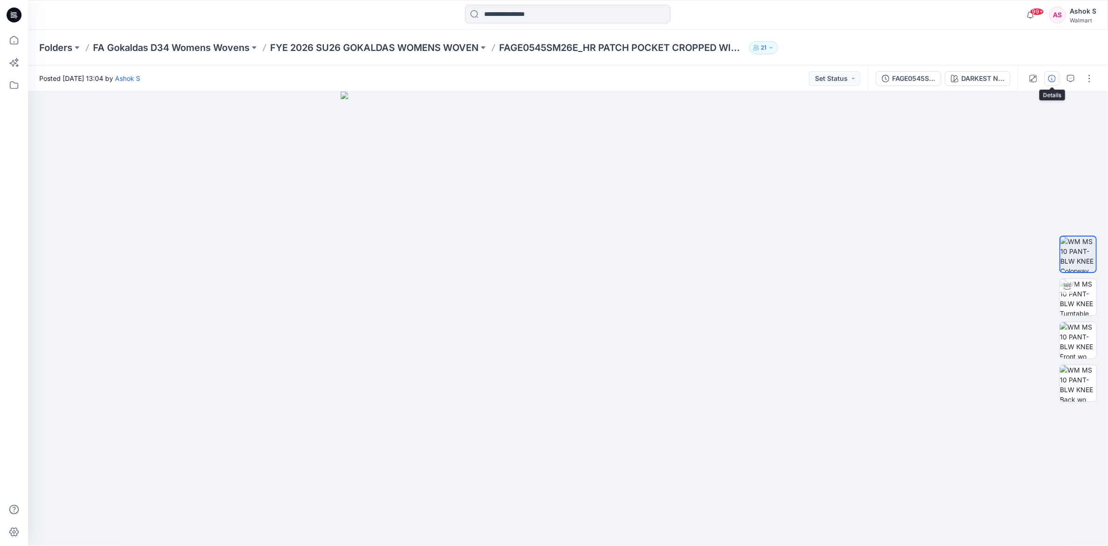
click at [1049, 78] on icon "button" at bounding box center [1051, 78] width 7 height 7
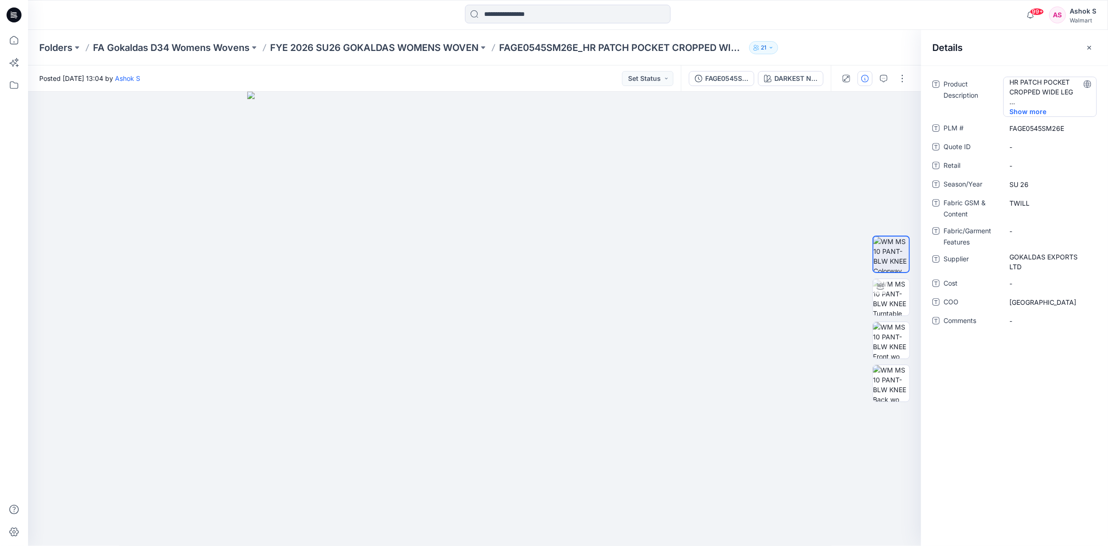
click at [1036, 89] on Description "HR PATCH POCKET CROPPED WIDE LEG HR PATCH POCKET CROPPED WIDE LEG" at bounding box center [1049, 91] width 81 height 29
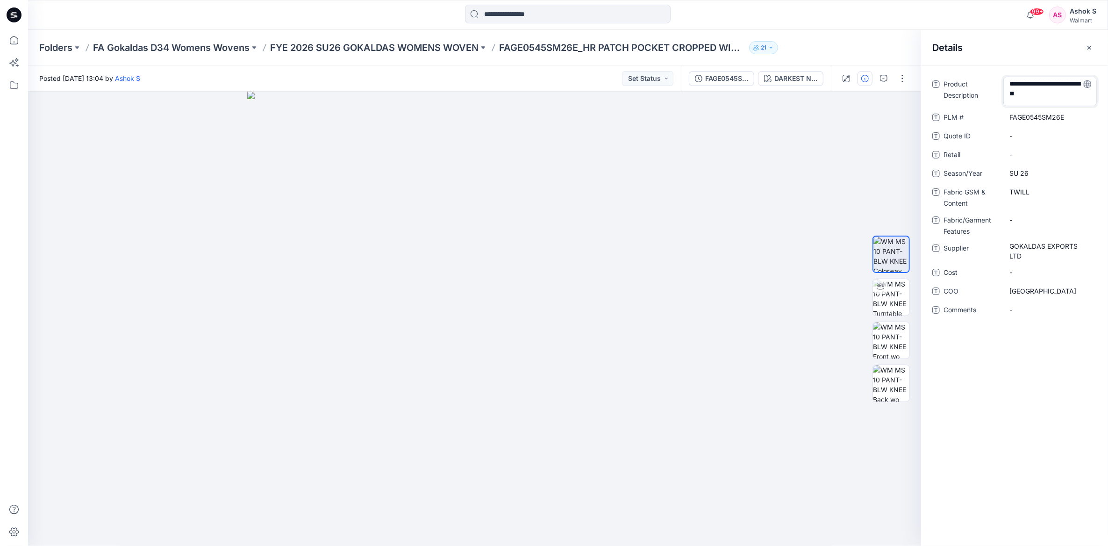
drag, startPoint x: 1008, startPoint y: 81, endPoint x: 1078, endPoint y: 89, distance: 70.5
click at [1078, 89] on textarea "**********" at bounding box center [1049, 91] width 93 height 29
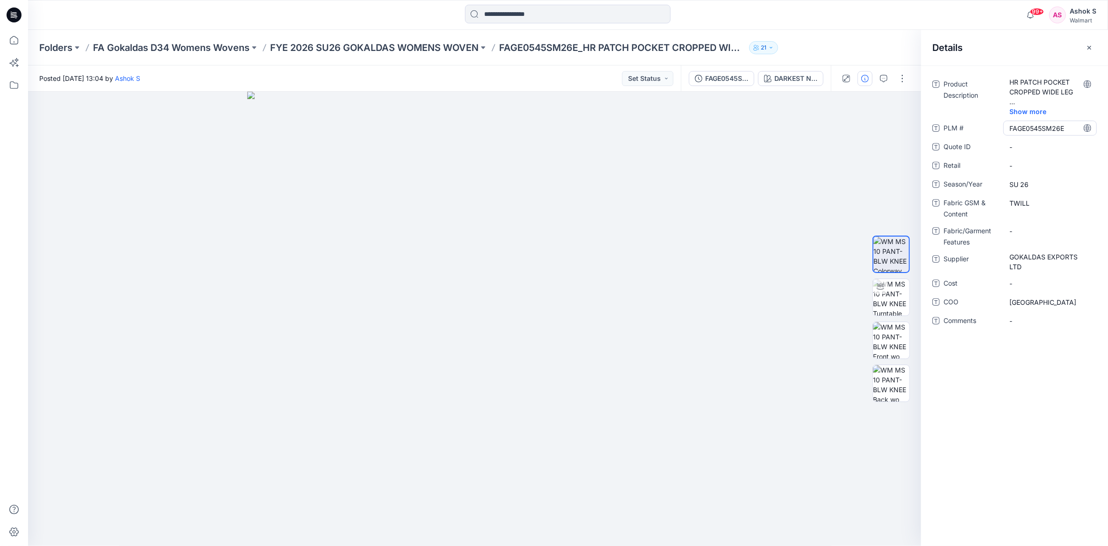
click at [1008, 127] on div "FAGE0545SM26E" at bounding box center [1049, 128] width 93 height 15
drag, startPoint x: 1008, startPoint y: 127, endPoint x: 1059, endPoint y: 130, distance: 51.5
click at [1059, 130] on textarea "**********" at bounding box center [1049, 128] width 93 height 15
click at [1026, 187] on span "SU 26" at bounding box center [1049, 184] width 81 height 10
drag, startPoint x: 1034, startPoint y: 183, endPoint x: 981, endPoint y: 183, distance: 53.3
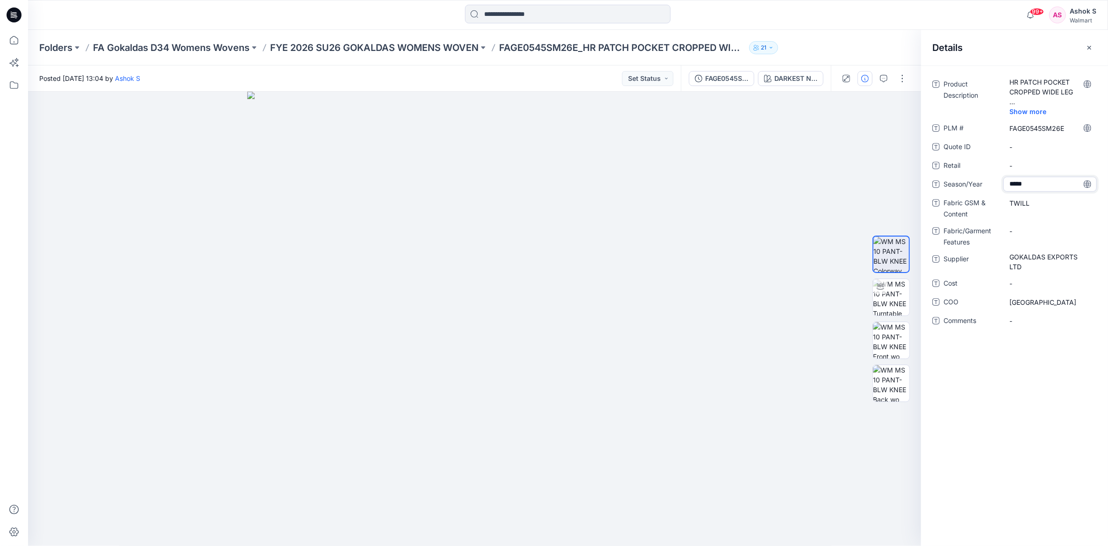
click at [981, 183] on div "Season/Year *****" at bounding box center [1014, 184] width 164 height 15
click at [1010, 258] on span "GOKALDAS EXPORTS LTD" at bounding box center [1049, 262] width 81 height 20
drag, startPoint x: 1010, startPoint y: 258, endPoint x: 1042, endPoint y: 275, distance: 37.0
click at [1042, 275] on div "**********" at bounding box center [1014, 208] width 164 height 262
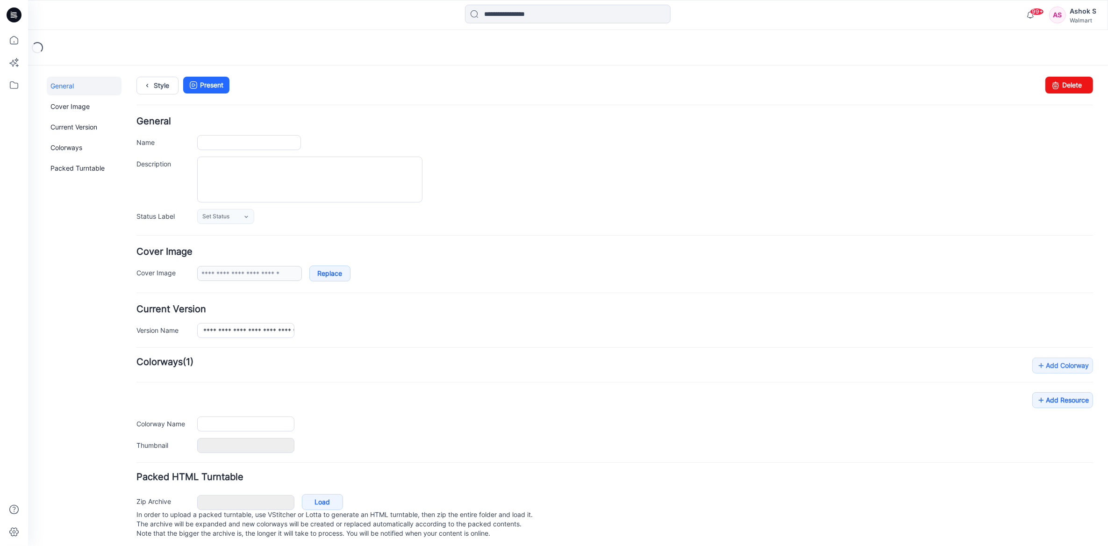
type input "**********"
type input "*********"
type input "**********"
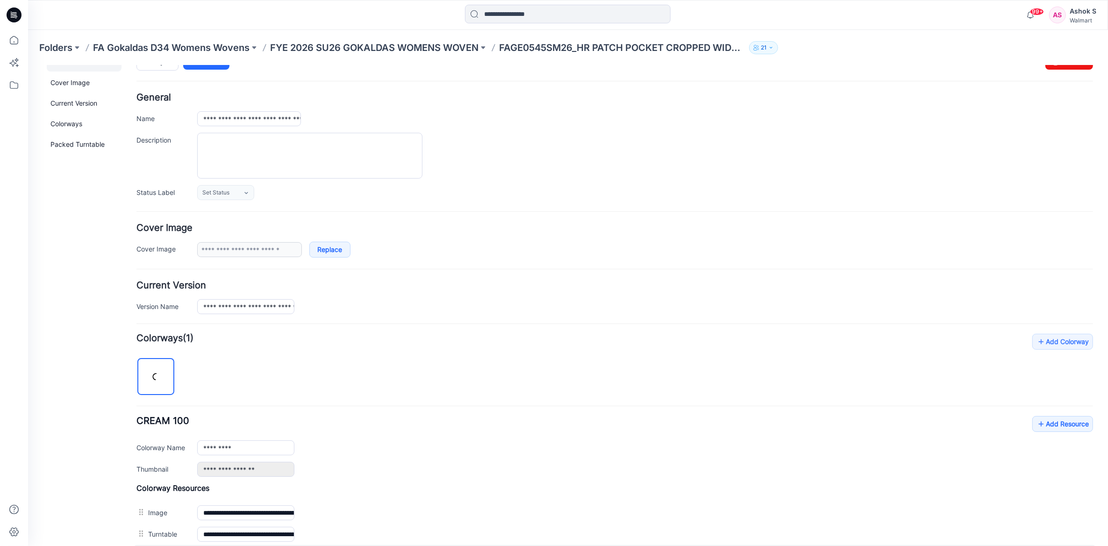
scroll to position [193, 0]
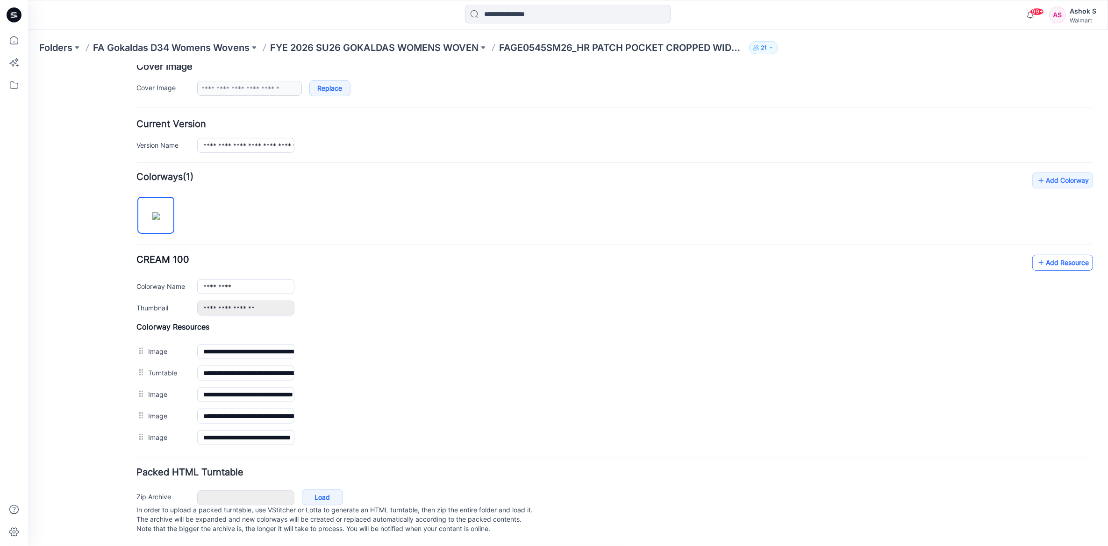
click at [1050, 254] on link "Add Resource" at bounding box center [1062, 262] width 61 height 16
click at [898, 43] on div "Folders FA Gokaldas D34 Womens Wovens FYE 2026 SU26 GOKALDAS WOMENS WOVEN FAGE0…" at bounding box center [531, 47] width 984 height 13
click at [1054, 254] on link "Add Resource" at bounding box center [1062, 262] width 61 height 16
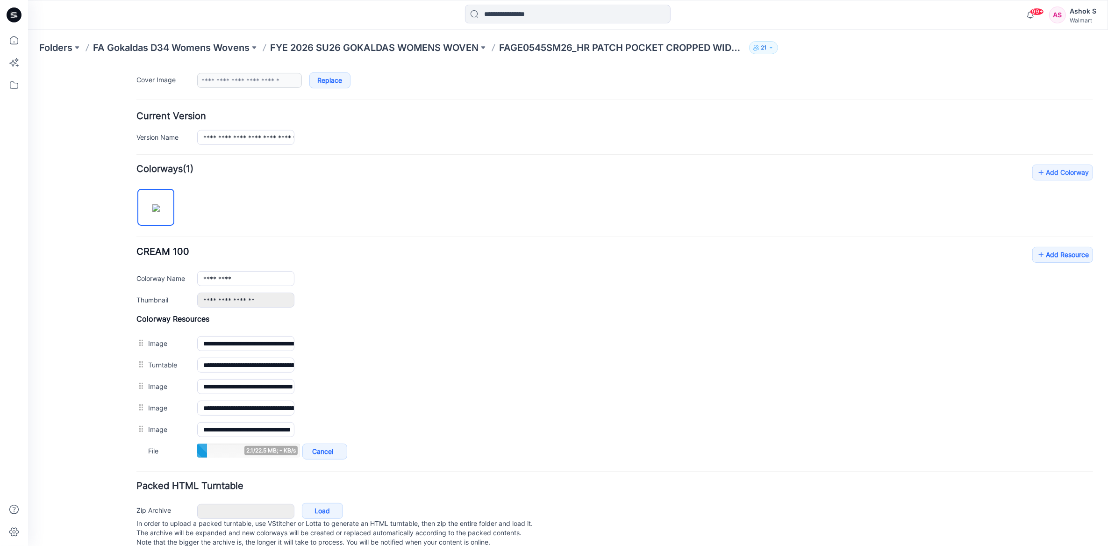
click at [93, 340] on div "General Cover Image Current Version Colorways Packed Turntable" at bounding box center [84, 221] width 75 height 676
click at [70, 338] on div "General Cover Image Current Version Colorways Packed Turntable" at bounding box center [84, 221] width 75 height 676
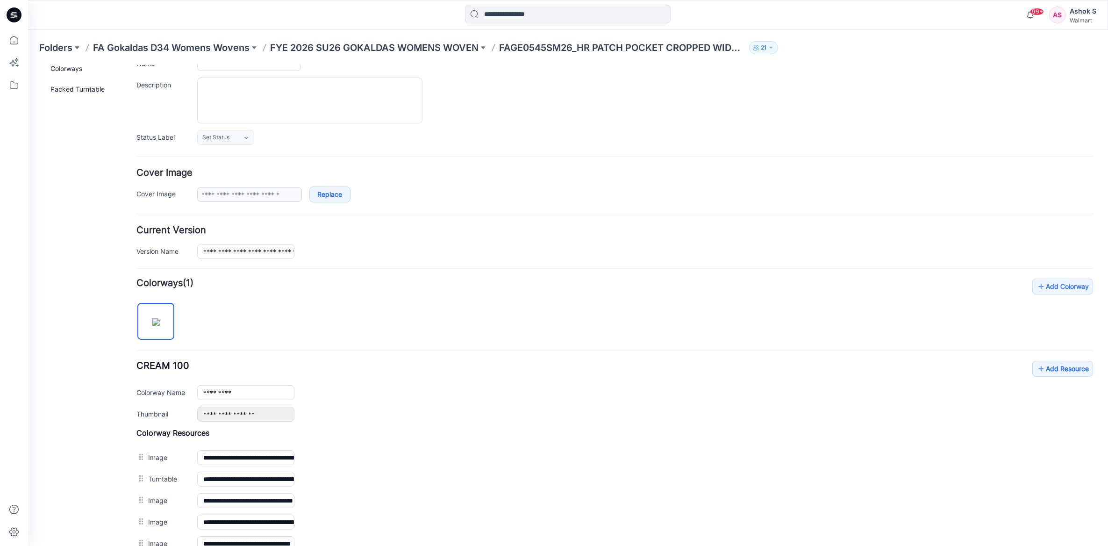
scroll to position [0, 0]
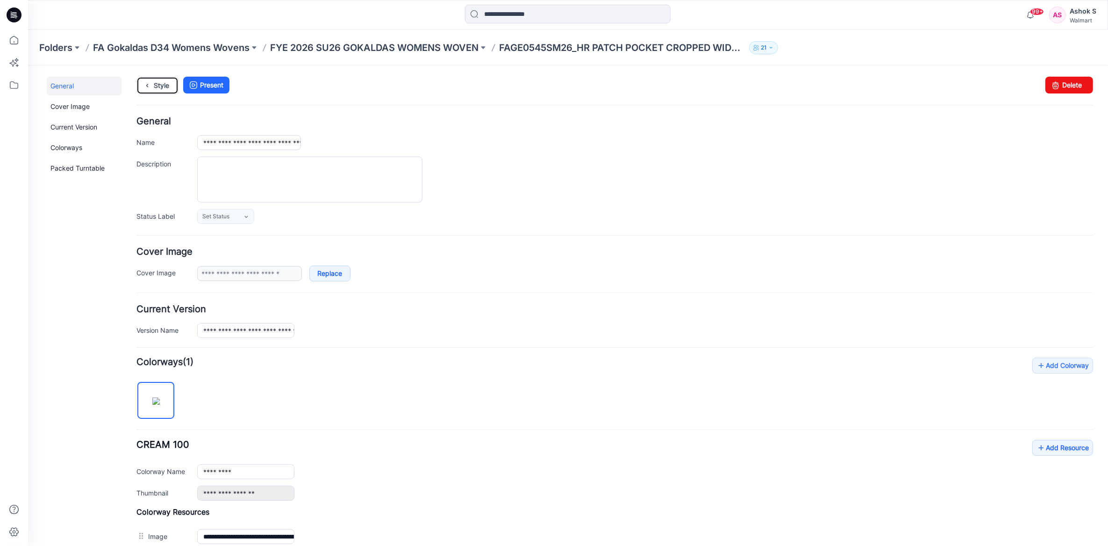
drag, startPoint x: 148, startPoint y: 85, endPoint x: 134, endPoint y: 94, distance: 16.6
click at [148, 85] on icon at bounding box center [147, 85] width 13 height 17
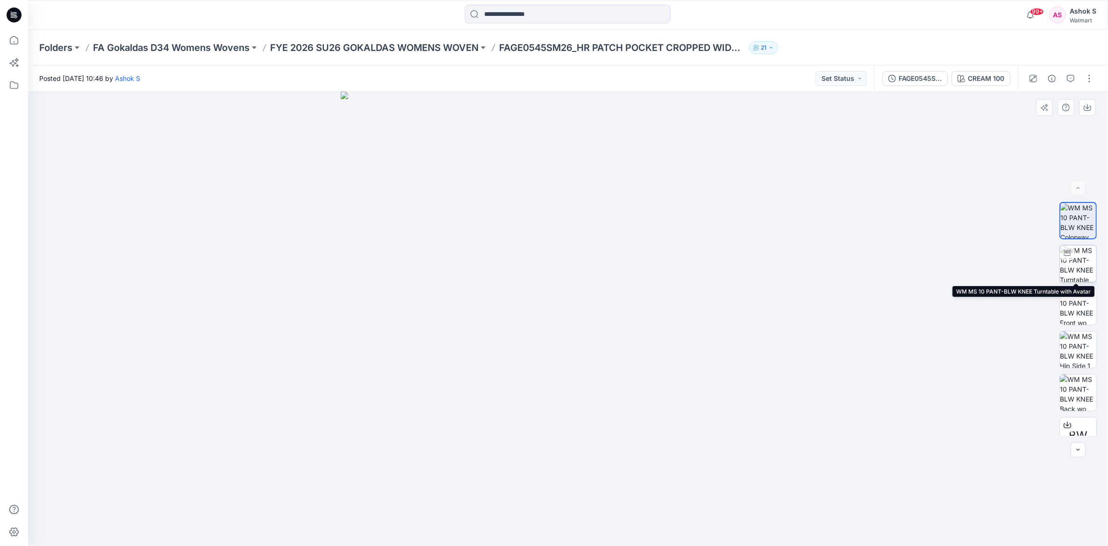
click at [1078, 252] on img at bounding box center [1078, 263] width 36 height 36
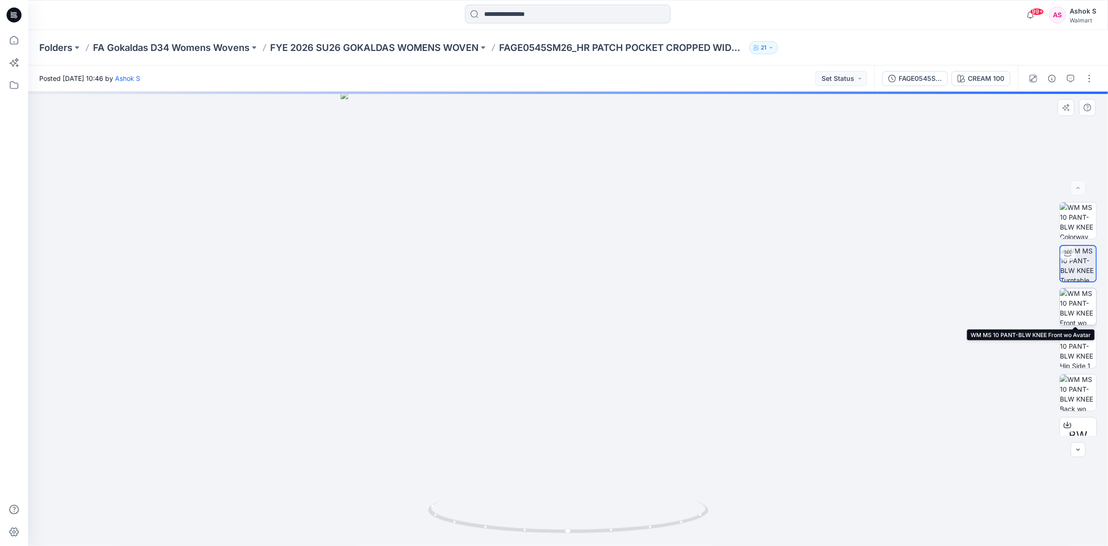
click at [1073, 298] on img at bounding box center [1078, 306] width 36 height 36
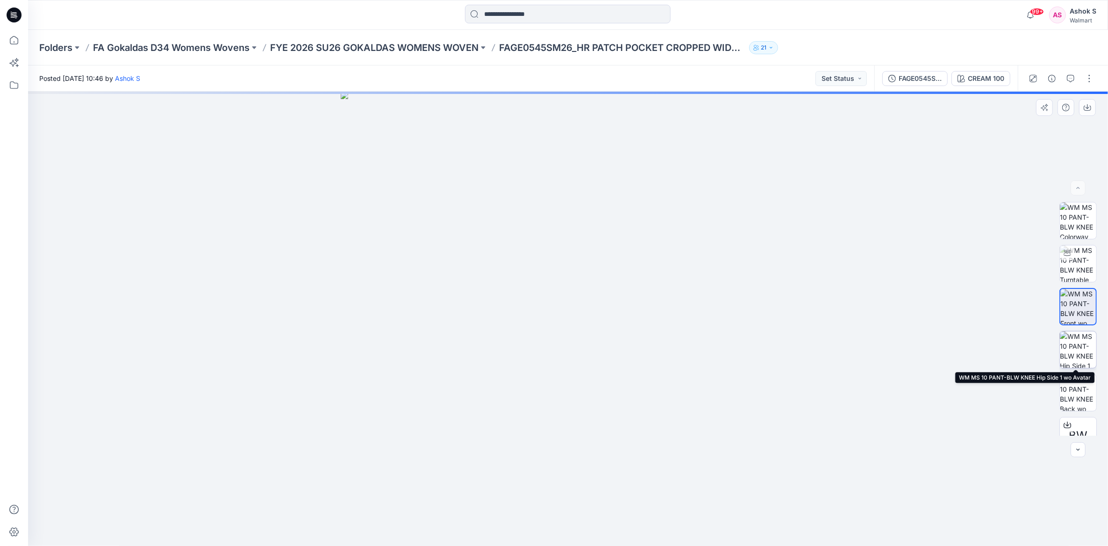
click at [1075, 349] on img at bounding box center [1078, 349] width 36 height 36
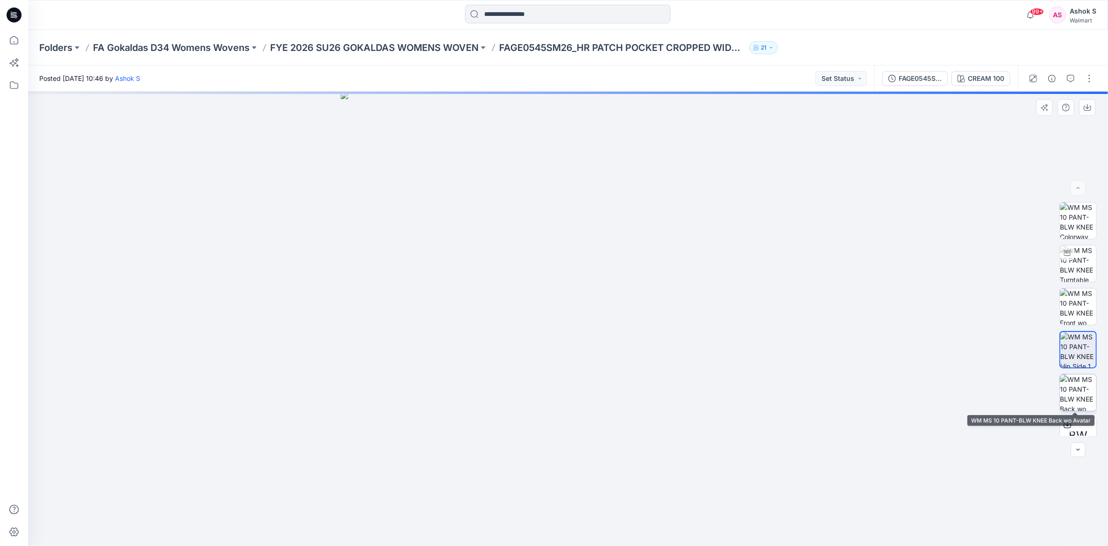
click at [1075, 384] on img at bounding box center [1078, 392] width 36 height 36
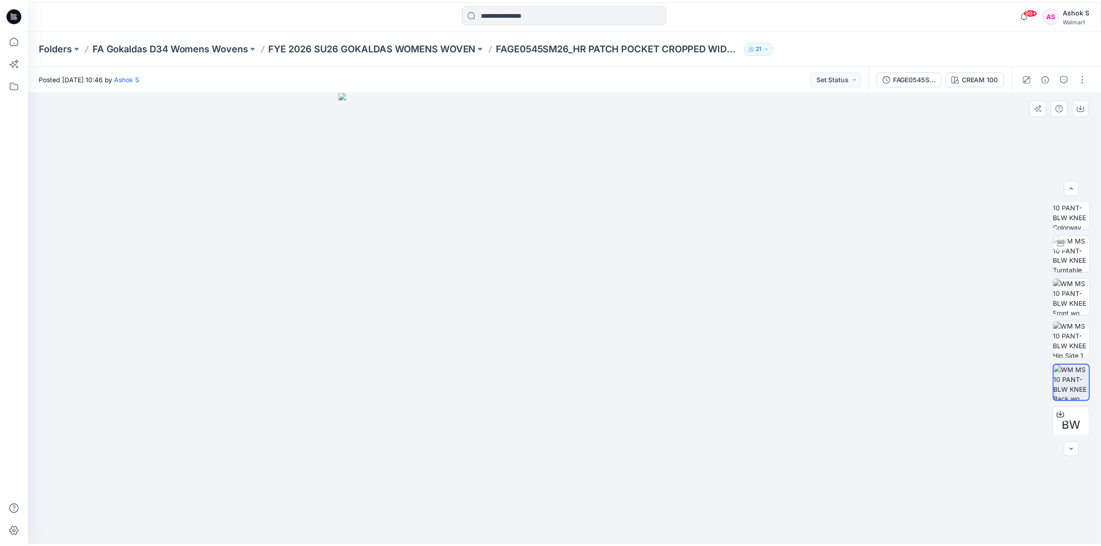
scroll to position [18, 0]
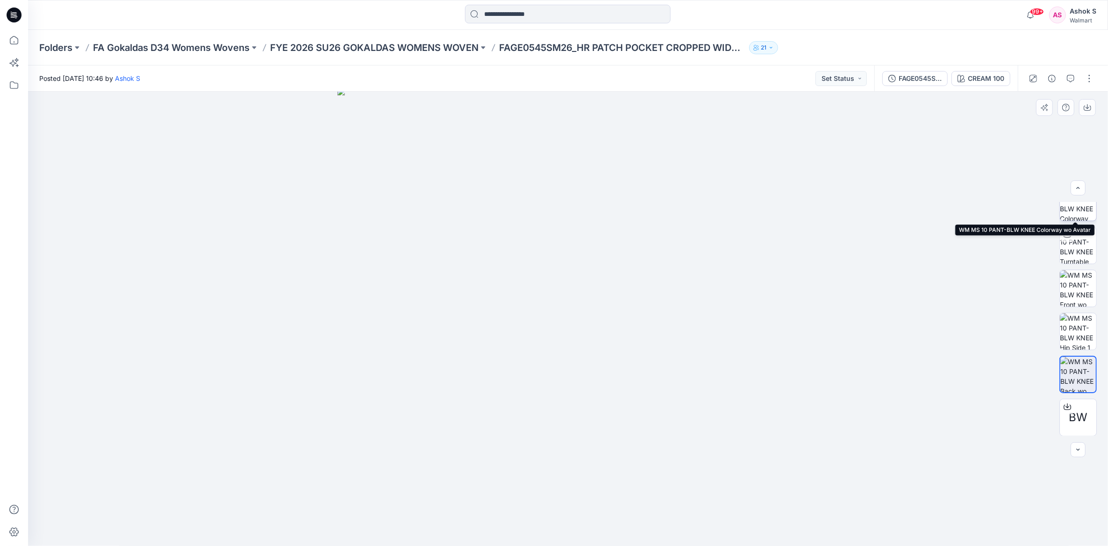
click at [1080, 201] on img at bounding box center [1078, 202] width 36 height 36
click at [376, 250] on img at bounding box center [568, 319] width 455 height 455
click at [20, 36] on icon at bounding box center [14, 40] width 21 height 21
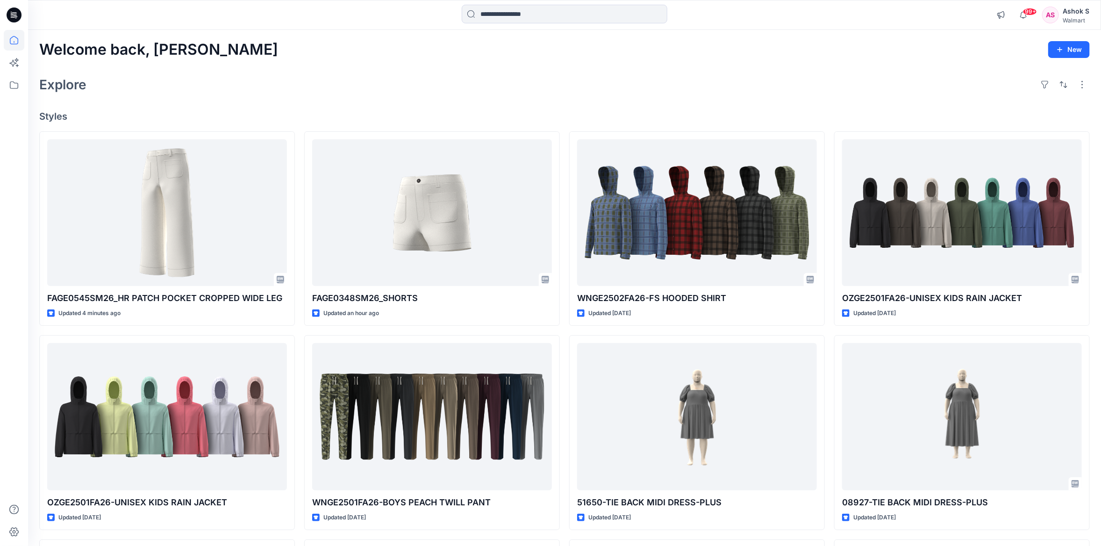
click at [262, 84] on div "Explore" at bounding box center [564, 84] width 1050 height 22
